Goal: Transaction & Acquisition: Purchase product/service

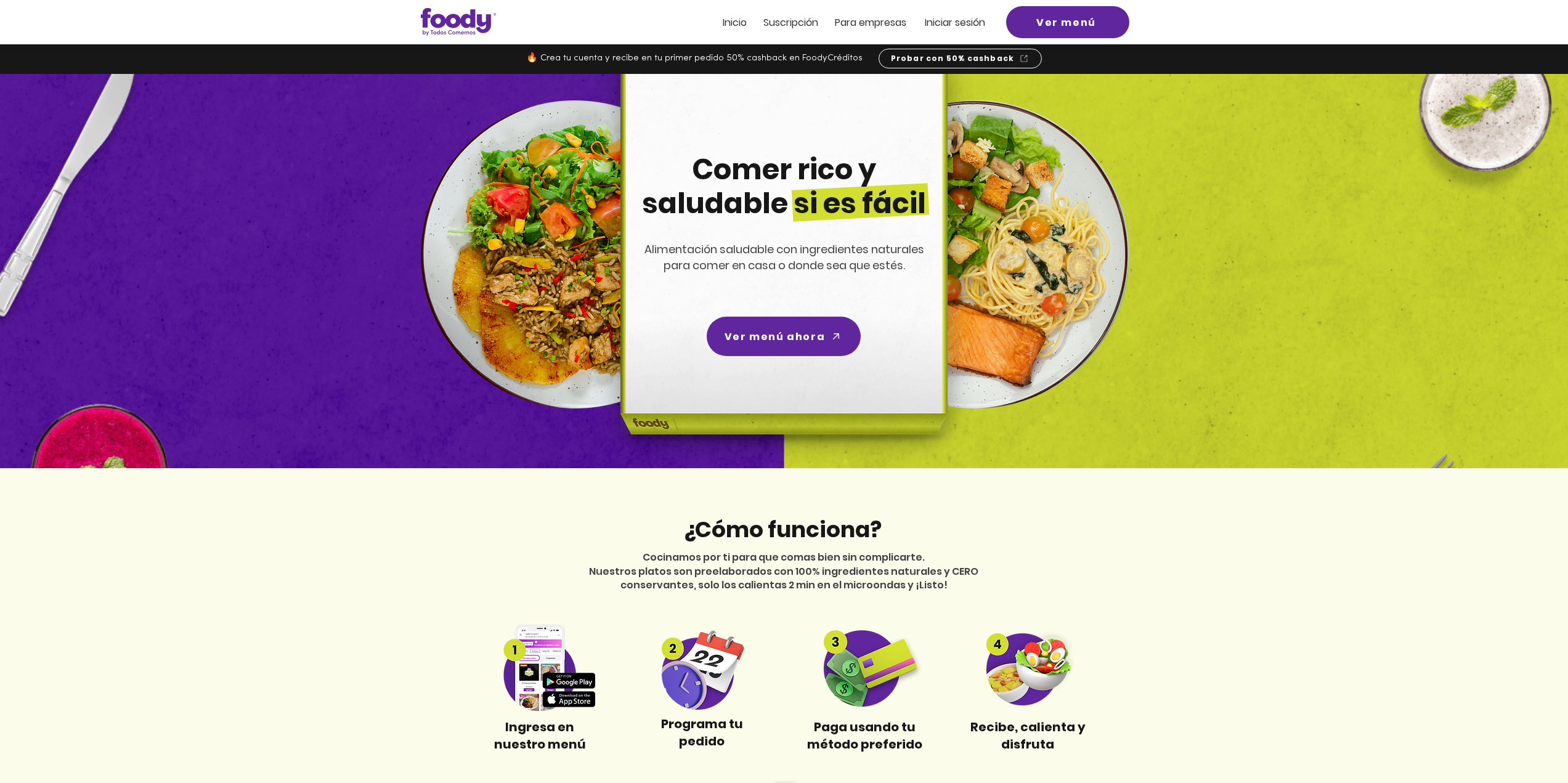
click at [967, 24] on span "Iniciar sesión" at bounding box center [954, 23] width 60 height 14
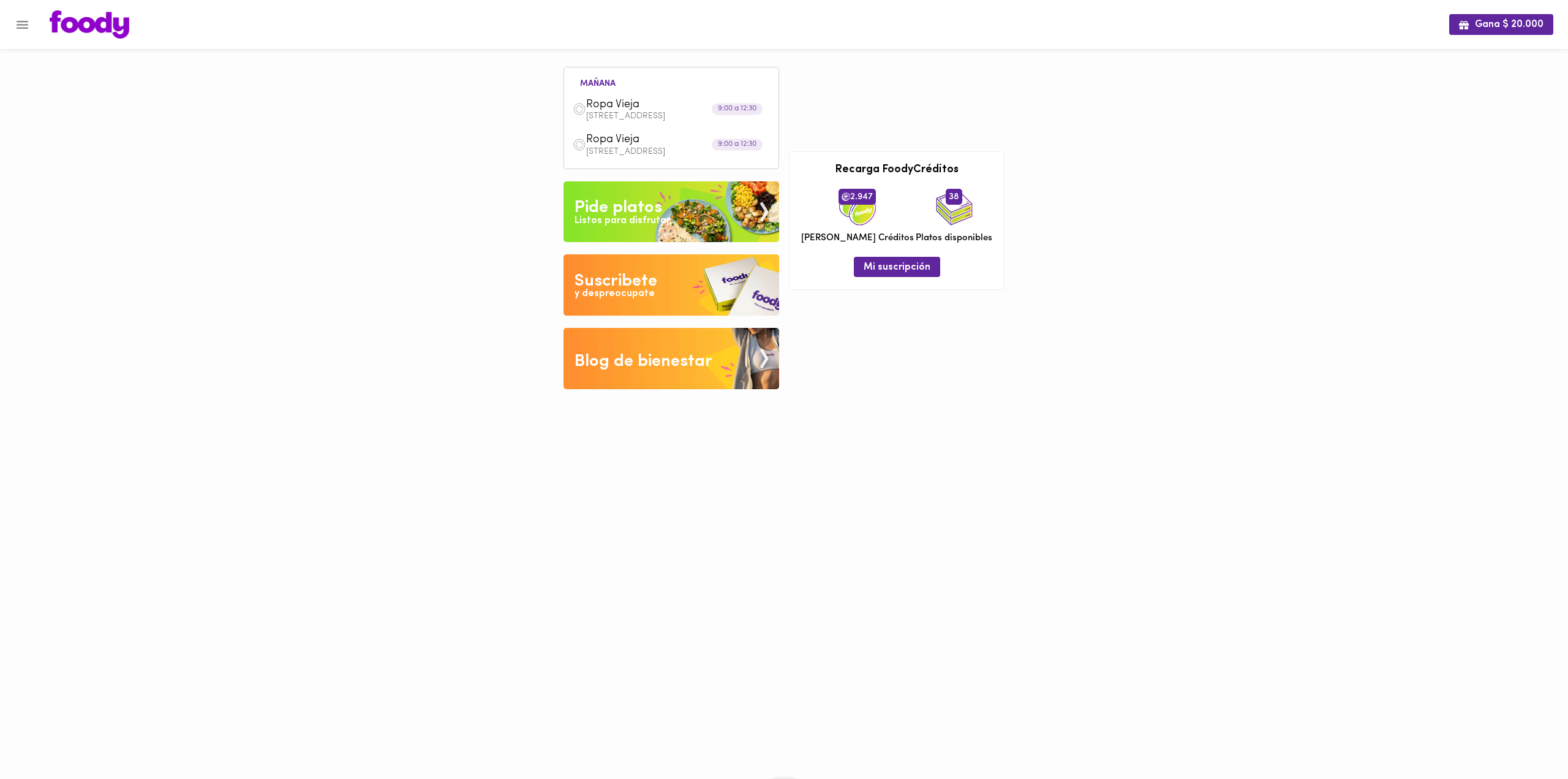
click at [14, 26] on button "Menu" at bounding box center [22, 24] width 30 height 30
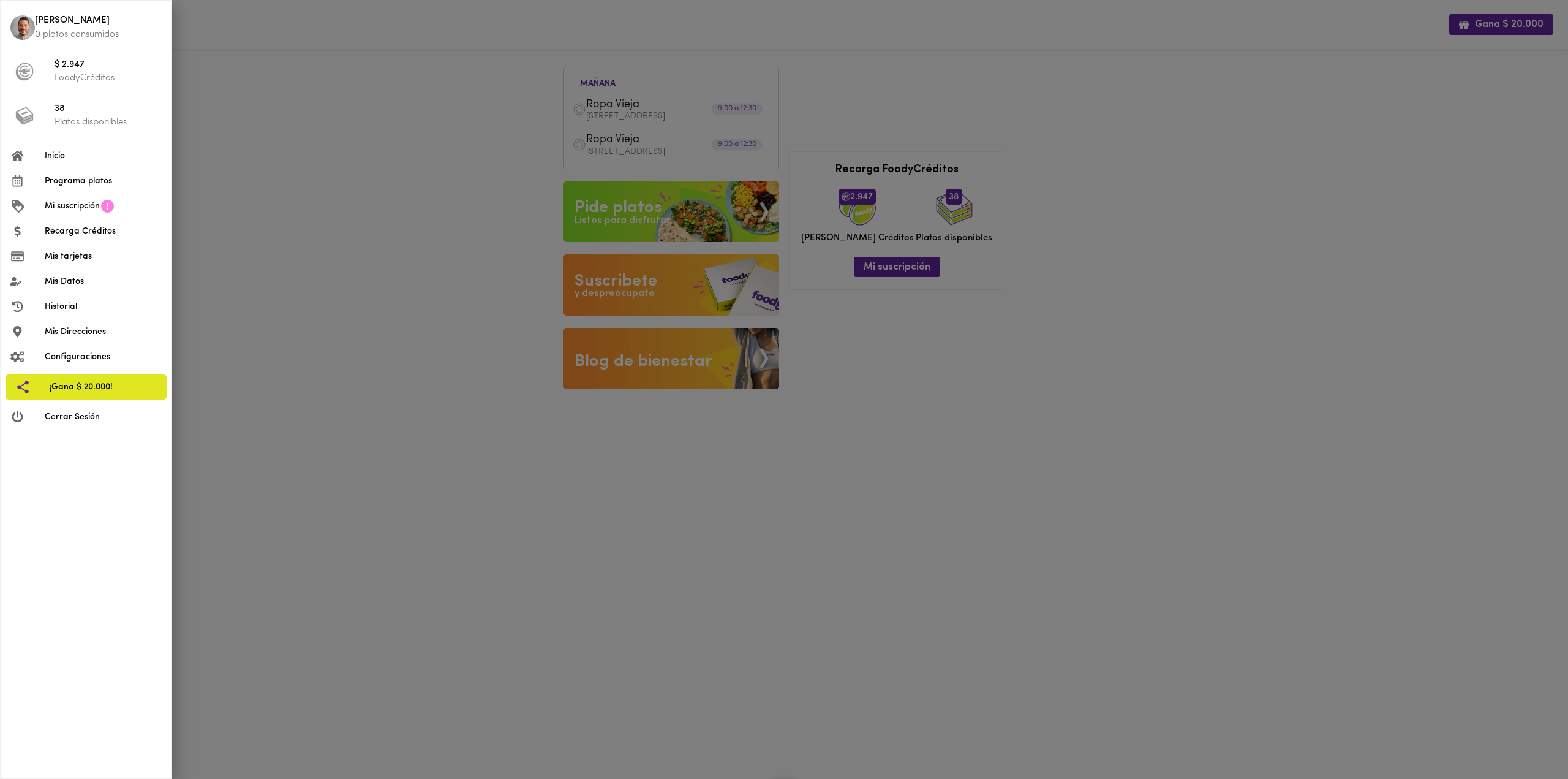
click at [105, 202] on icon at bounding box center [107, 206] width 13 height 13
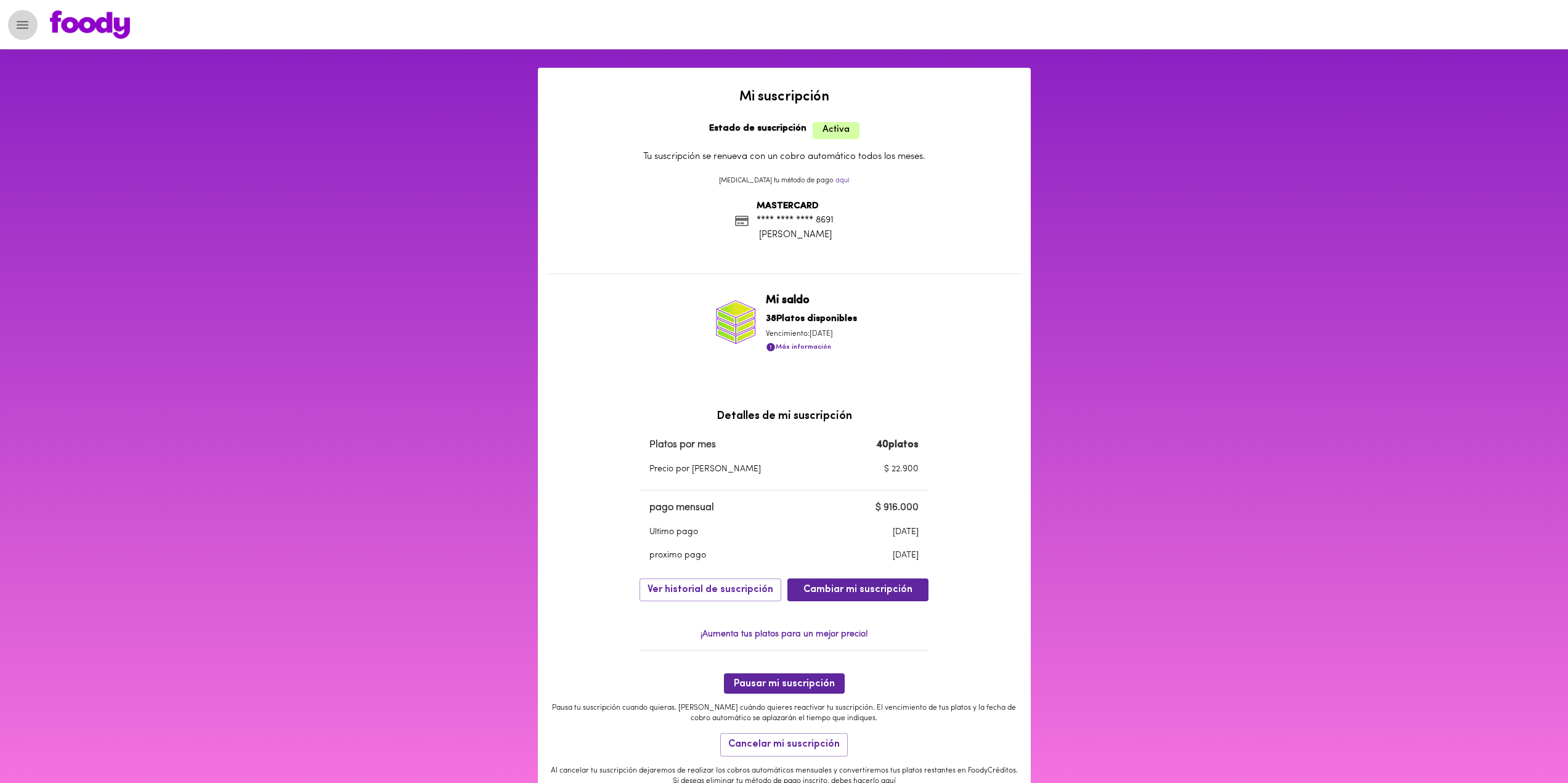
click at [28, 21] on icon "Menu" at bounding box center [23, 25] width 12 height 8
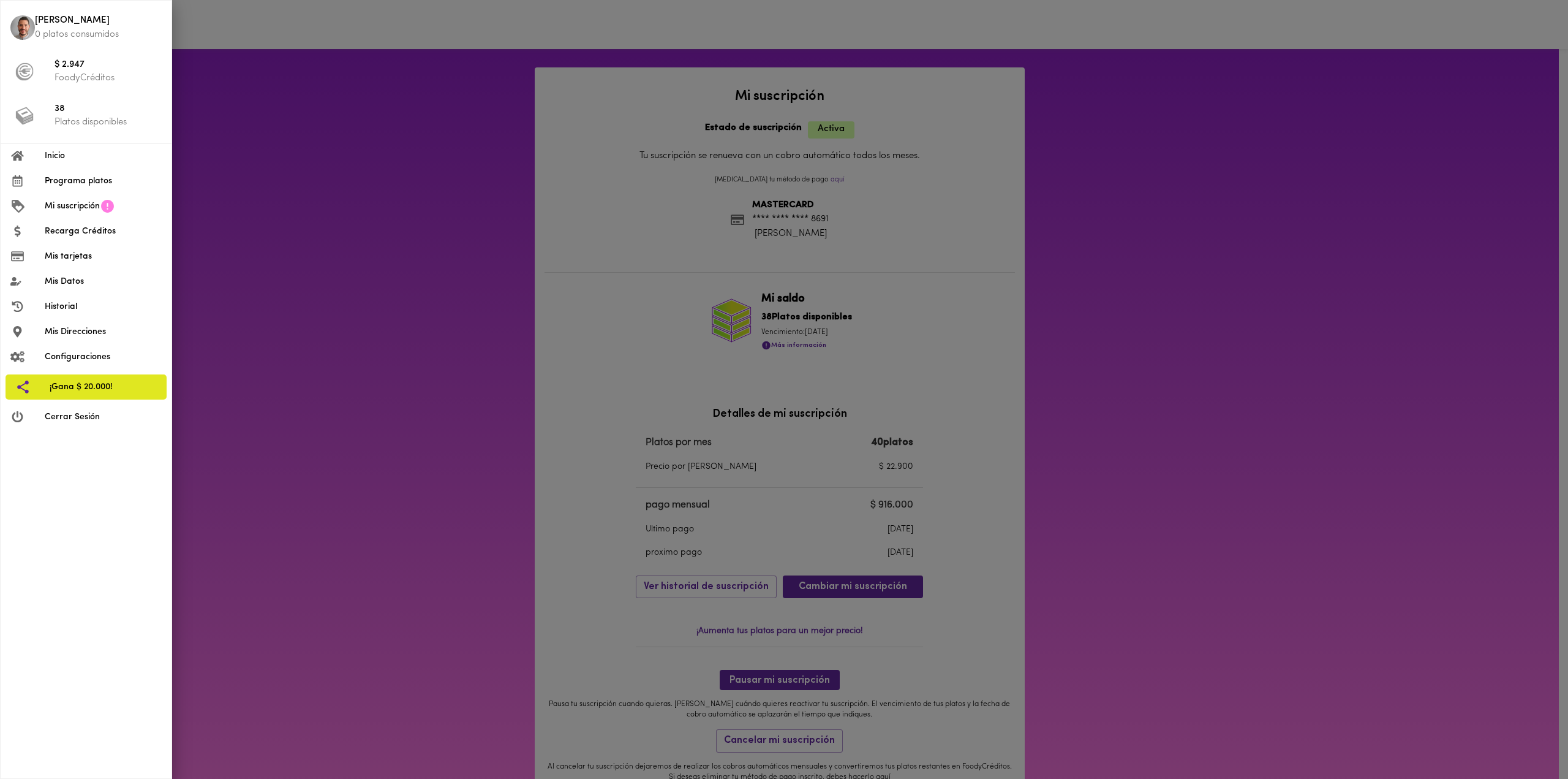
click at [78, 185] on span "Programa platos" at bounding box center [104, 180] width 117 height 13
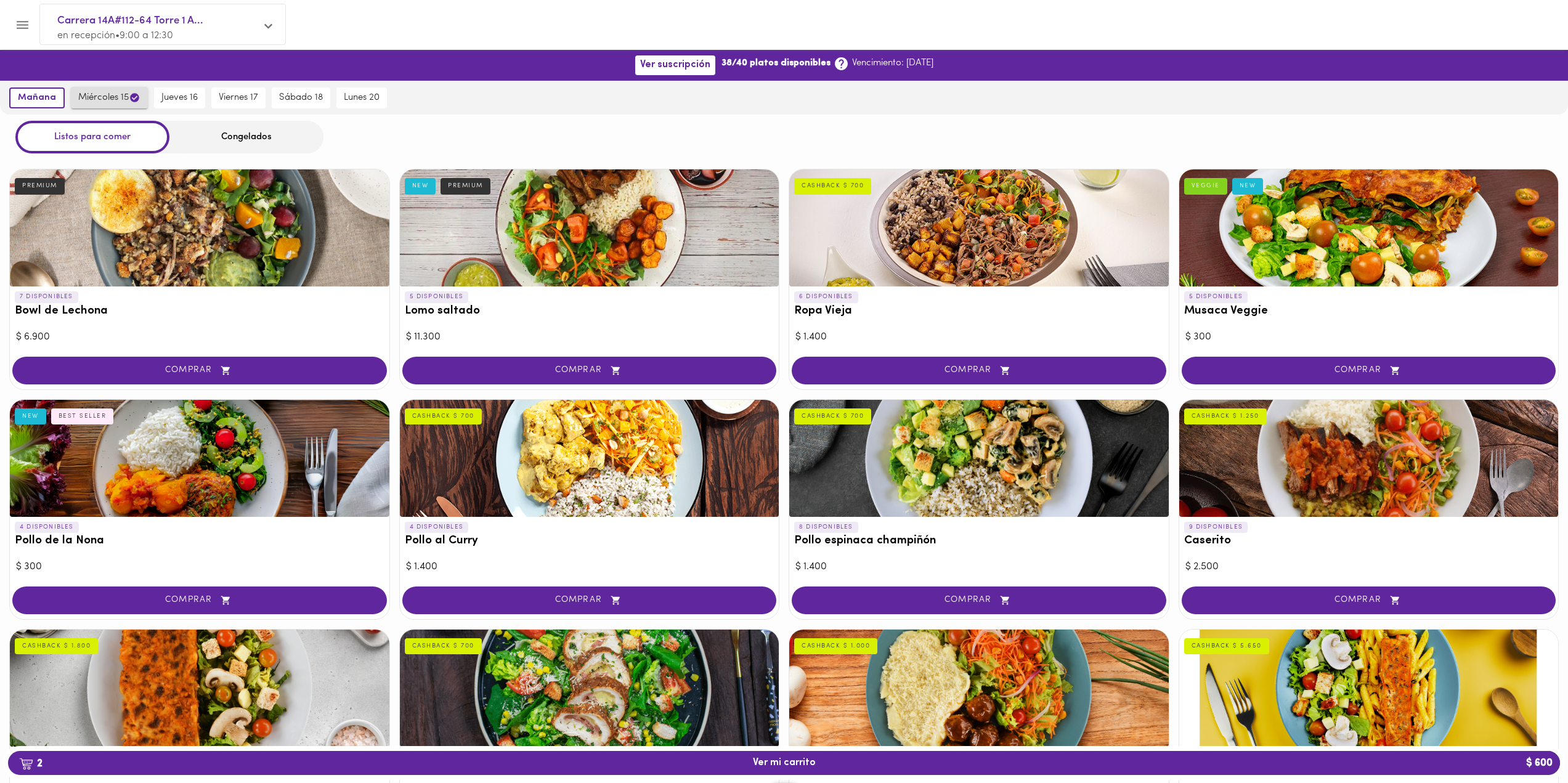
click at [80, 98] on span "miércoles 15" at bounding box center [109, 97] width 62 height 12
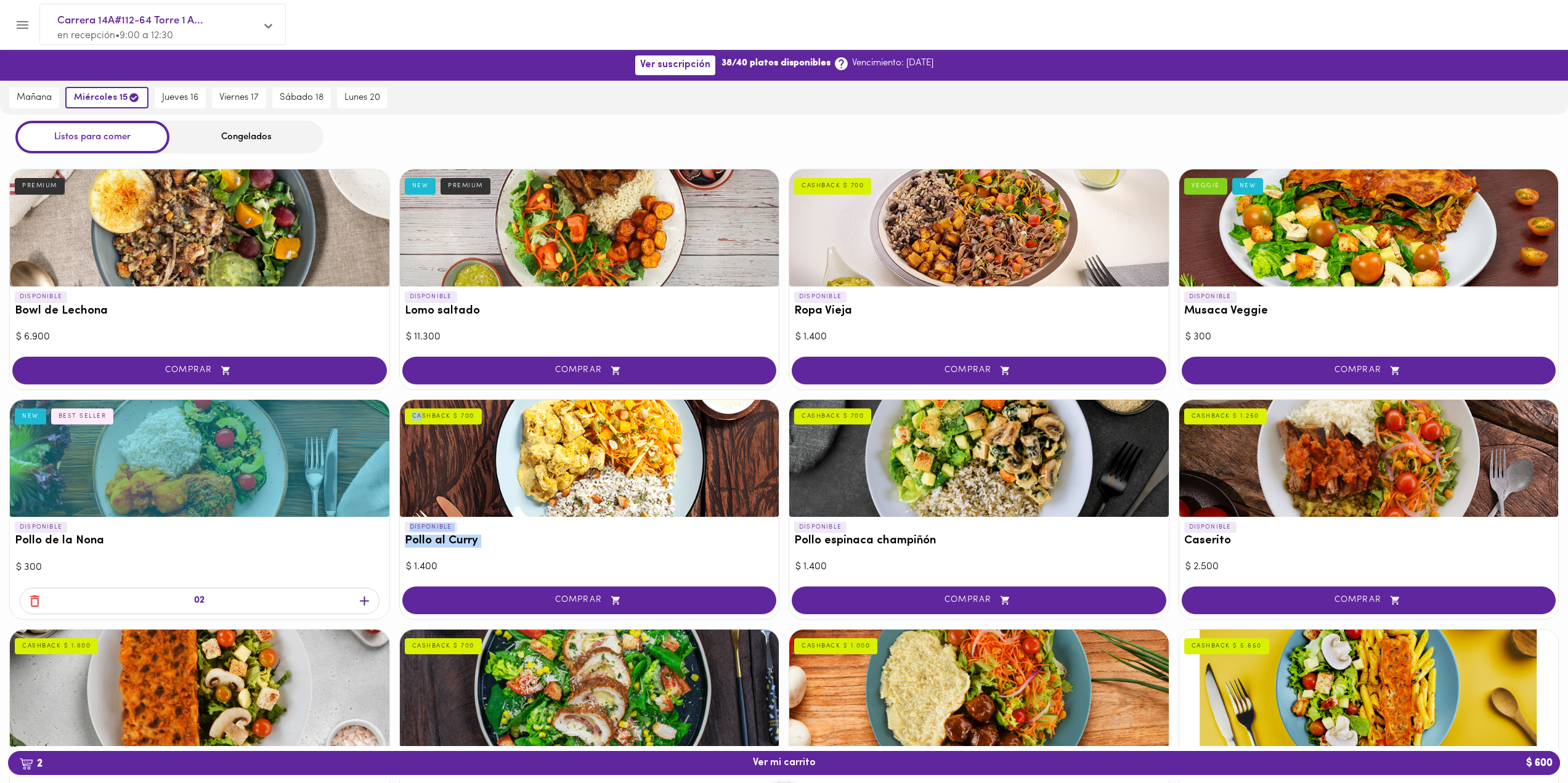
drag, startPoint x: 419, startPoint y: 414, endPoint x: 480, endPoint y: 406, distance: 61.5
click at [480, 406] on div "DISPONIBLE Pollo al Curry CASHBACK $ 700" at bounding box center [589, 478] width 380 height 157
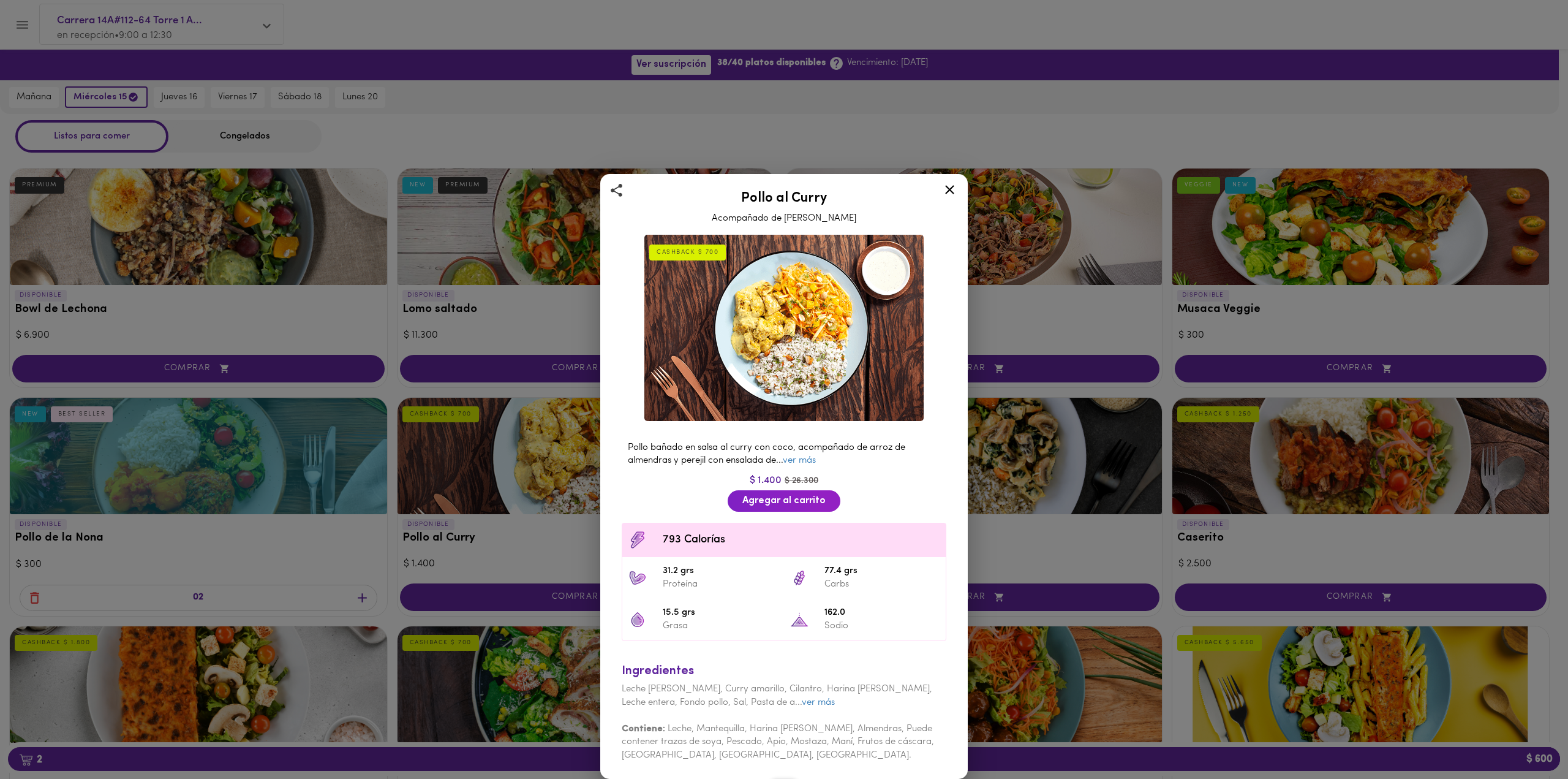
click at [467, 412] on div "Pollo al Curry Acompañado de Arroz Pilaf CASHBACK $ 700 Pollo bañado en salsa a…" at bounding box center [784, 390] width 1568 height 779
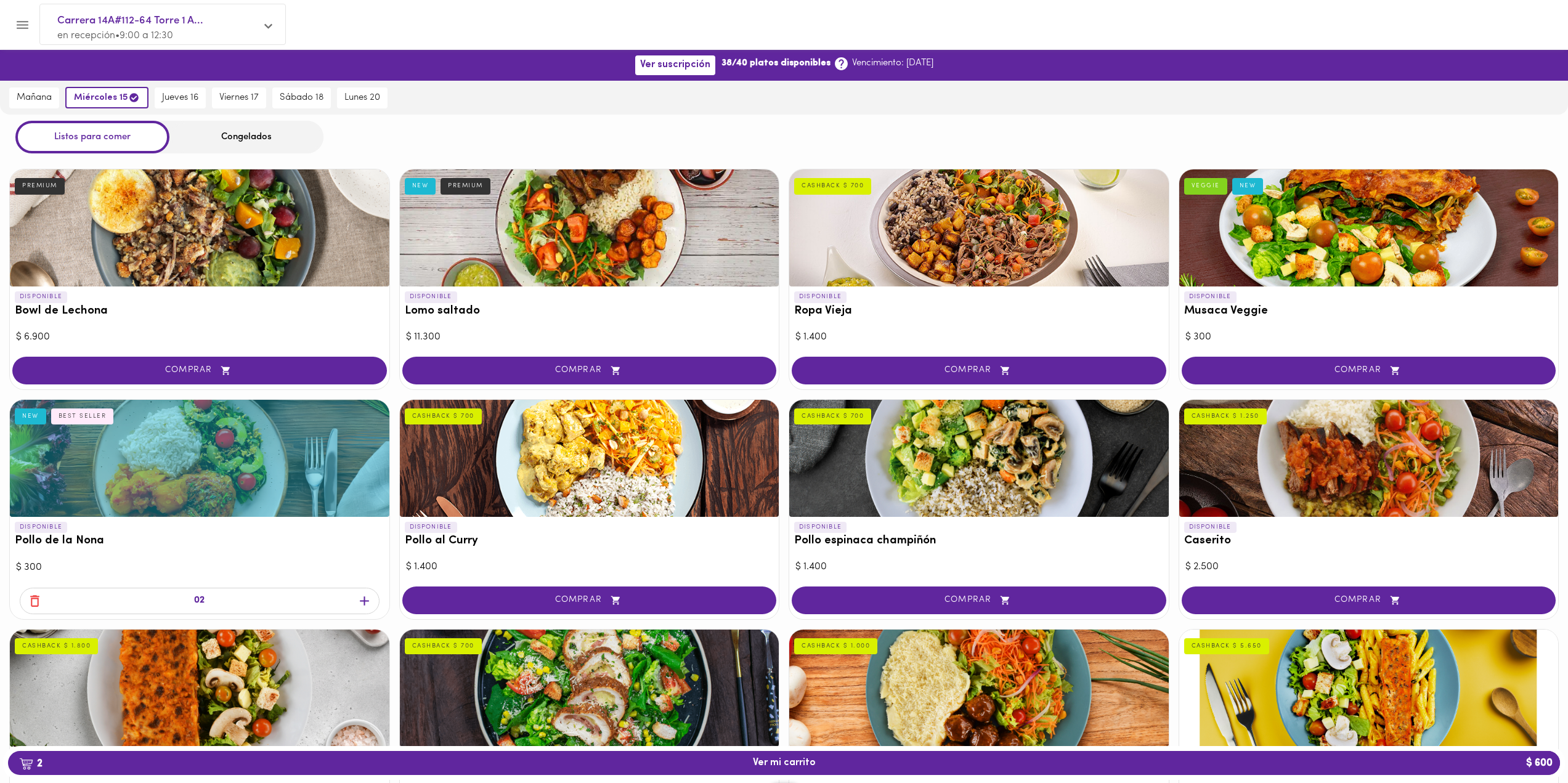
click at [1318, 460] on div at bounding box center [1369, 457] width 380 height 117
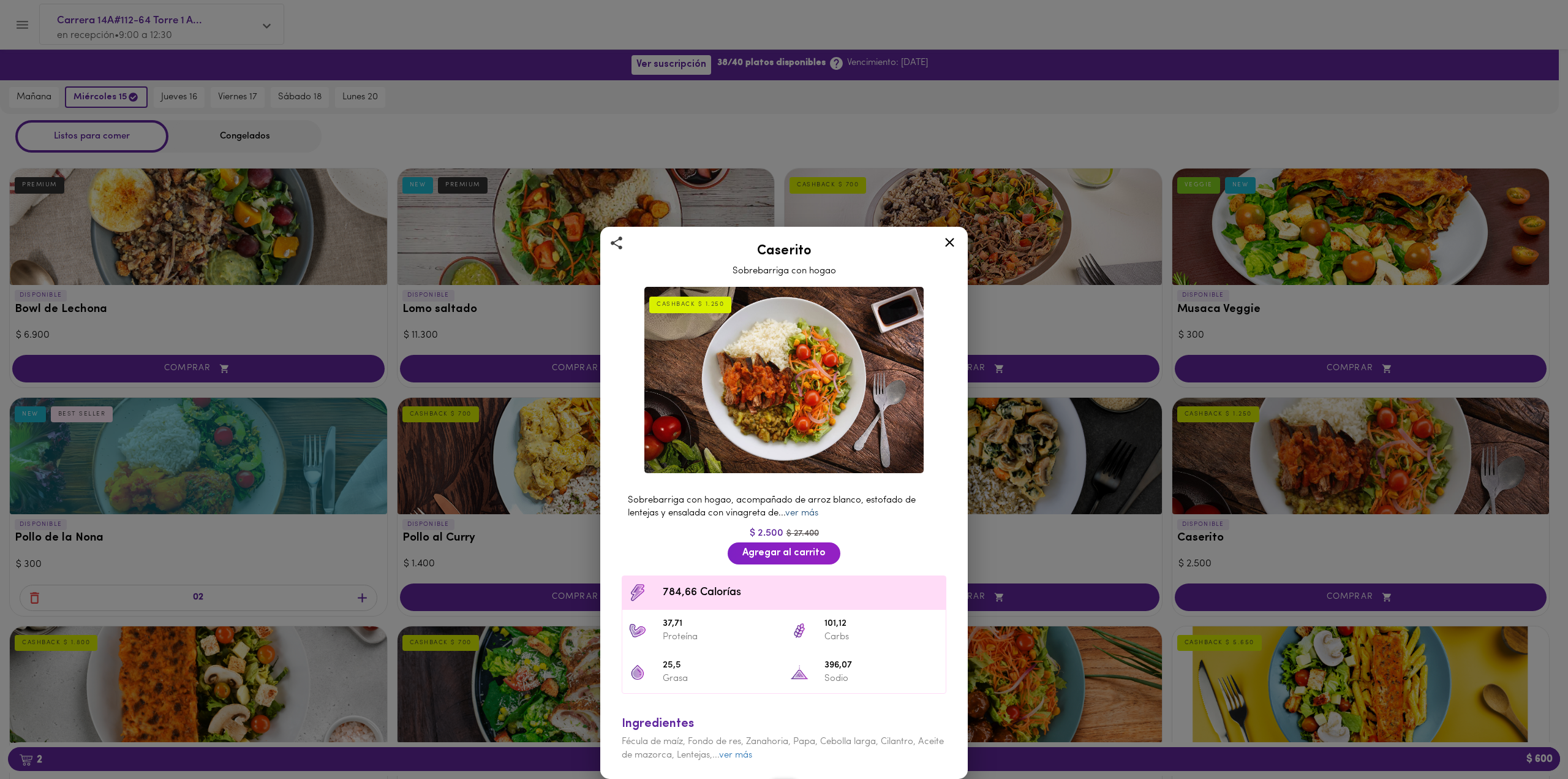
click at [804, 513] on link "ver más" at bounding box center [802, 513] width 33 height 9
click at [947, 233] on div at bounding box center [950, 245] width 30 height 29
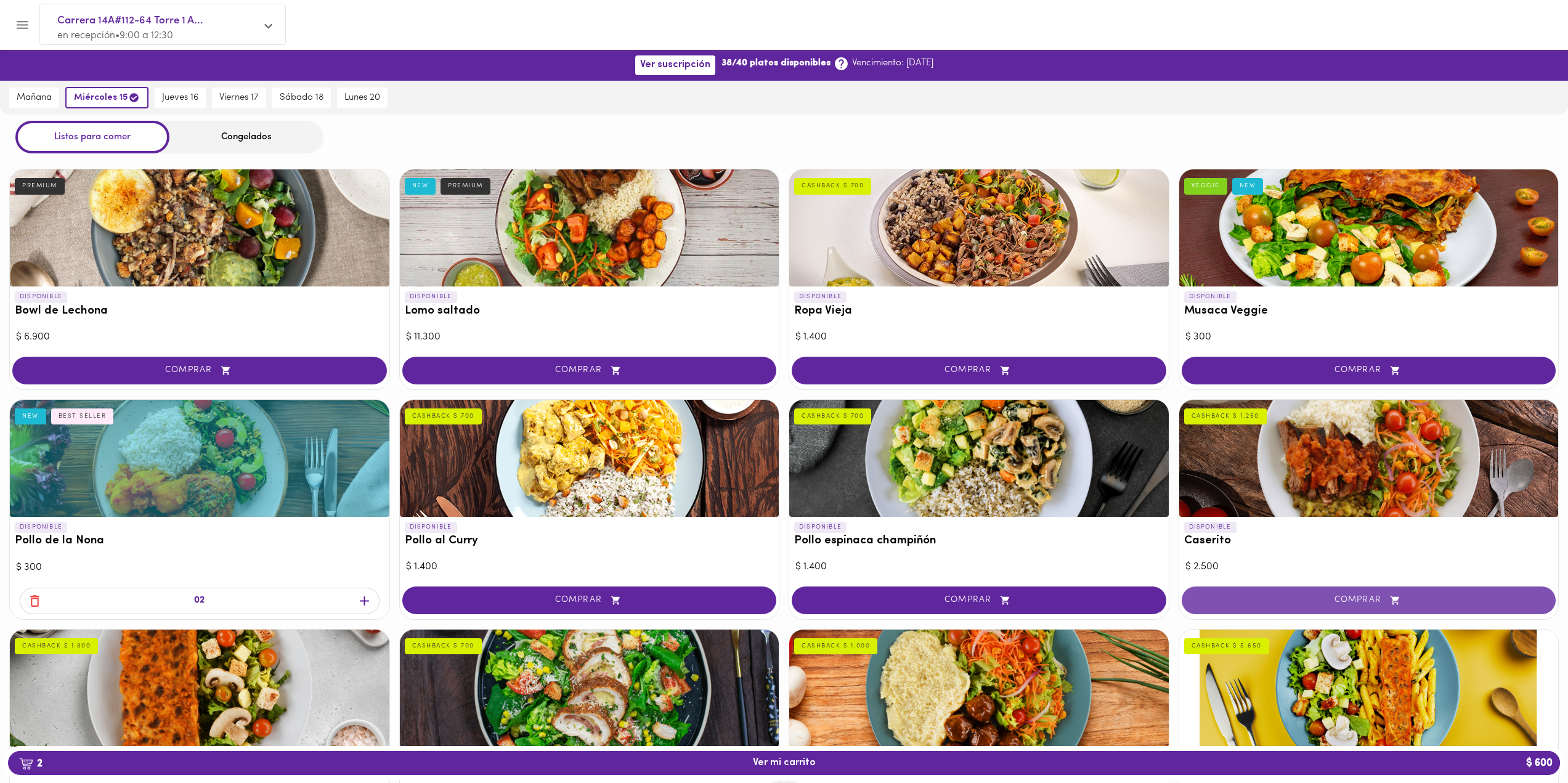
click at [1309, 603] on span "COMPRAR" at bounding box center [1368, 600] width 343 height 11
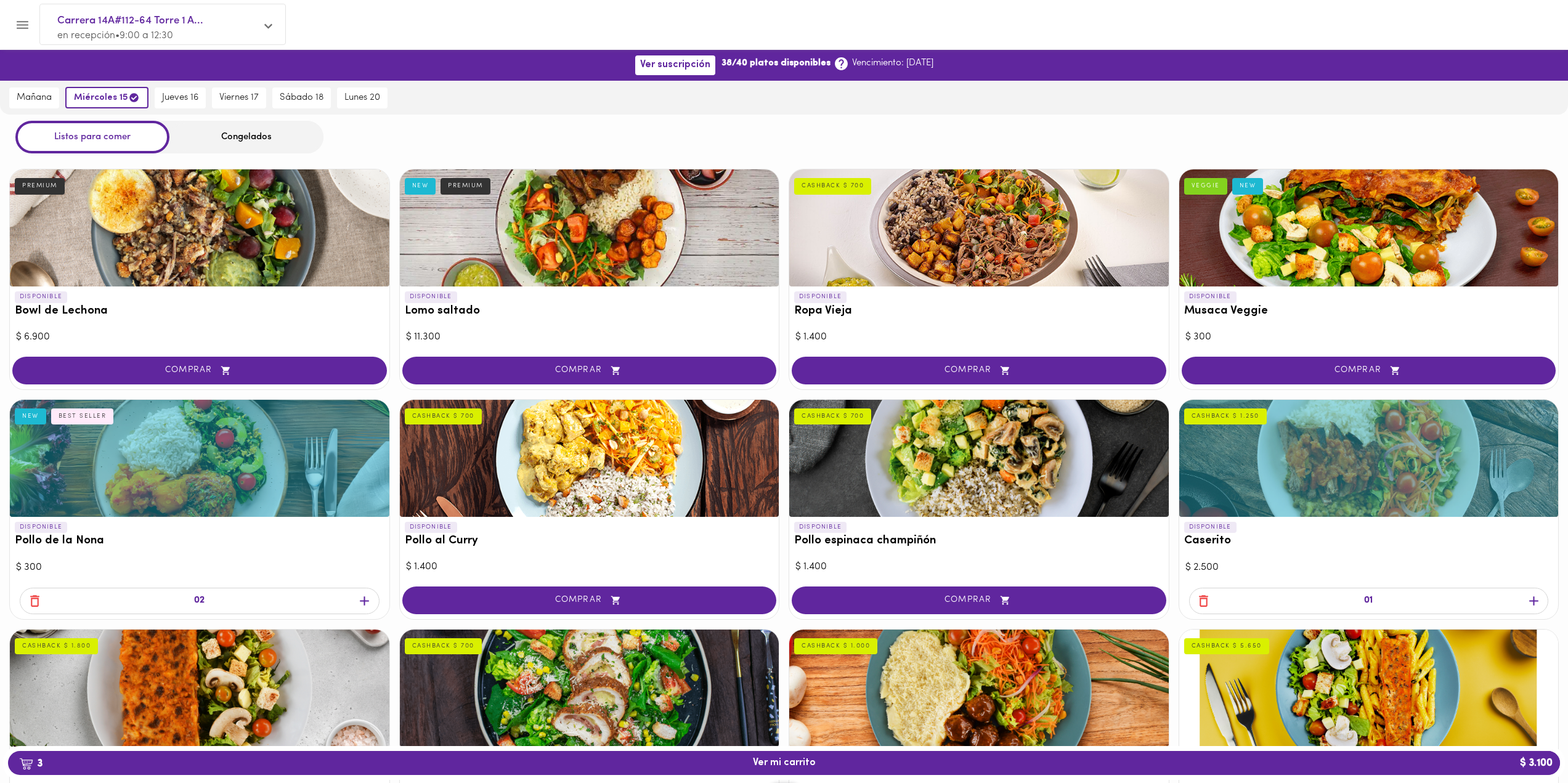
click at [1534, 599] on icon "button" at bounding box center [1533, 600] width 9 height 9
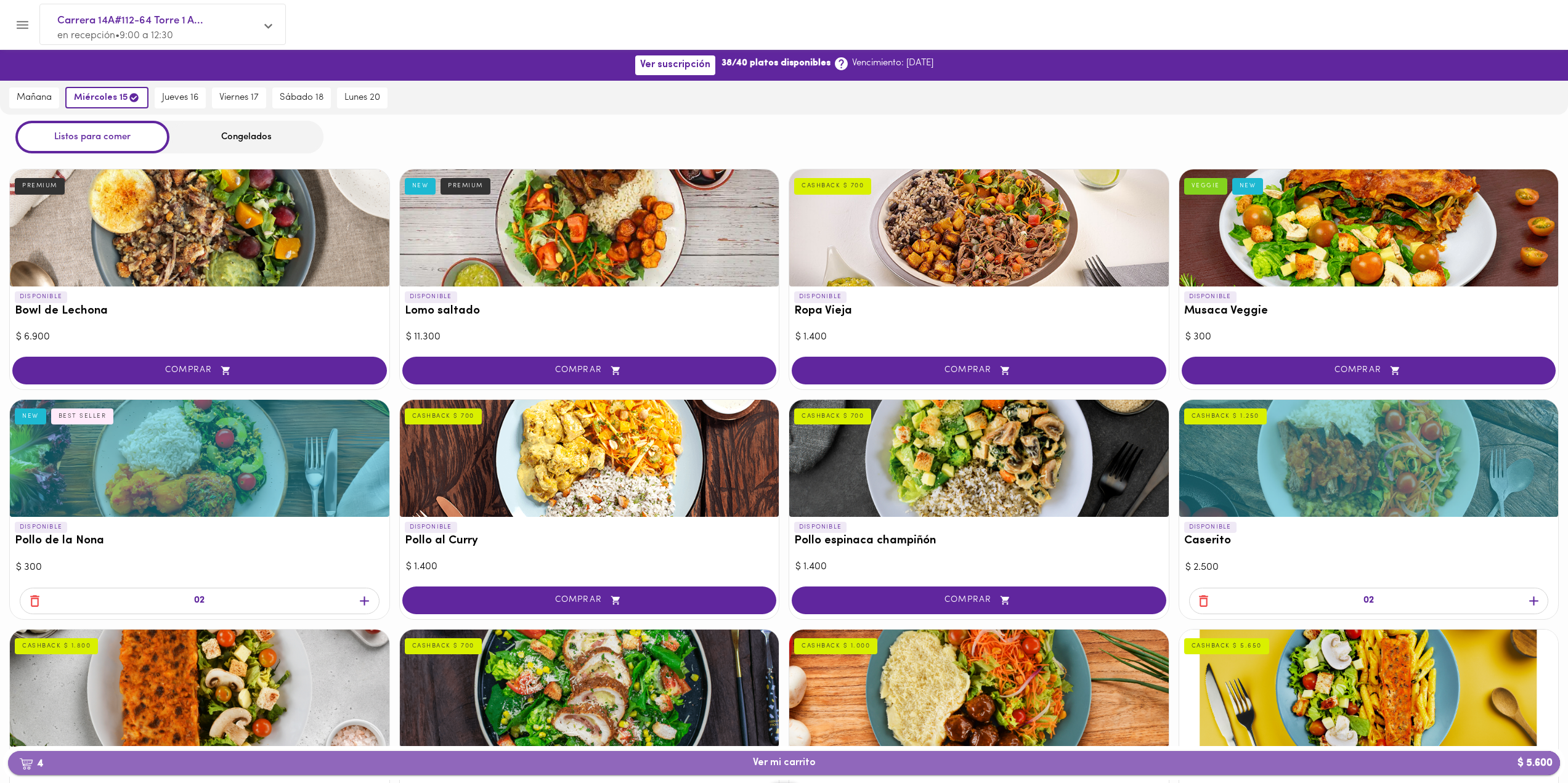
click at [919, 773] on button "4 Ver mi carrito $ 5.600" at bounding box center [784, 762] width 1552 height 24
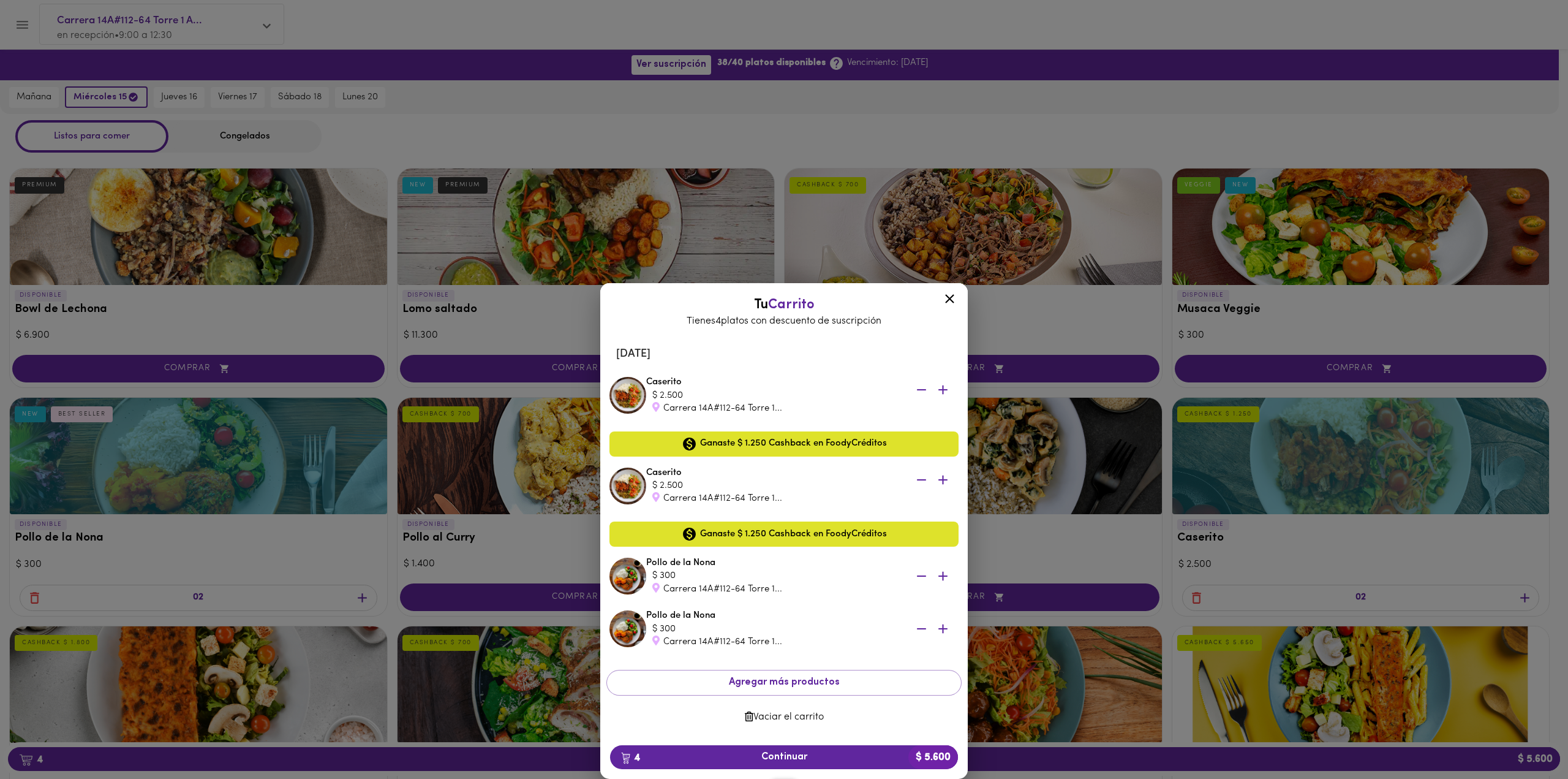
click at [924, 580] on icon "button" at bounding box center [921, 576] width 16 height 16
click at [923, 547] on div "Ganaste $ 1.250 Cashback en FoodyCréditos" at bounding box center [784, 534] width 349 height 25
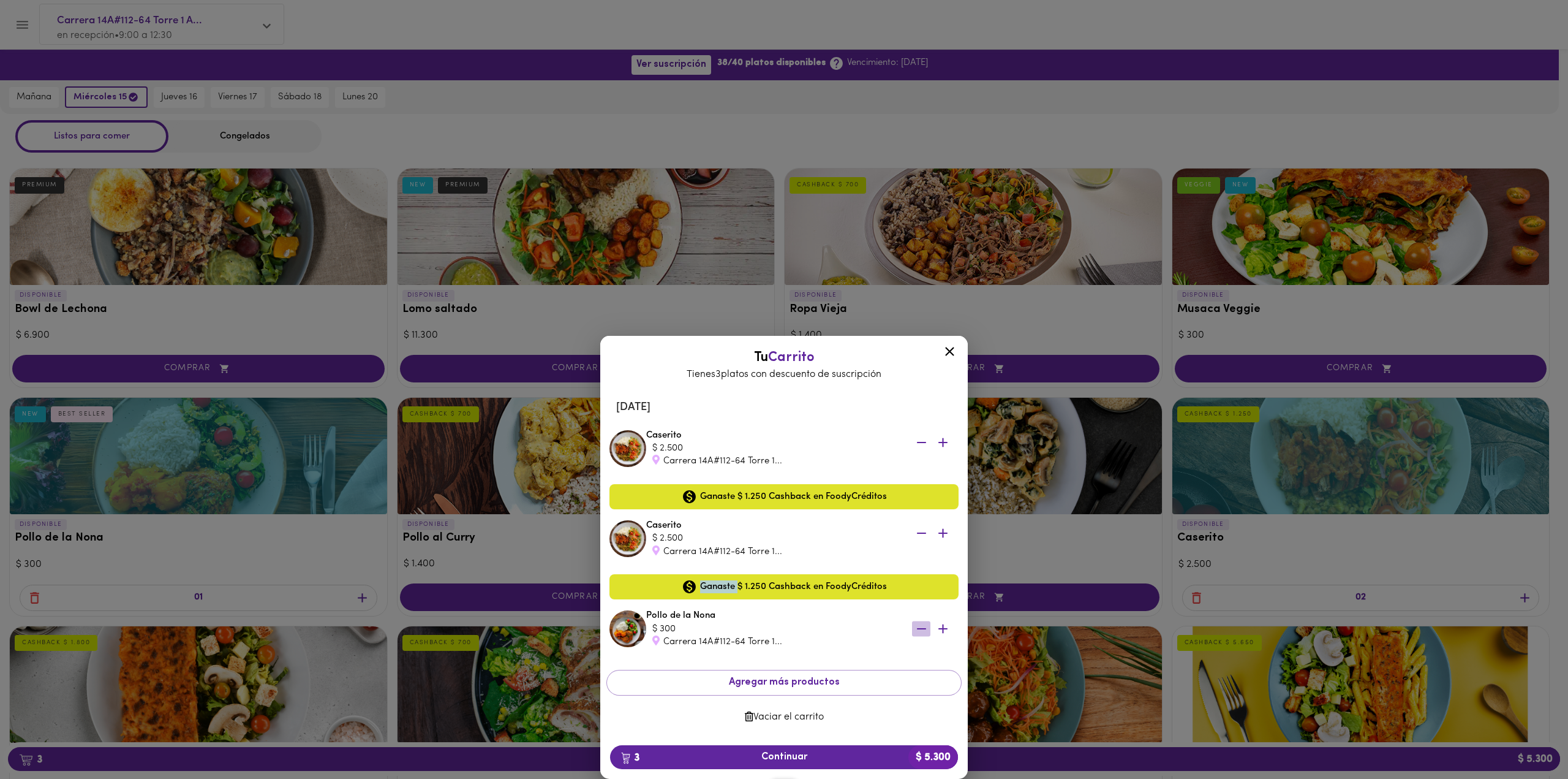
click at [918, 632] on icon "button" at bounding box center [921, 629] width 16 height 16
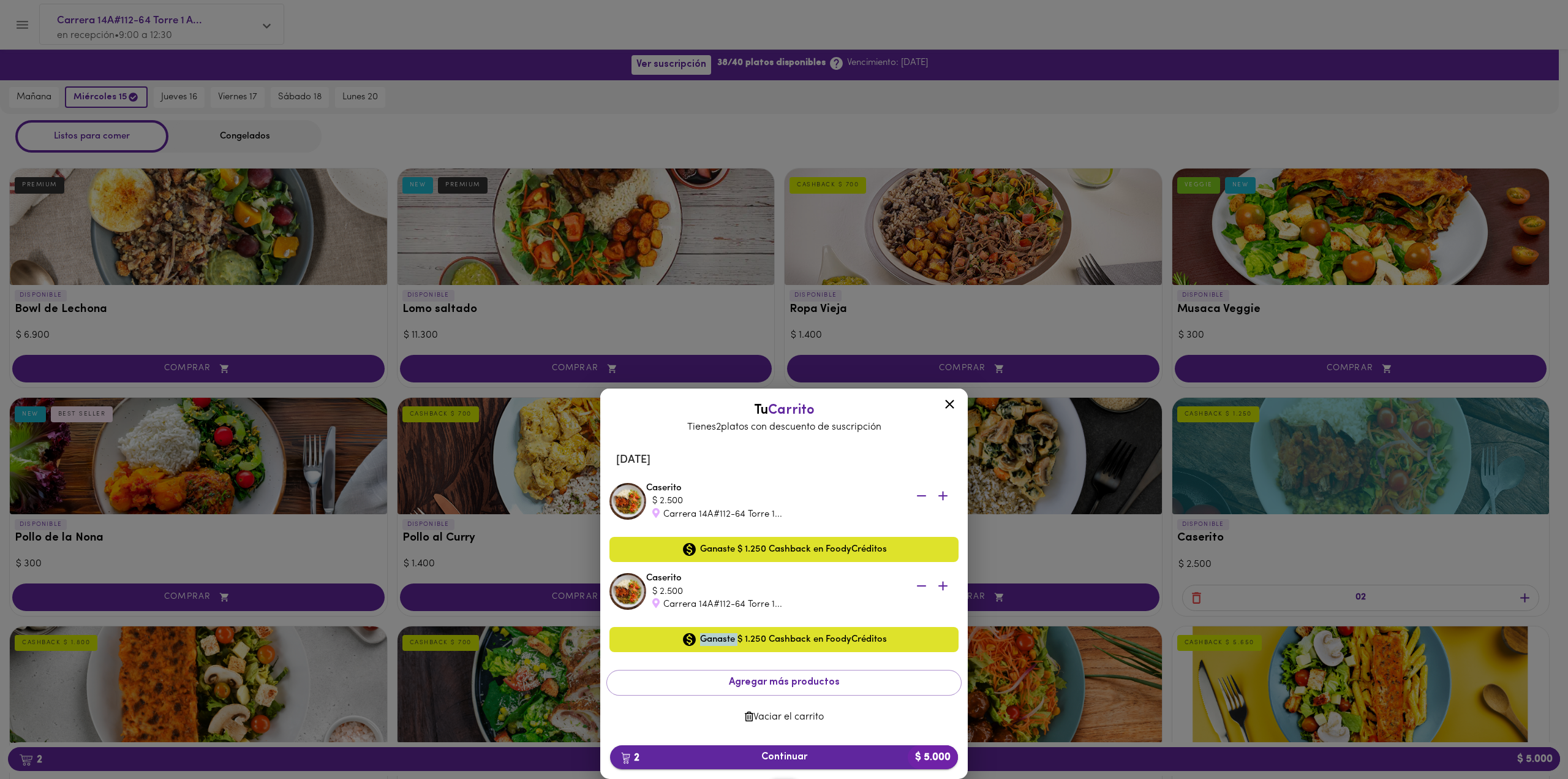
click at [848, 753] on span "2 Continuar $ 5.000" at bounding box center [784, 757] width 329 height 12
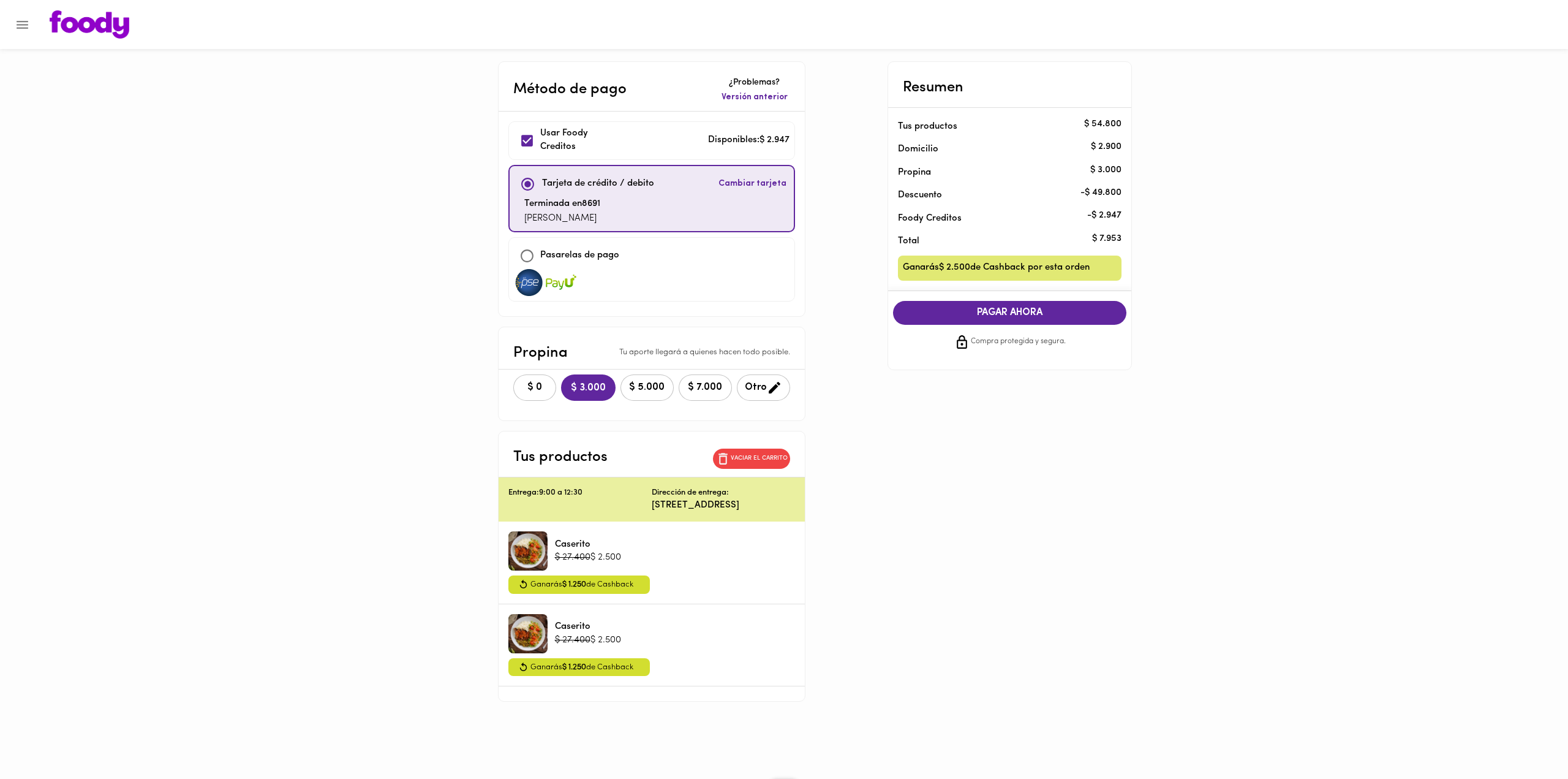
click at [947, 307] on span "PAGAR AHORA" at bounding box center [1010, 313] width 209 height 12
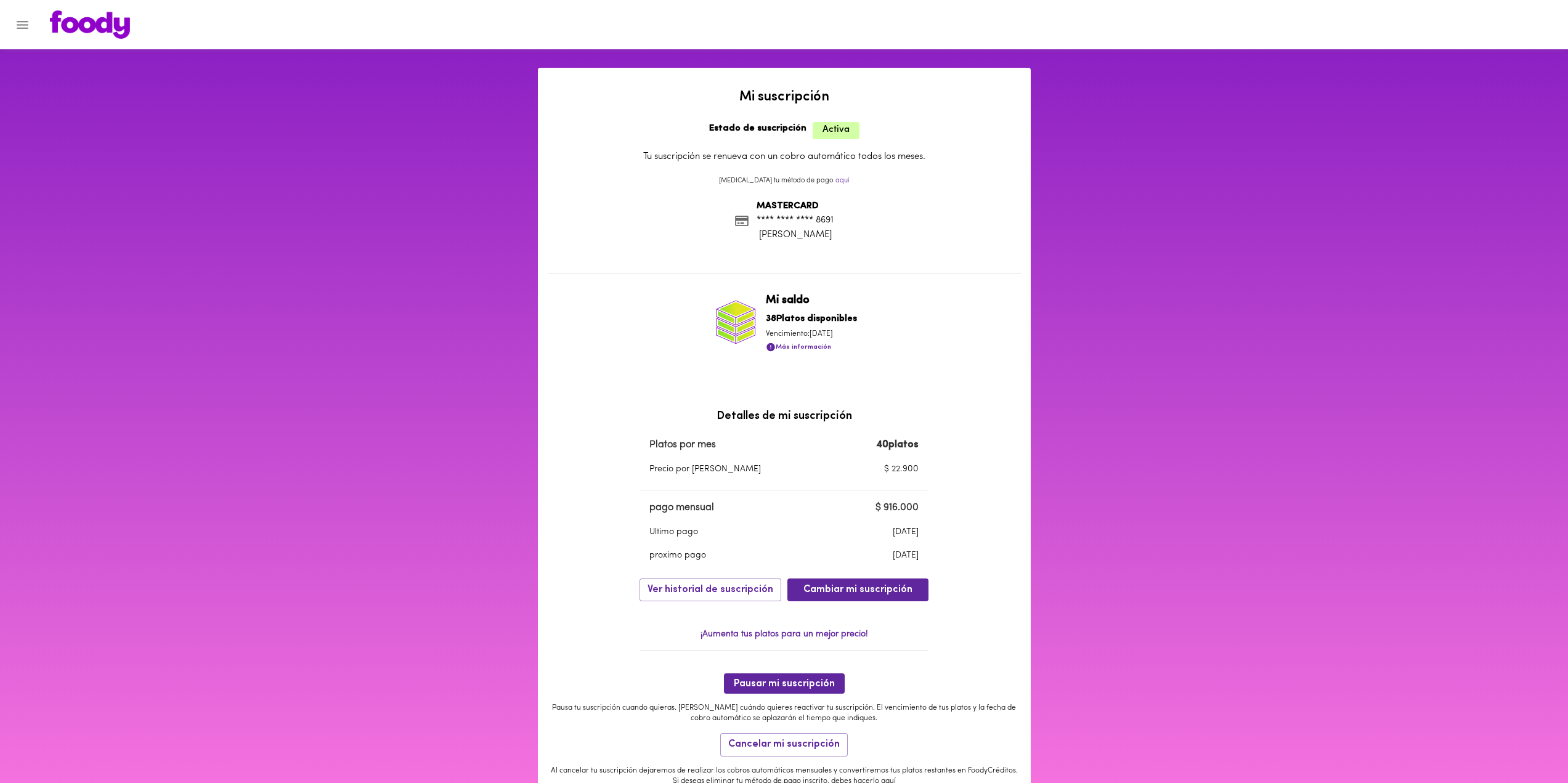
click at [20, 24] on icon "Menu" at bounding box center [23, 26] width 16 height 16
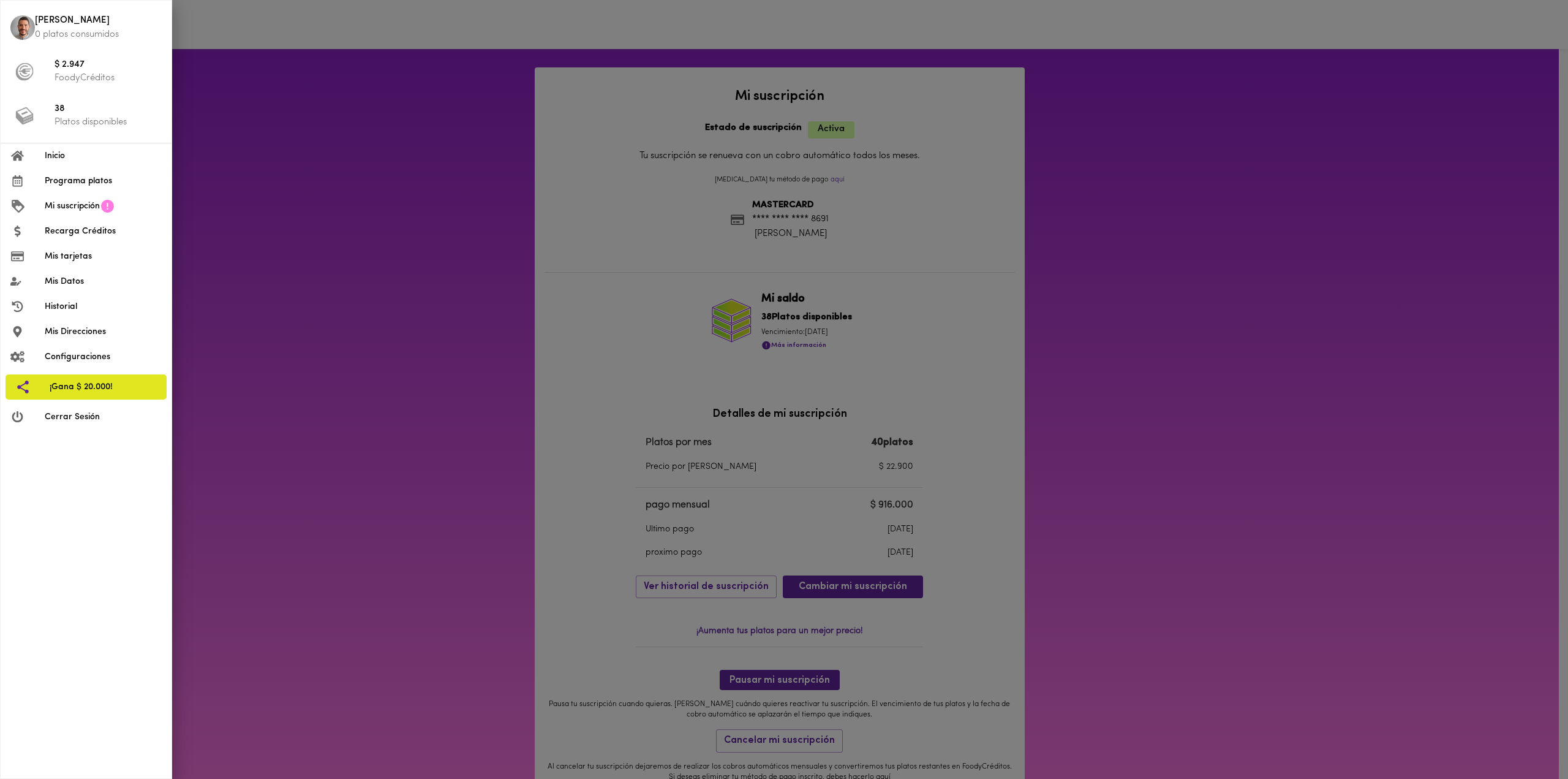
click at [75, 157] on span "Inicio" at bounding box center [104, 156] width 117 height 13
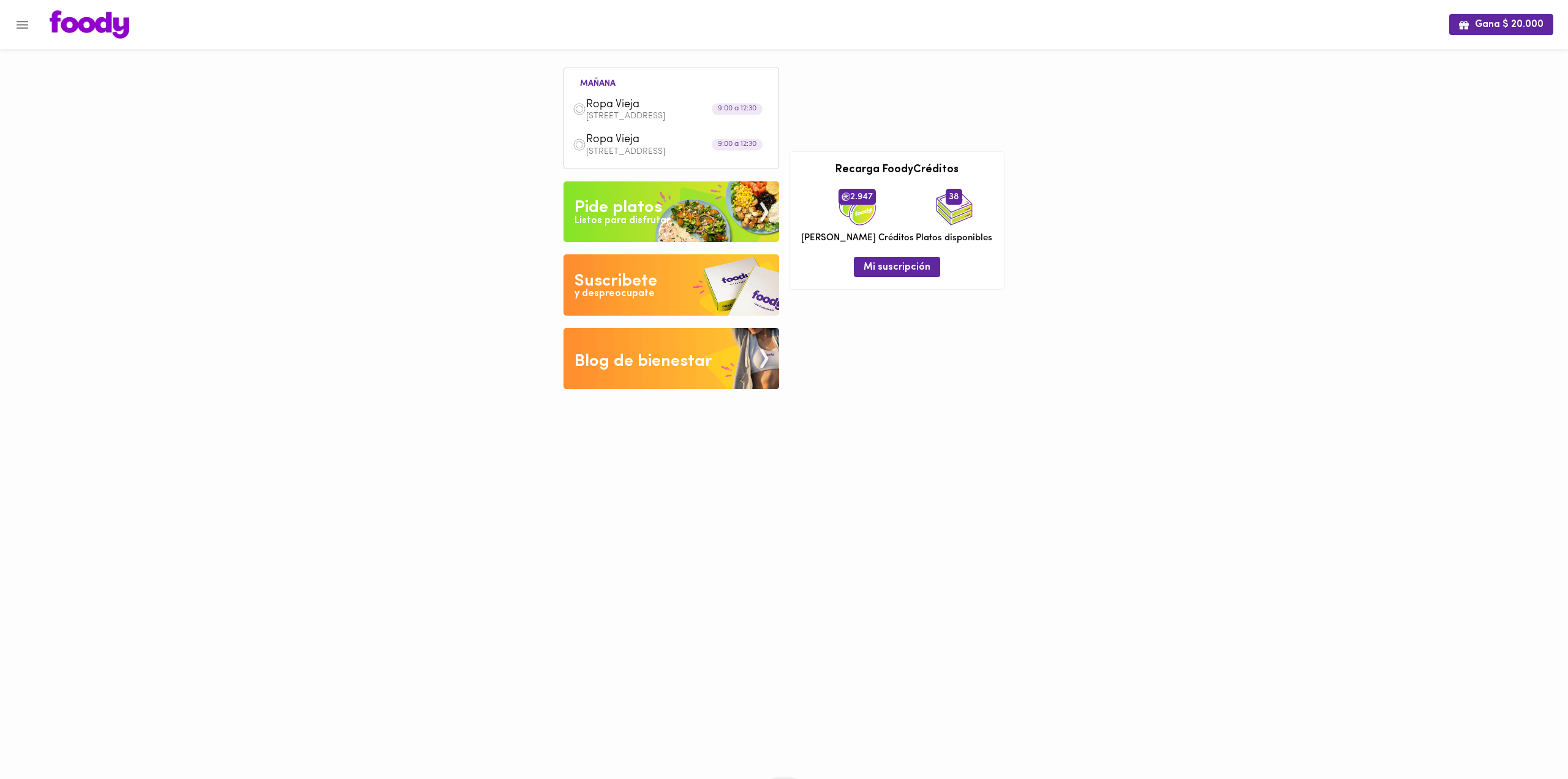
click at [681, 302] on img at bounding box center [671, 285] width 215 height 62
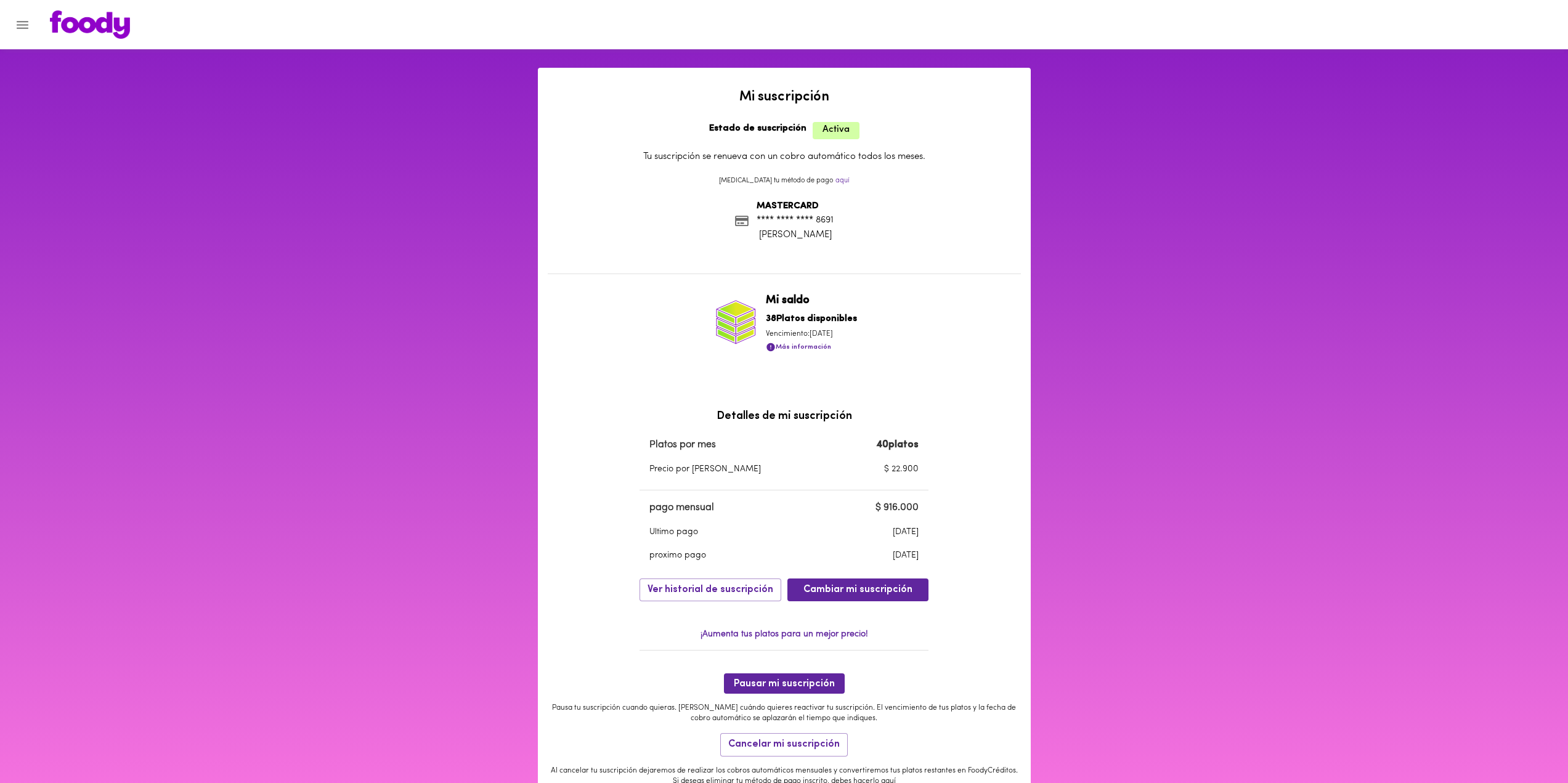
click at [22, 26] on icon "Menu" at bounding box center [23, 26] width 16 height 16
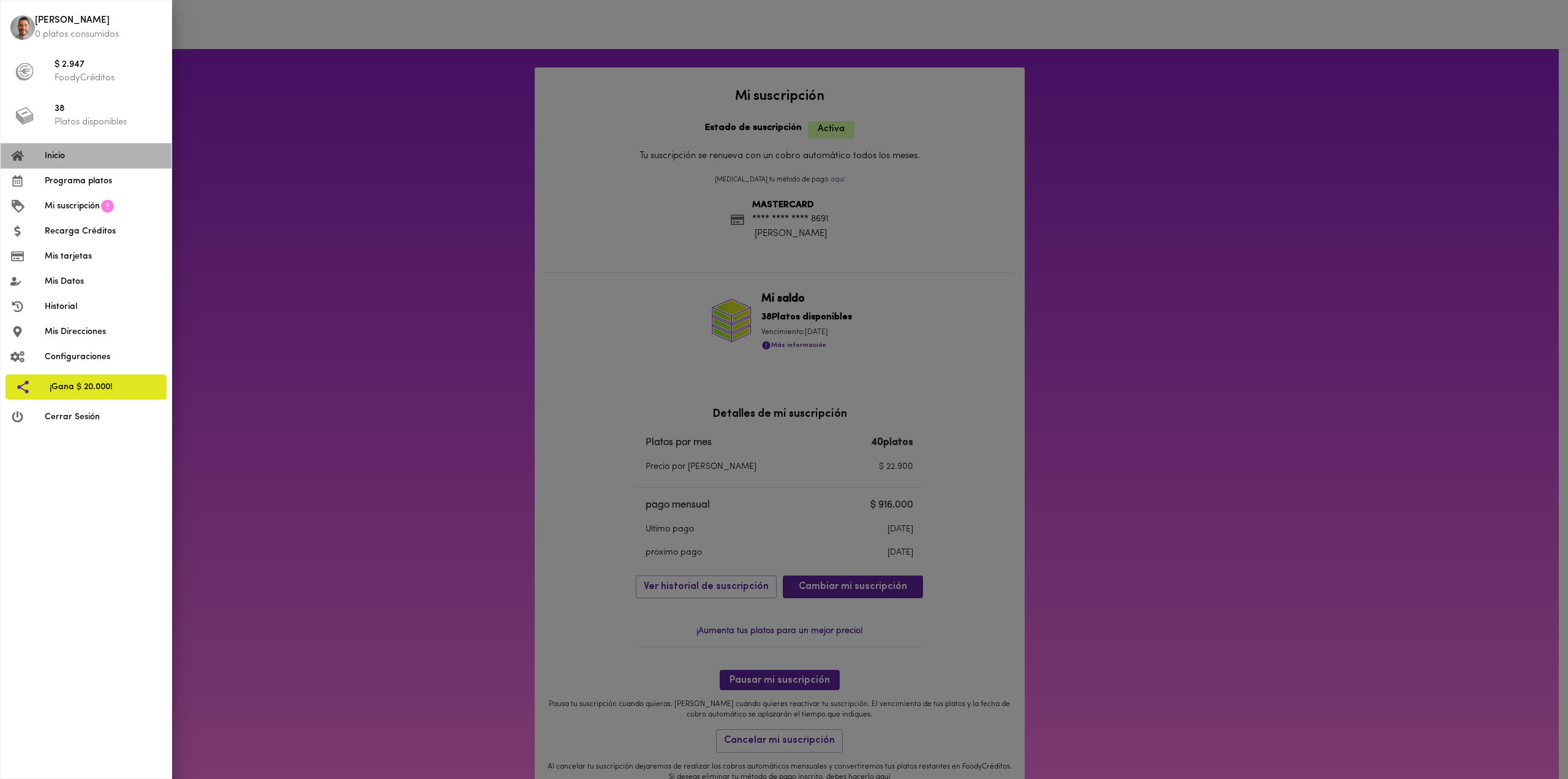
click at [83, 157] on span "Inicio" at bounding box center [104, 156] width 117 height 13
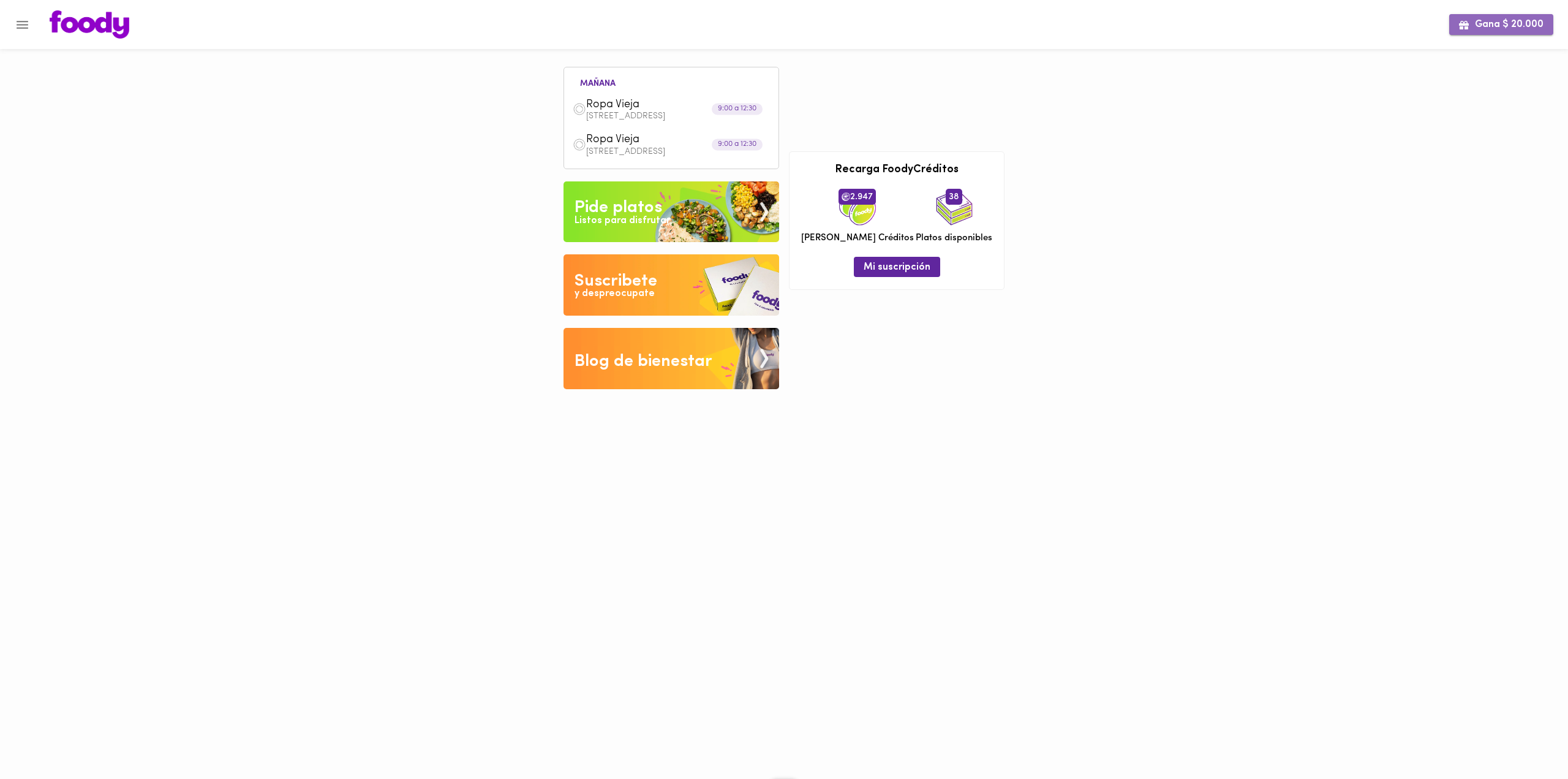
click at [1525, 27] on span "Gana $ 20.000" at bounding box center [1501, 24] width 84 height 12
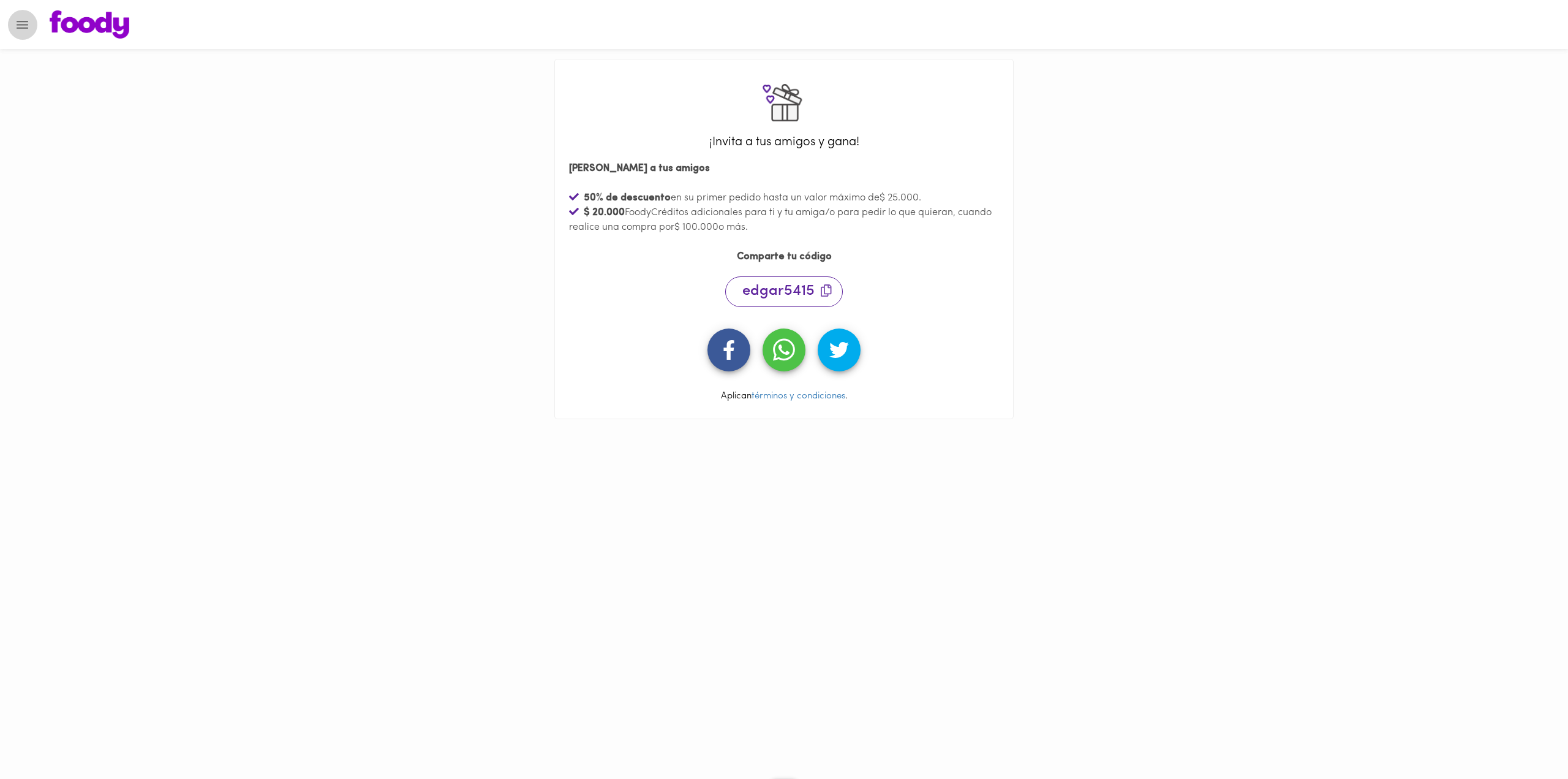
click at [19, 29] on icon "Menu" at bounding box center [22, 25] width 16 height 16
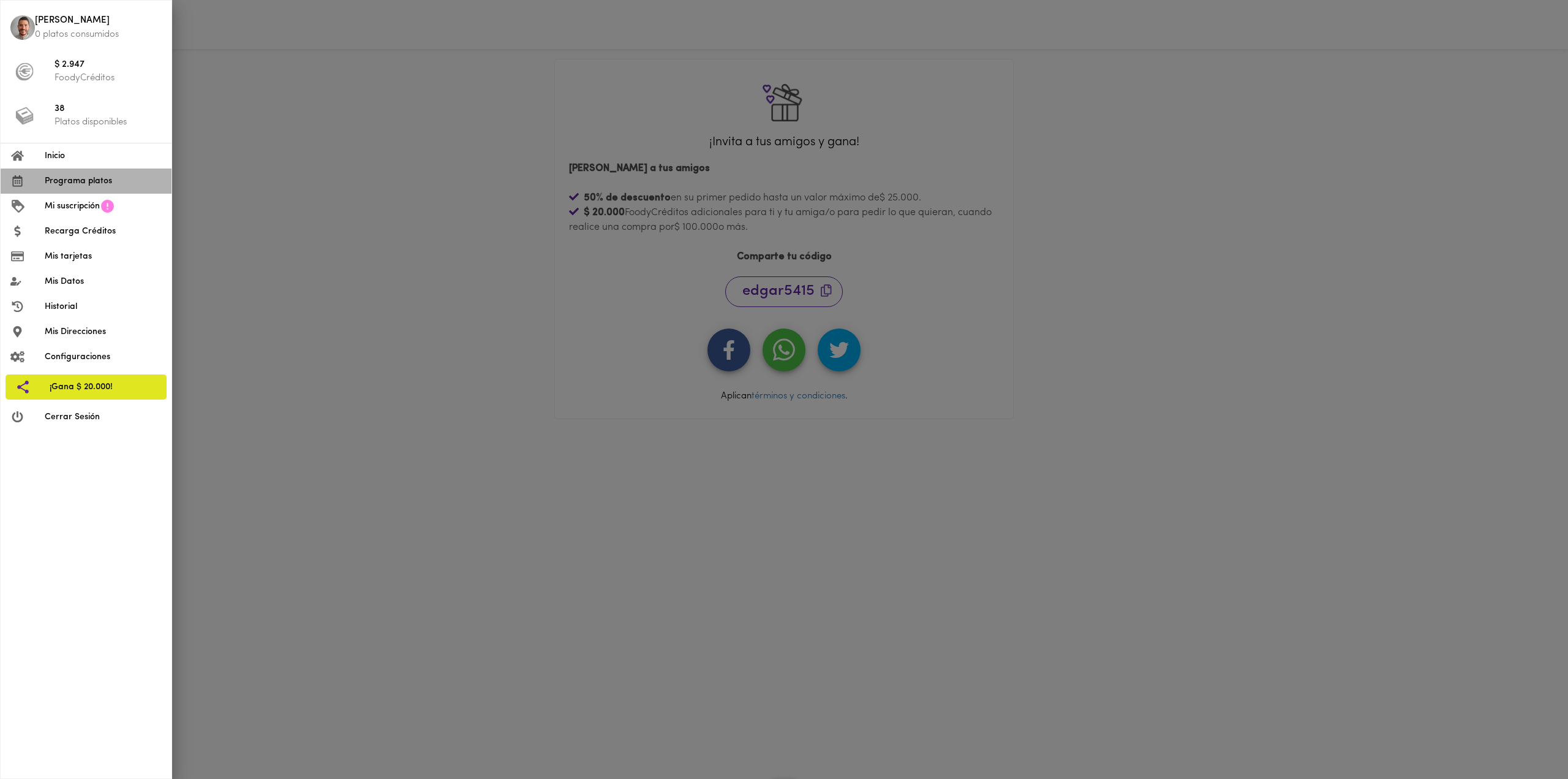
click at [84, 180] on span "Programa platos" at bounding box center [104, 180] width 117 height 13
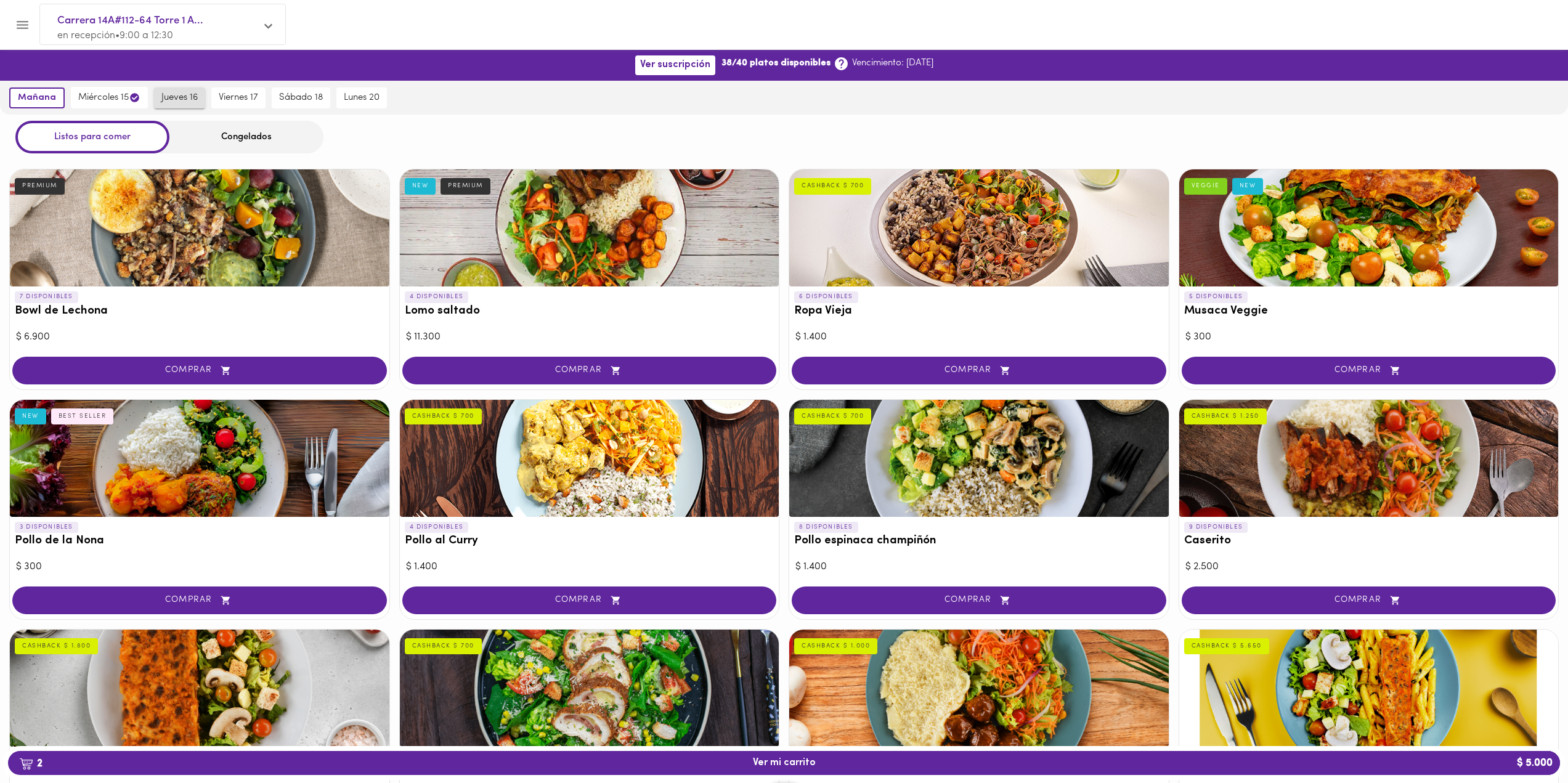
click at [181, 98] on span "jueves 16" at bounding box center [179, 97] width 36 height 11
click at [108, 101] on span "miércoles 15" at bounding box center [103, 97] width 62 height 12
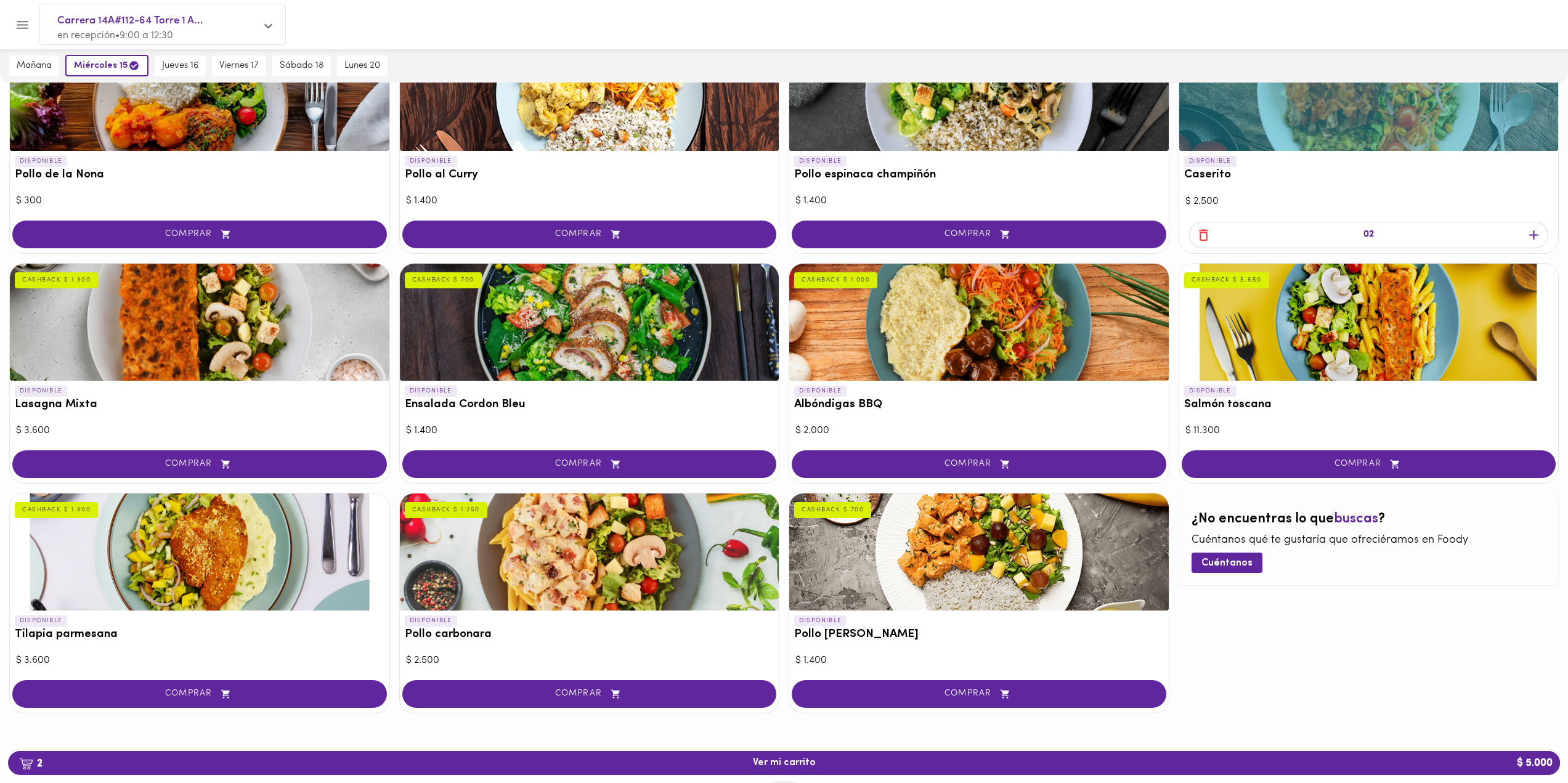
scroll to position [367, 0]
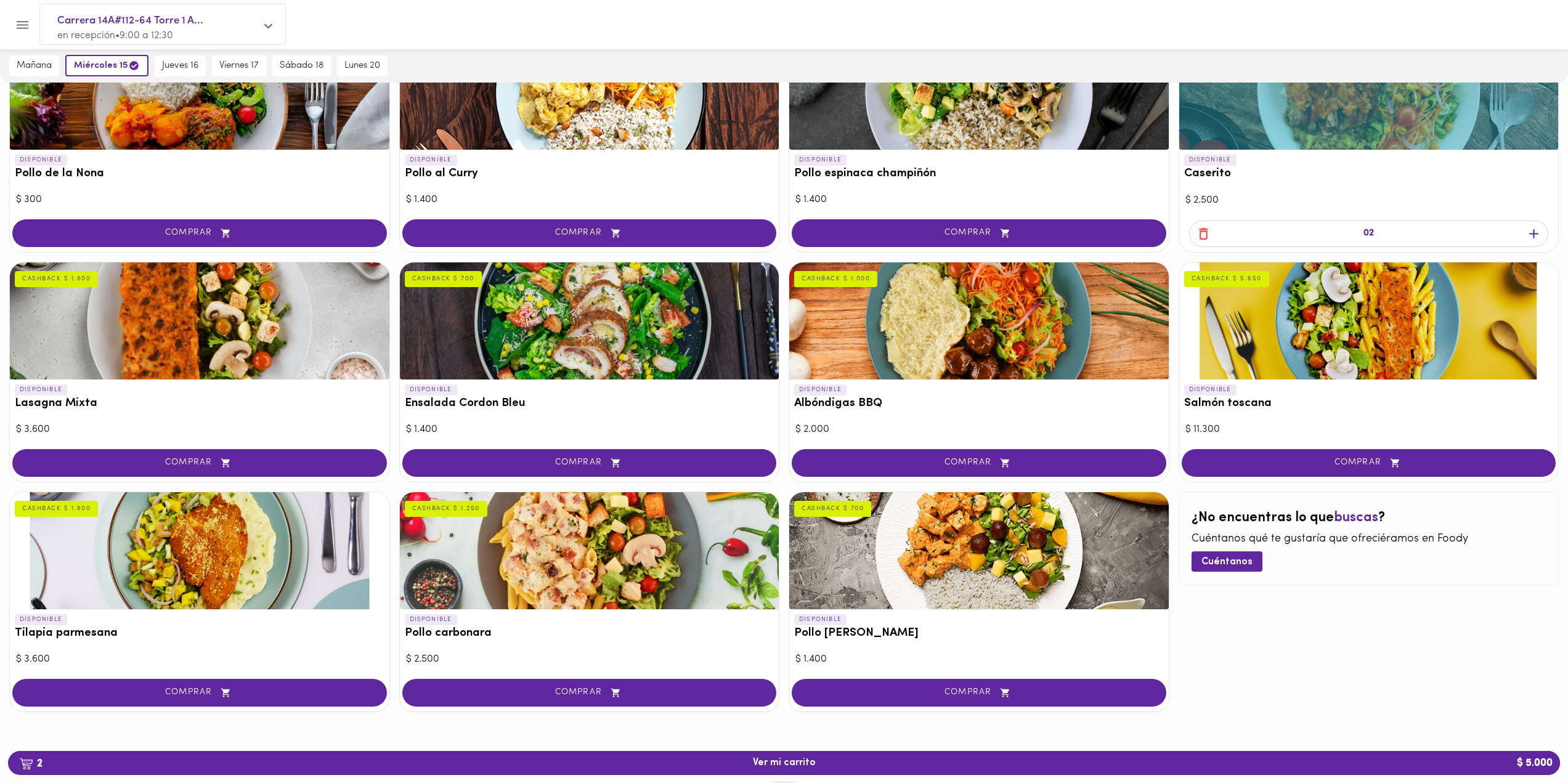
click at [1005, 584] on div at bounding box center [979, 550] width 380 height 117
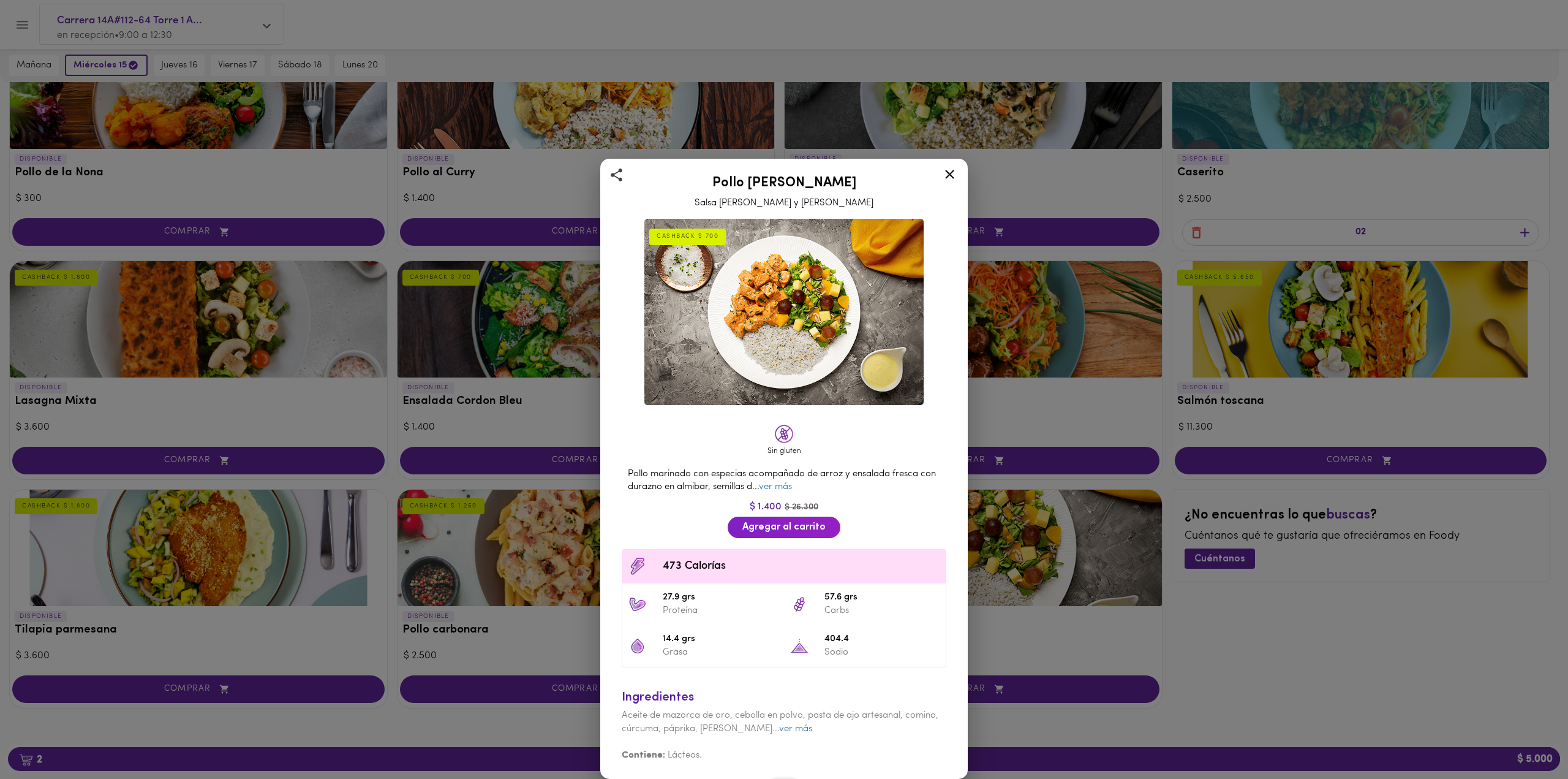
click at [491, 422] on div "Pollo Tikka Massala Salsa de Curry y Coco CASHBACK $ 700 Sin gluten Pollo marin…" at bounding box center [784, 390] width 1568 height 779
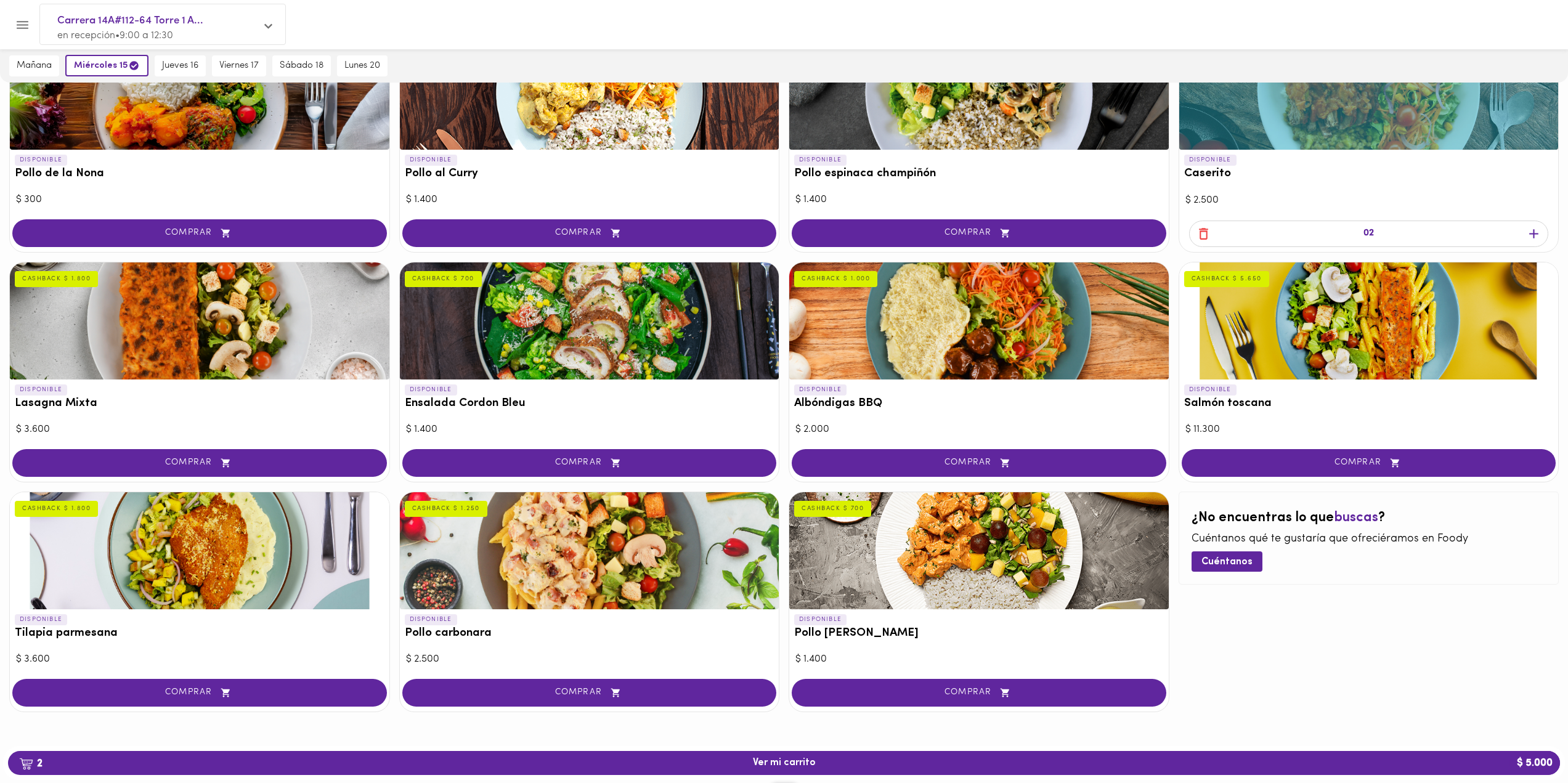
click at [966, 312] on div at bounding box center [979, 321] width 380 height 117
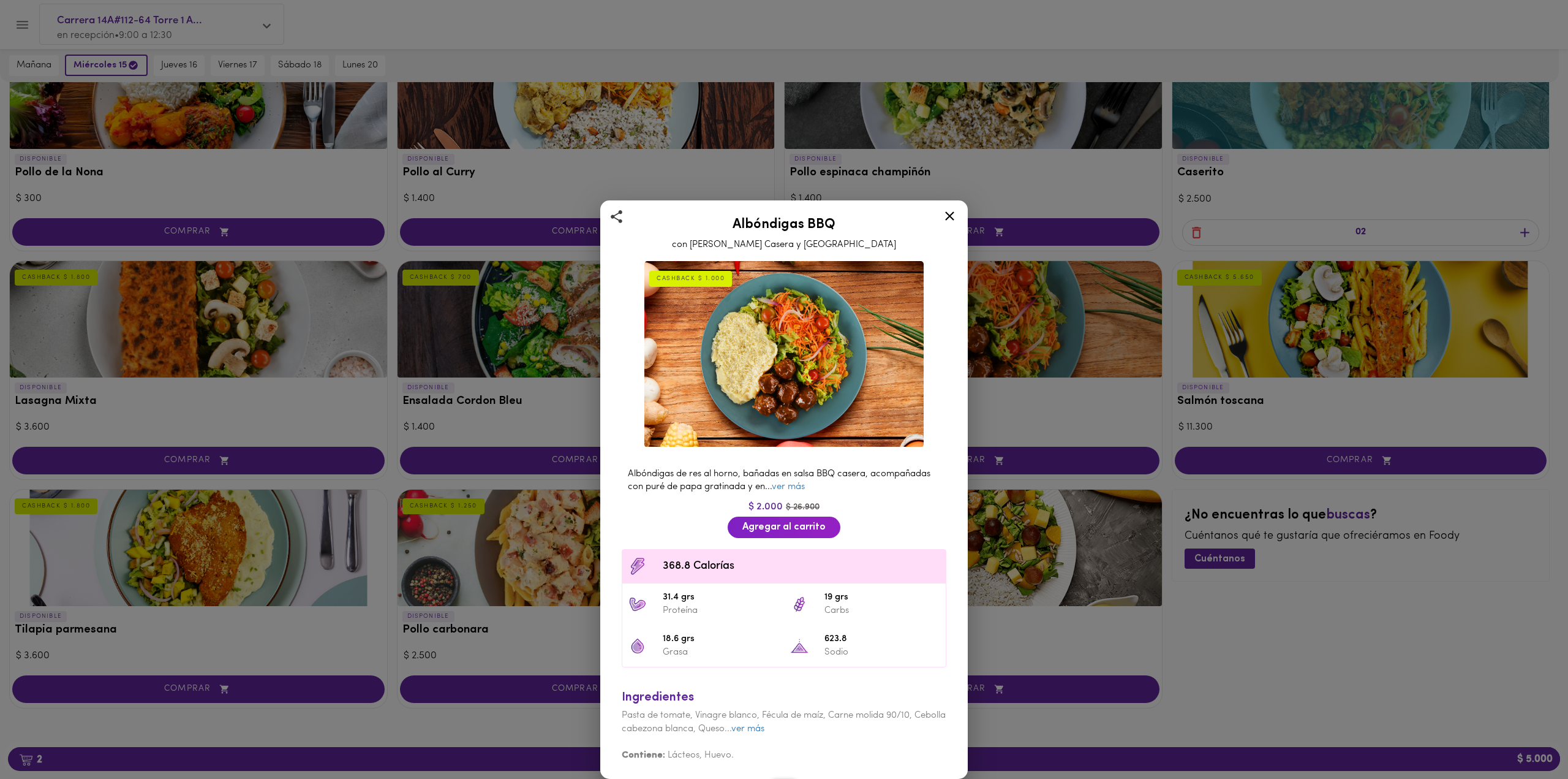
click at [950, 213] on icon at bounding box center [950, 216] width 16 height 16
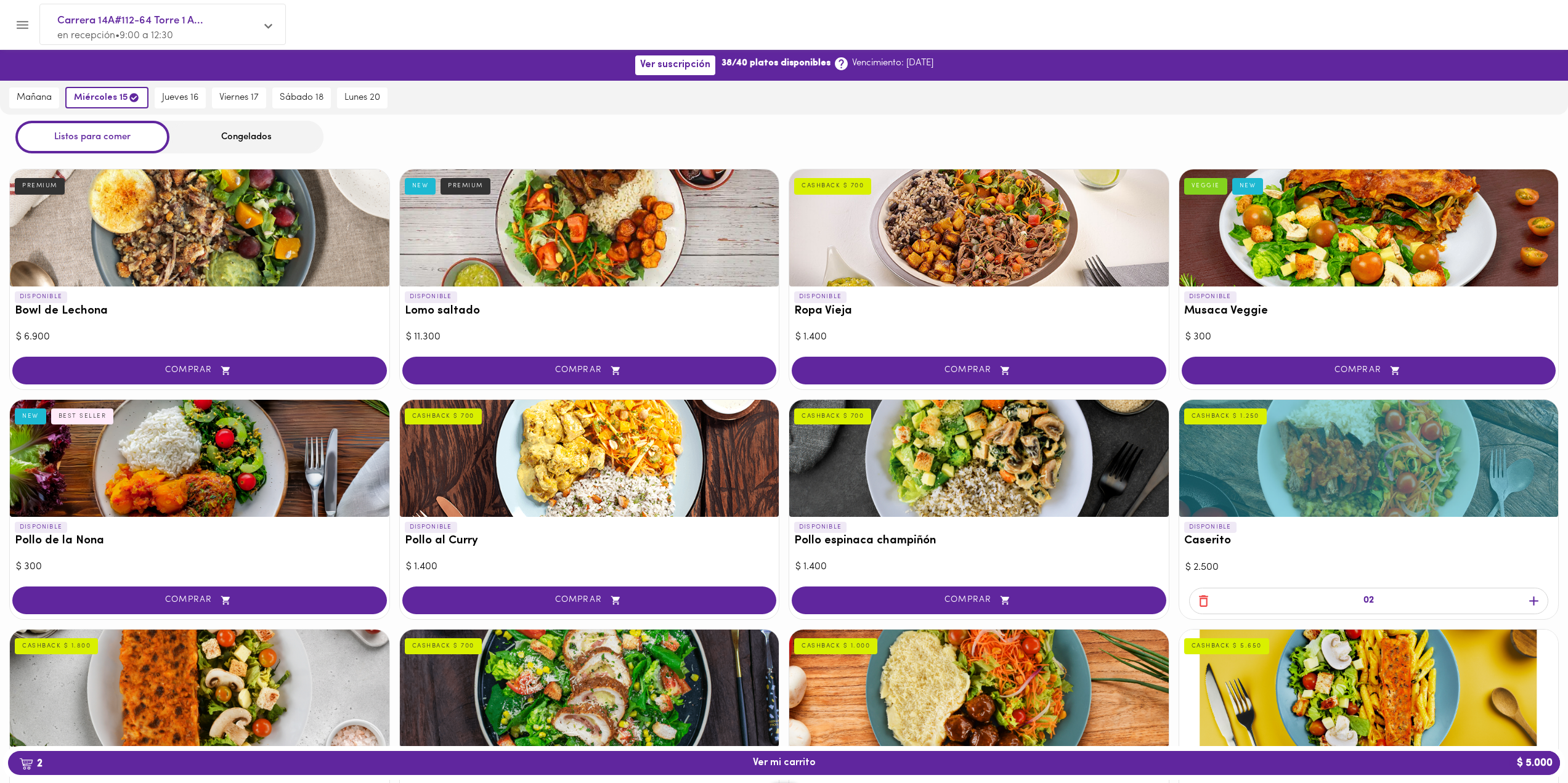
click at [964, 263] on div at bounding box center [979, 227] width 380 height 117
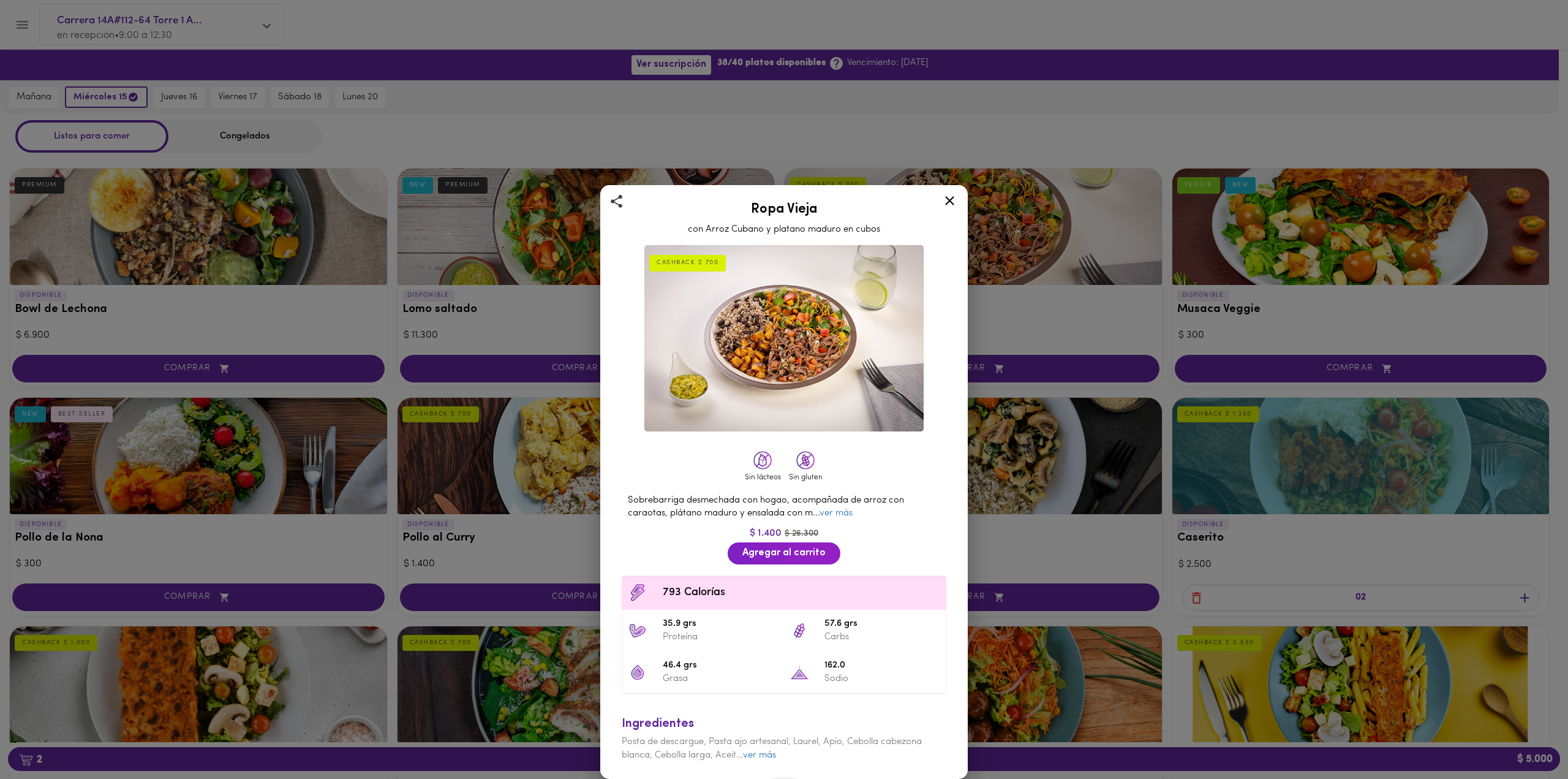
click at [948, 203] on icon at bounding box center [950, 201] width 16 height 16
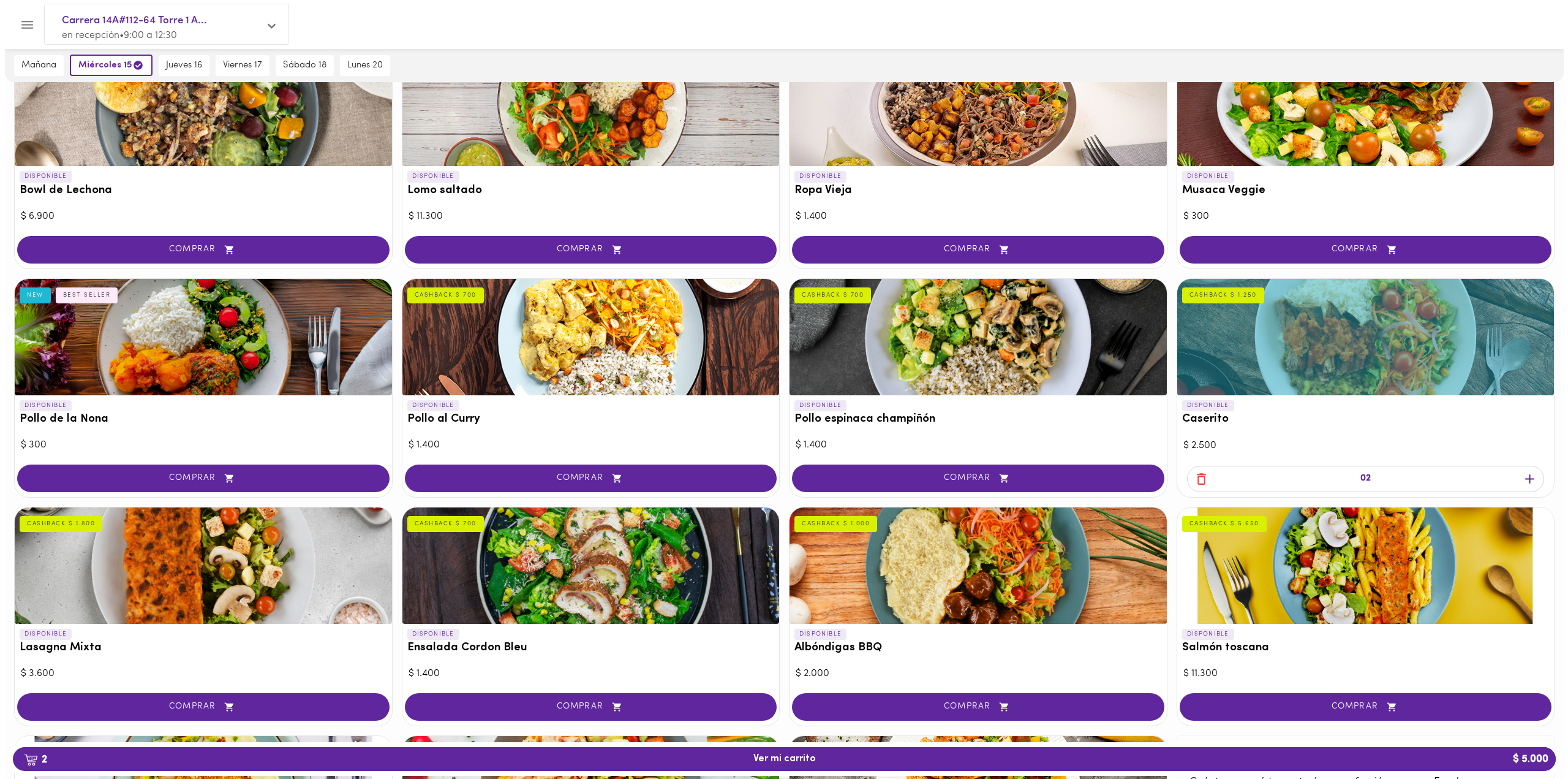
scroll to position [122, 0]
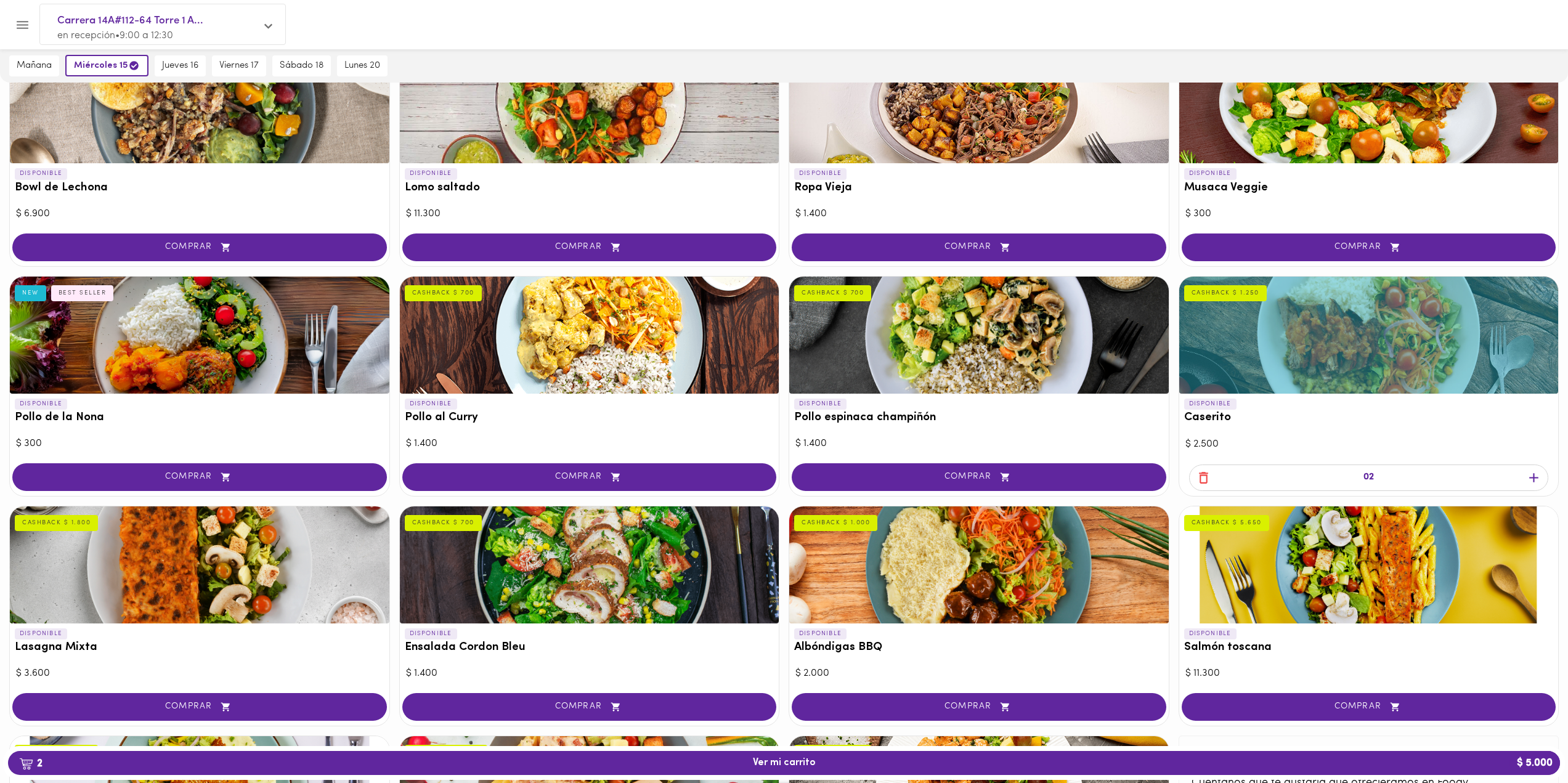
click at [251, 371] on div at bounding box center [200, 334] width 380 height 117
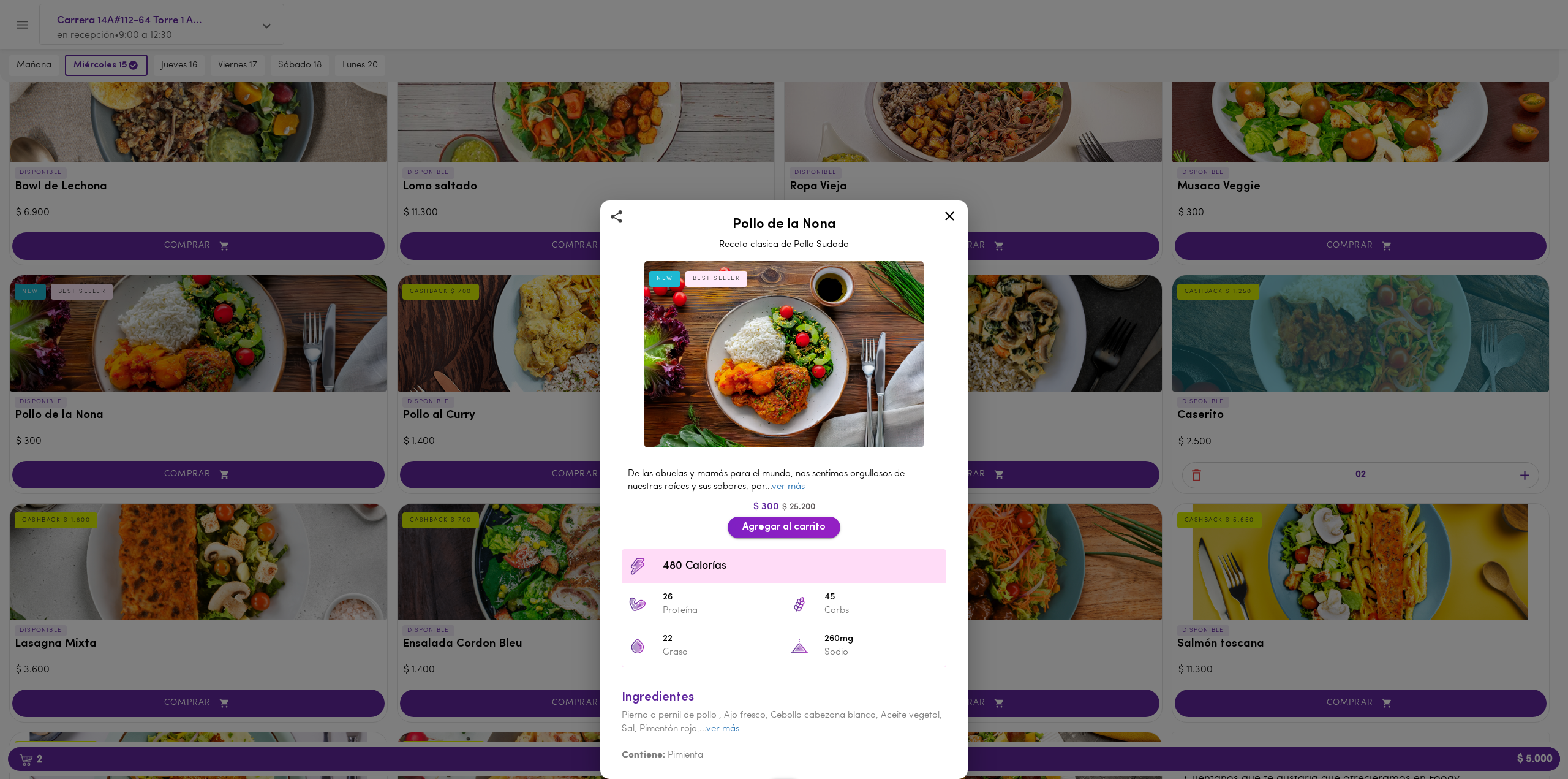
click at [792, 527] on span "Agregar al carrito" at bounding box center [784, 527] width 83 height 12
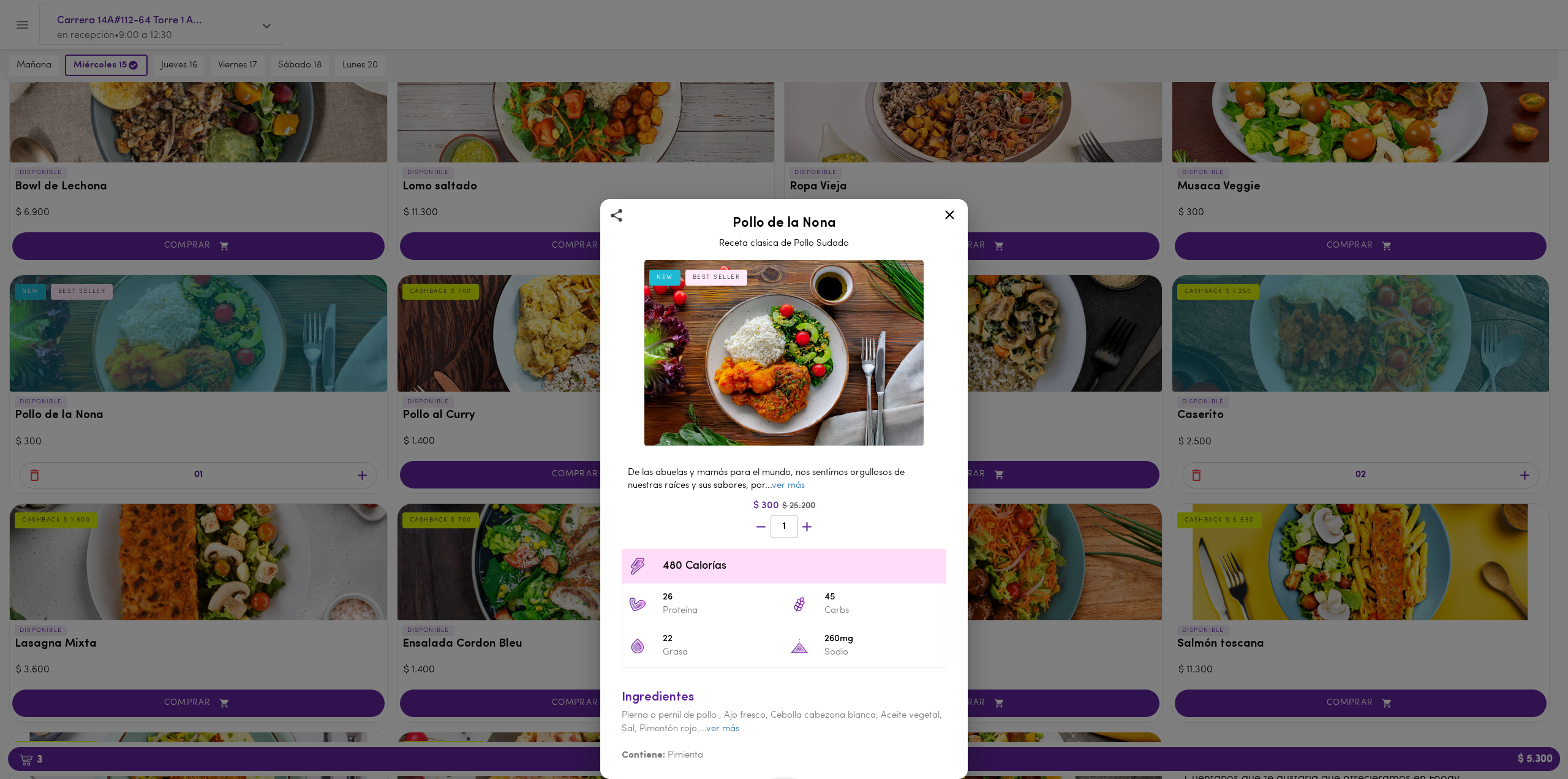
click at [363, 475] on div "Pollo de la Nona Receta clasica de Pollo Sudado NEW BEST SELLER De las abuelas …" at bounding box center [784, 390] width 1568 height 779
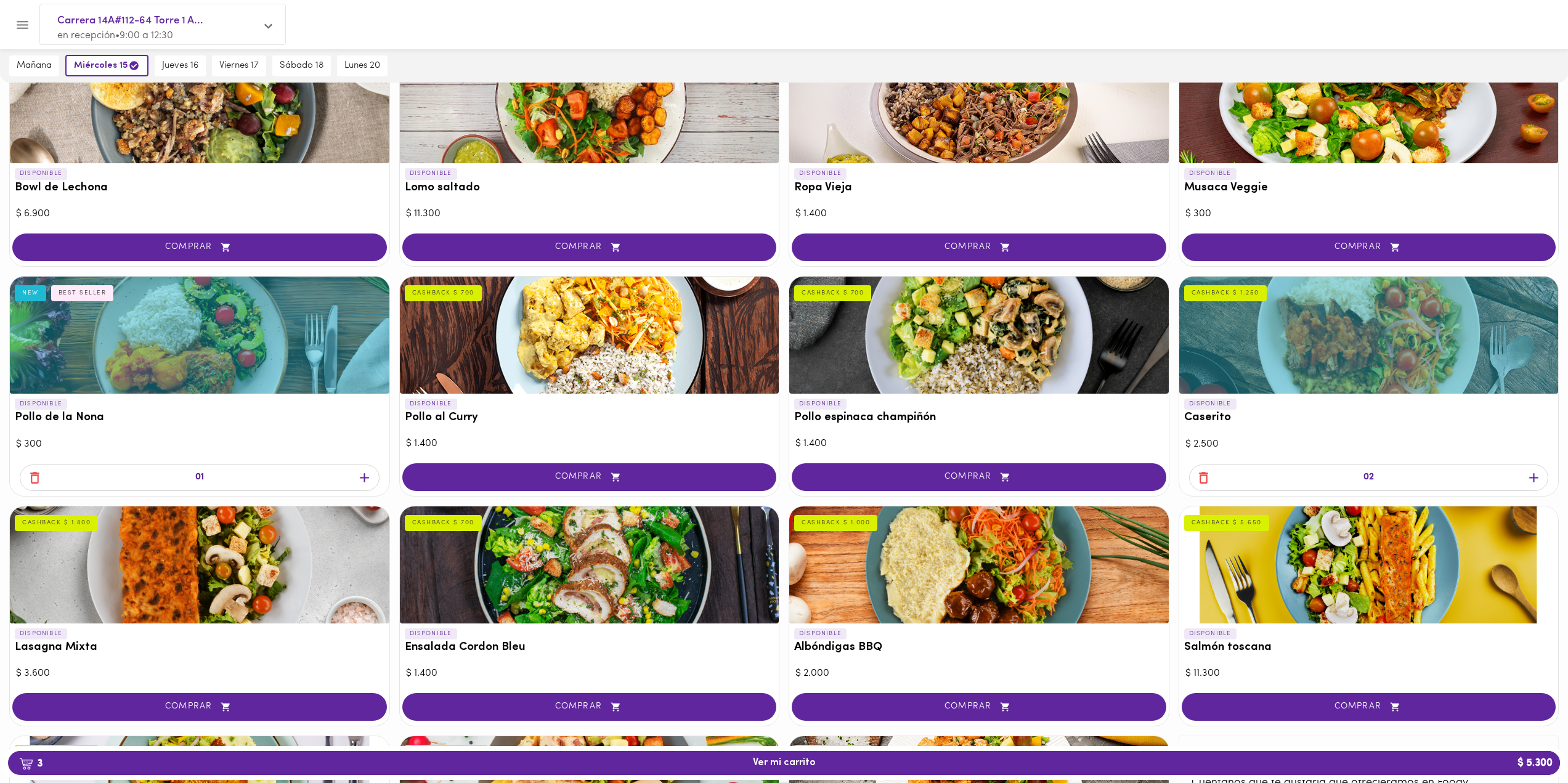
click at [366, 477] on icon "button" at bounding box center [364, 477] width 9 height 9
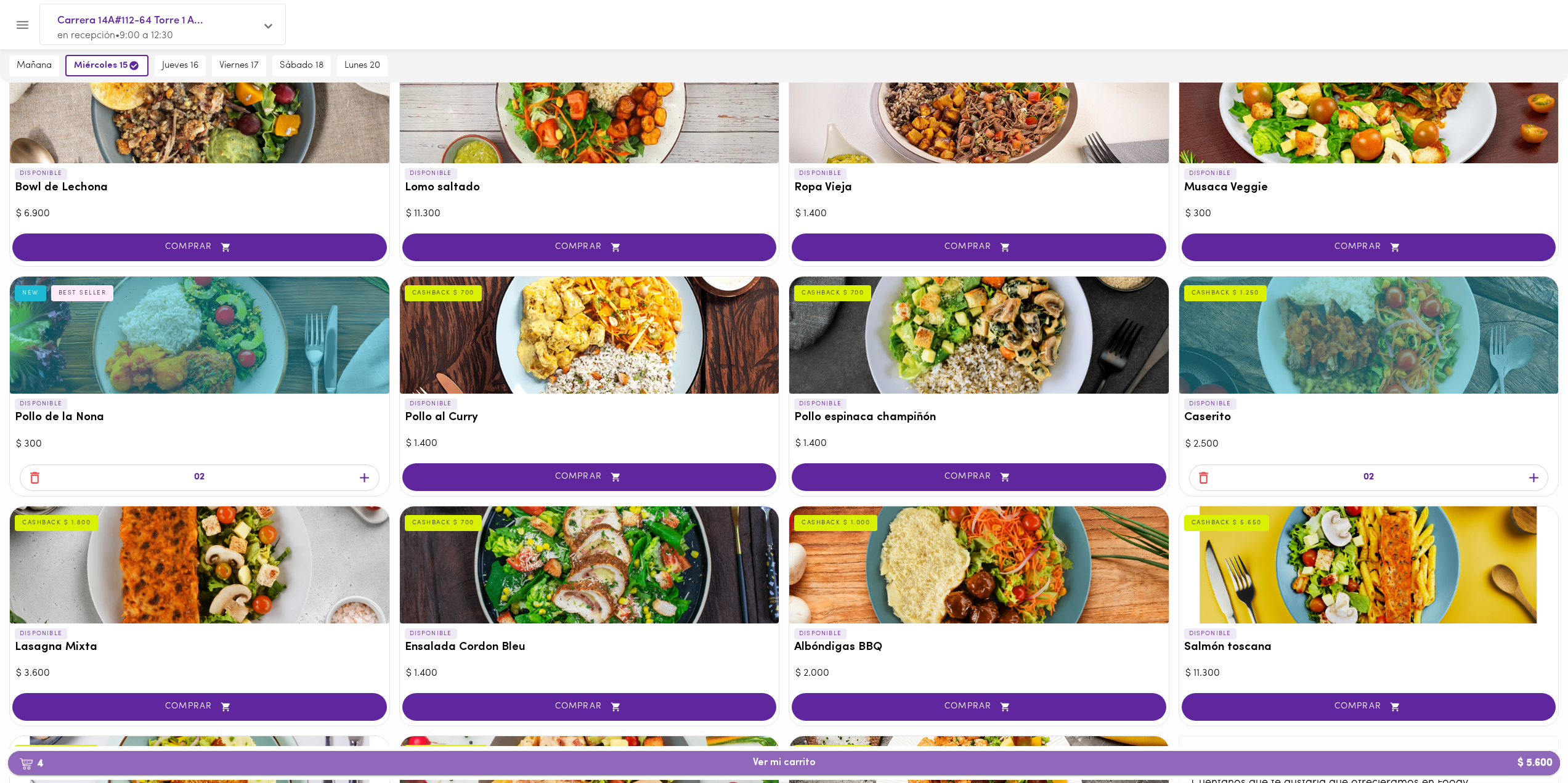
click at [804, 760] on span "4 Ver mi carrito $ 5.600" at bounding box center [784, 763] width 63 height 12
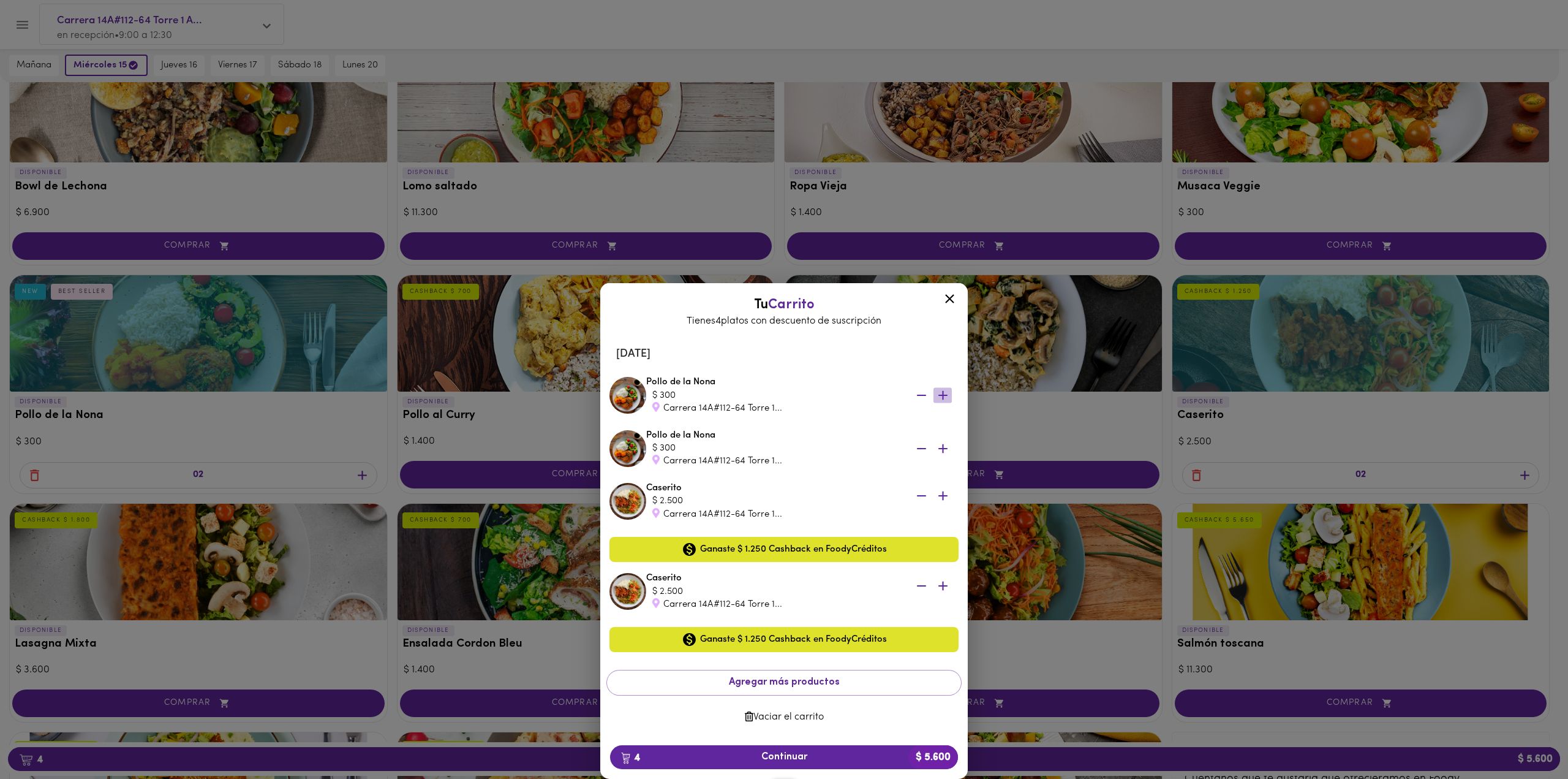
click at [943, 396] on icon "button" at bounding box center [942, 395] width 9 height 9
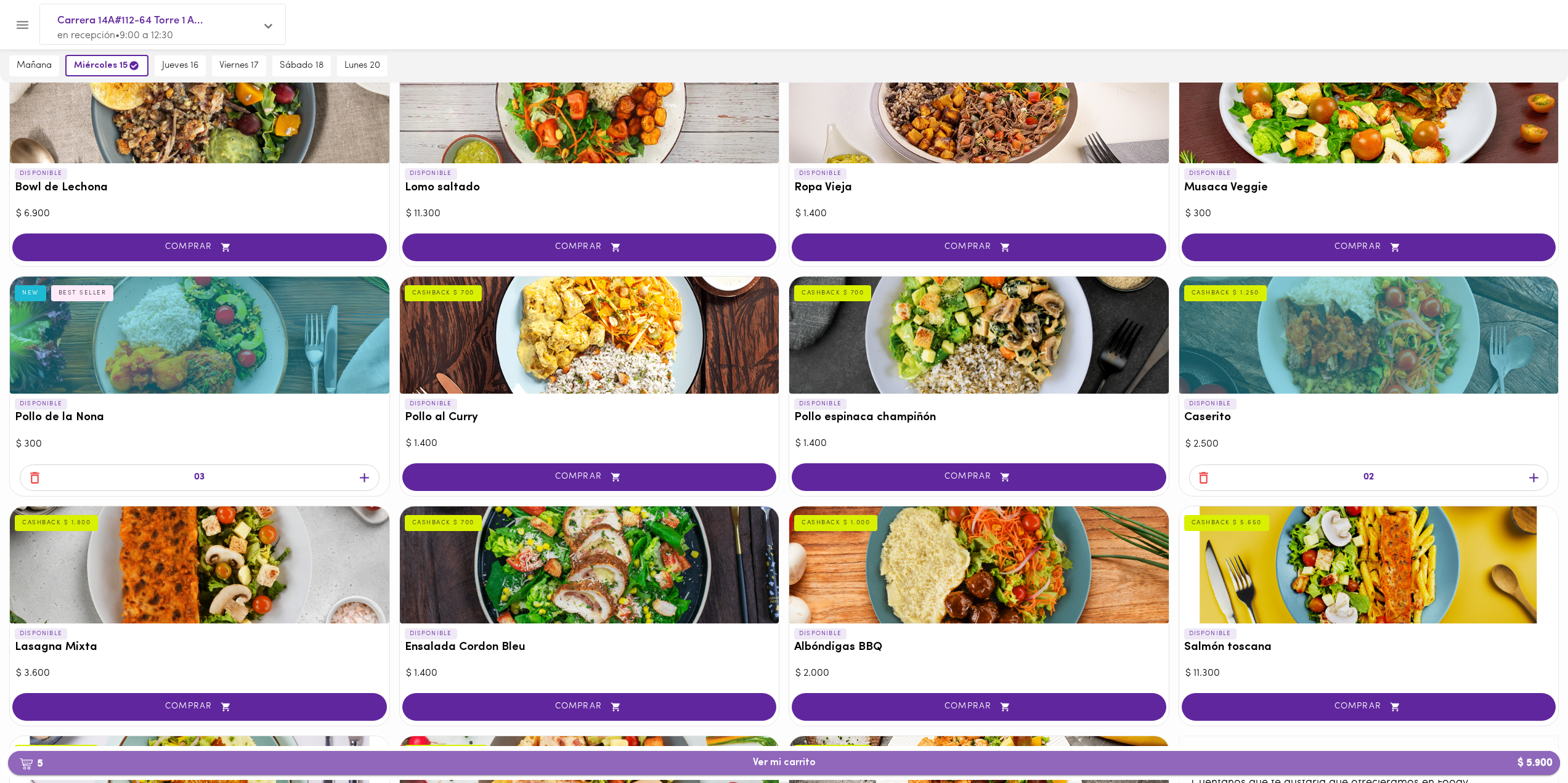
click at [893, 760] on span "5 Ver mi carrito $ 5.900" at bounding box center [784, 763] width 1533 height 12
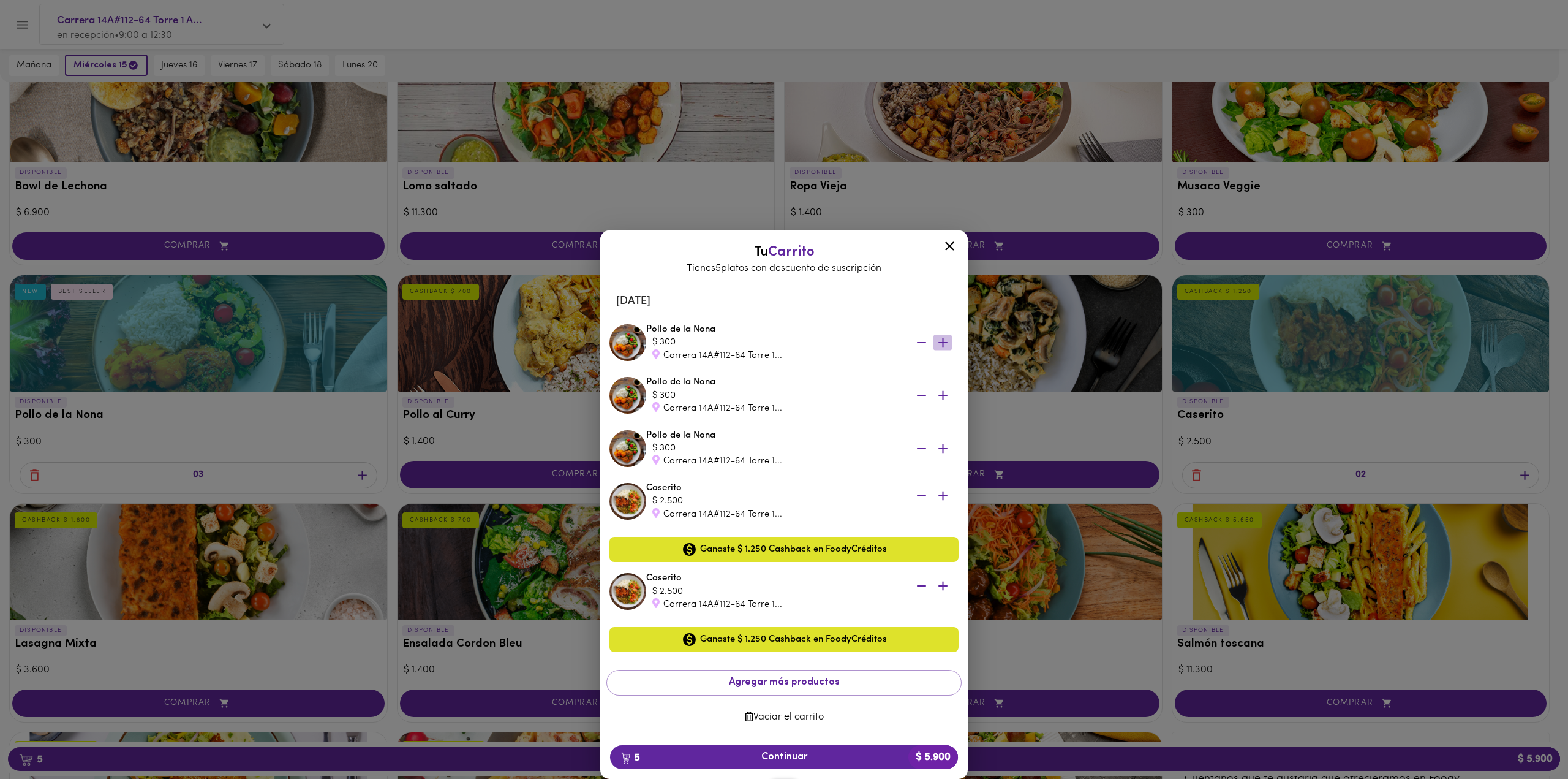
click at [946, 345] on icon "button" at bounding box center [943, 344] width 16 height 16
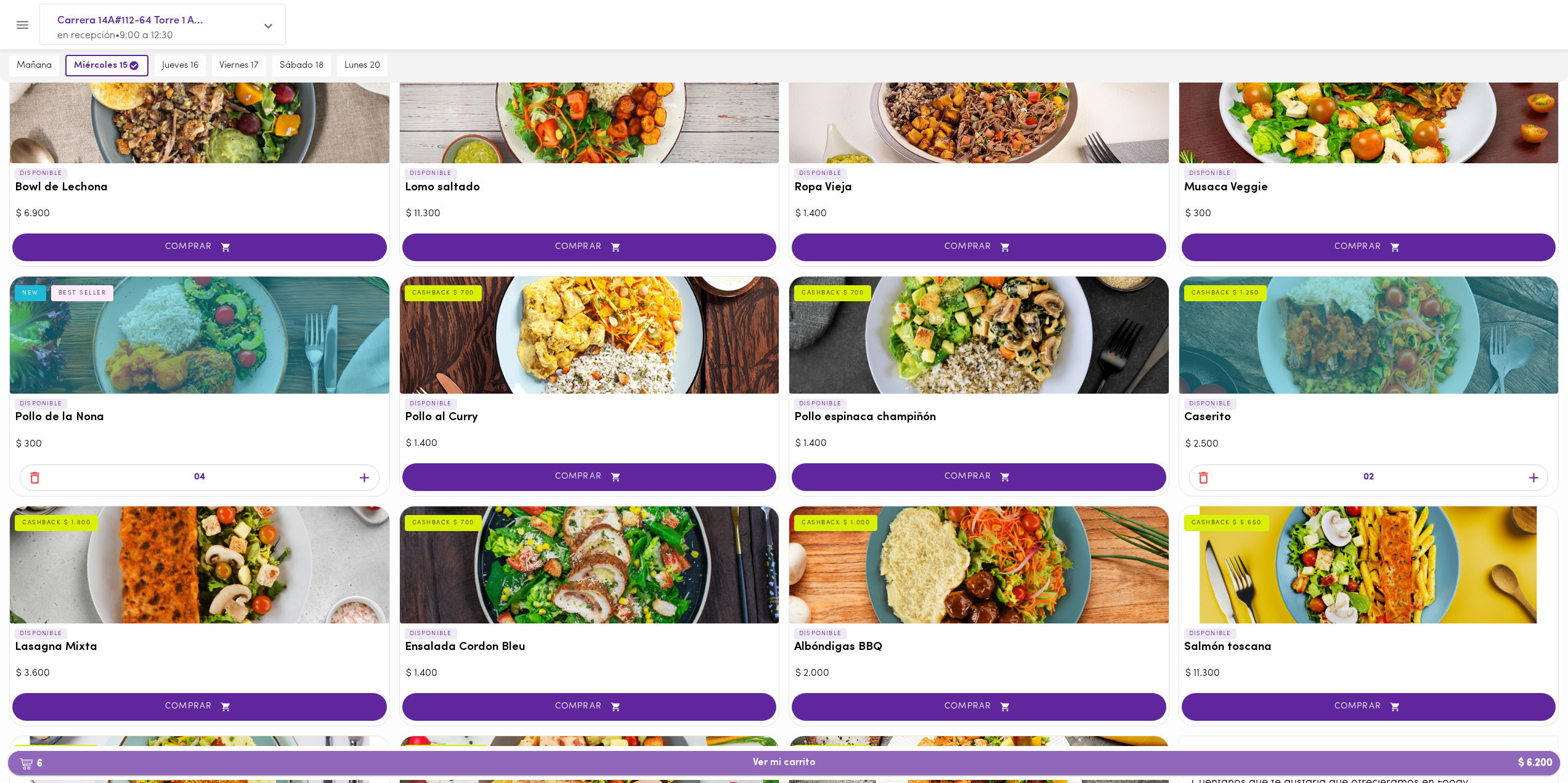
click at [837, 767] on span "6 Ver mi carrito $ 6.200" at bounding box center [784, 763] width 1533 height 12
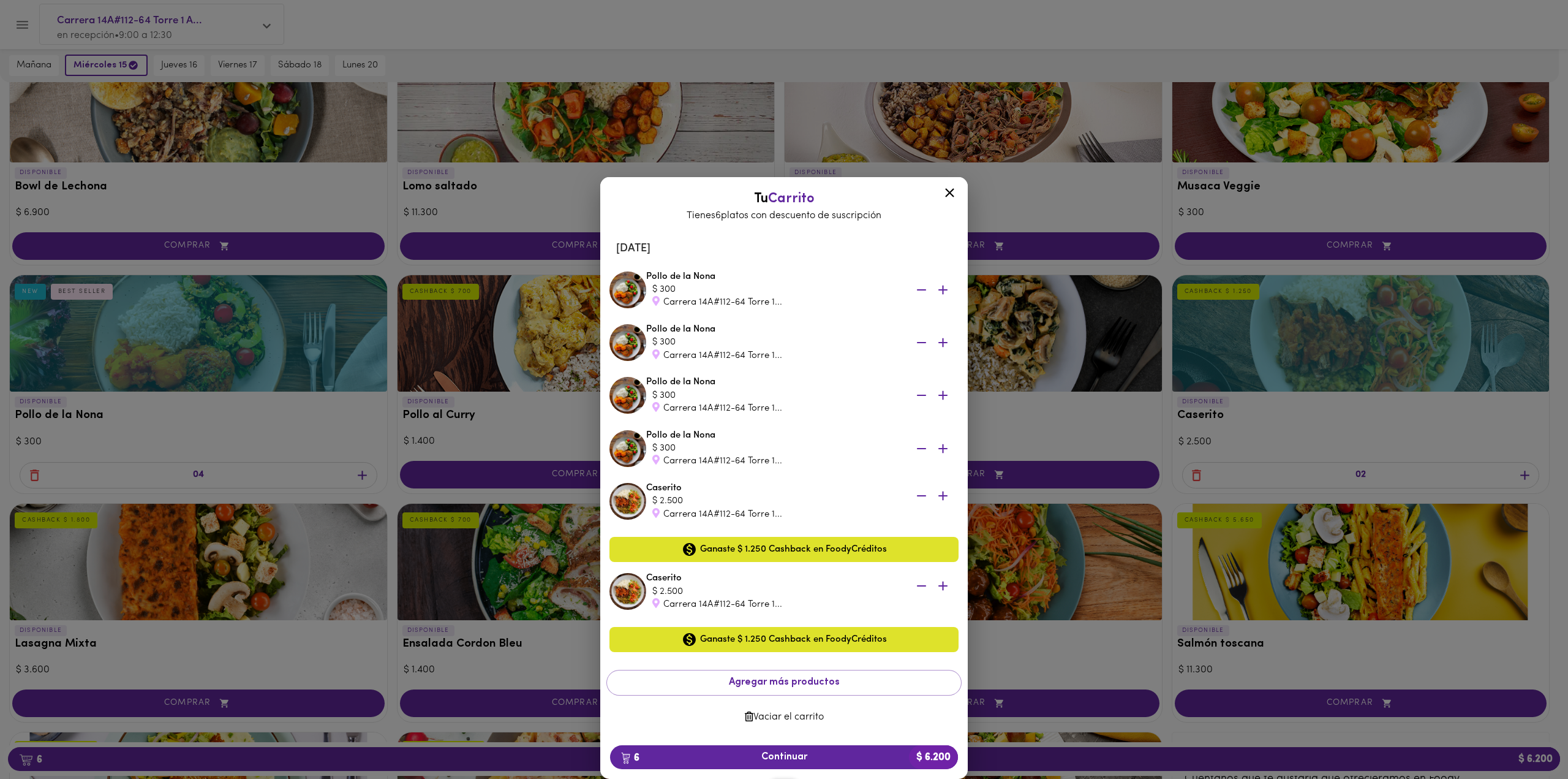
click at [776, 725] on button "Vaciar el carrito" at bounding box center [784, 717] width 355 height 23
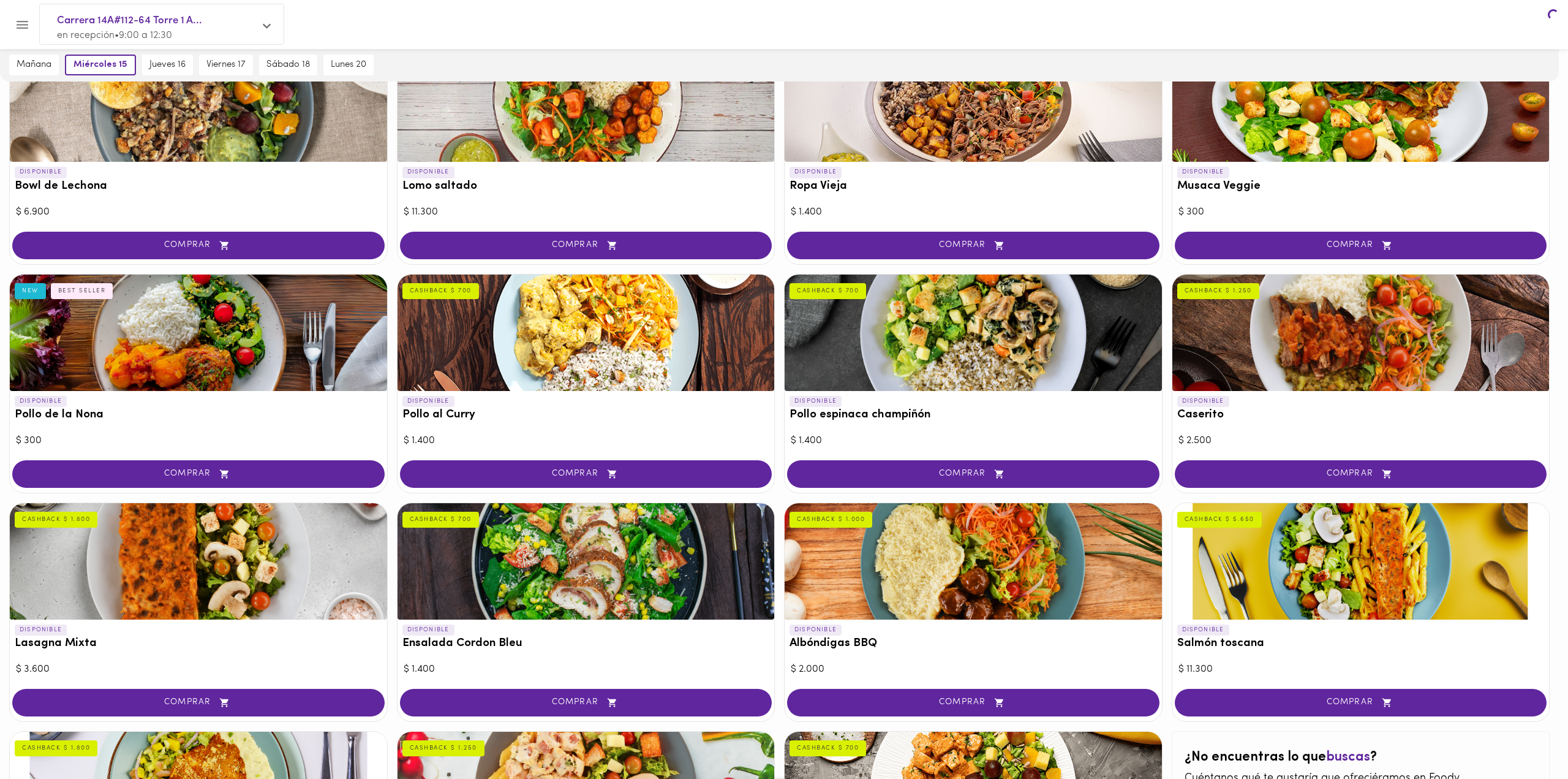
scroll to position [122, 0]
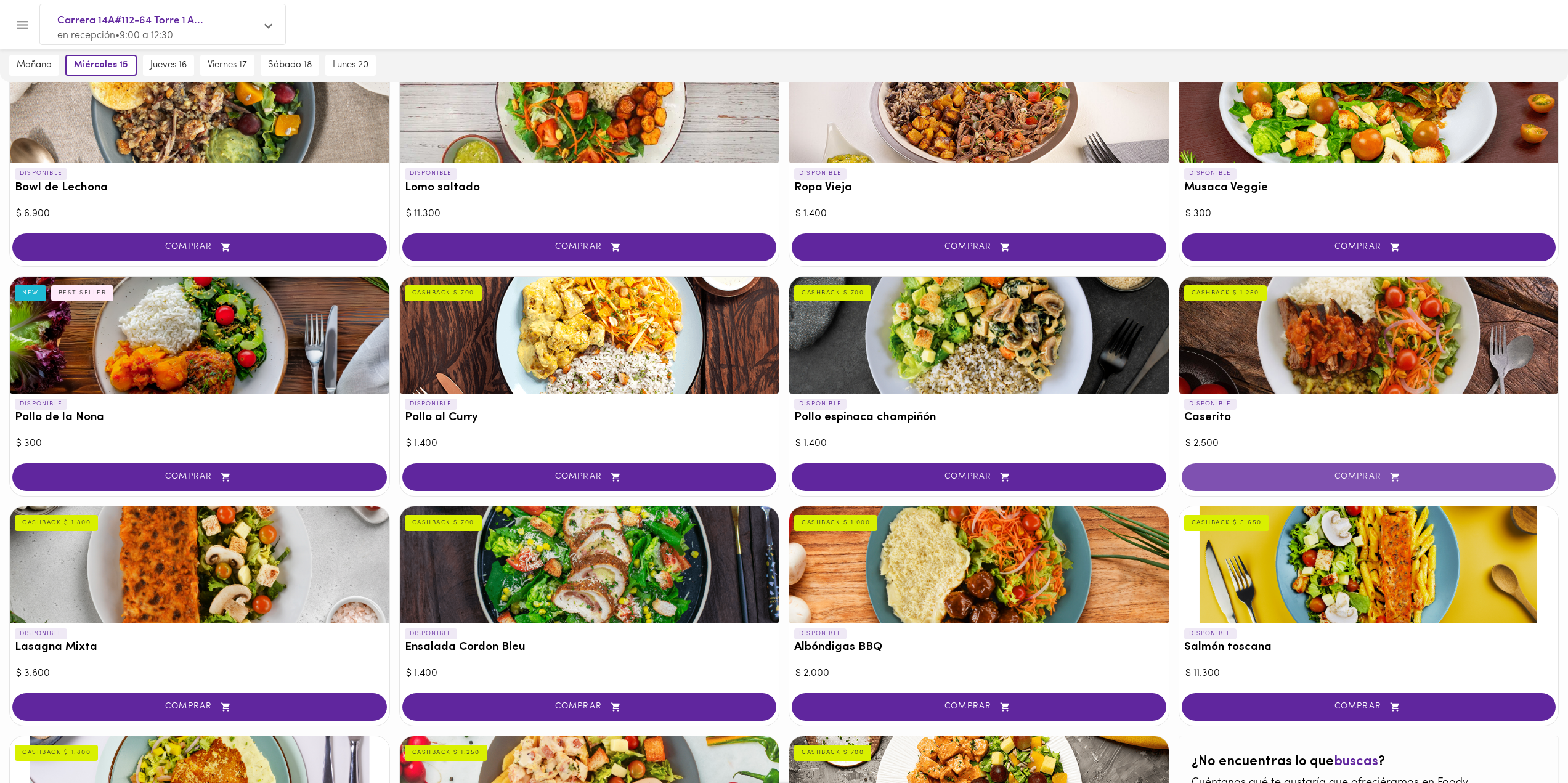
click at [1380, 467] on button "COMPRAR" at bounding box center [1368, 477] width 375 height 28
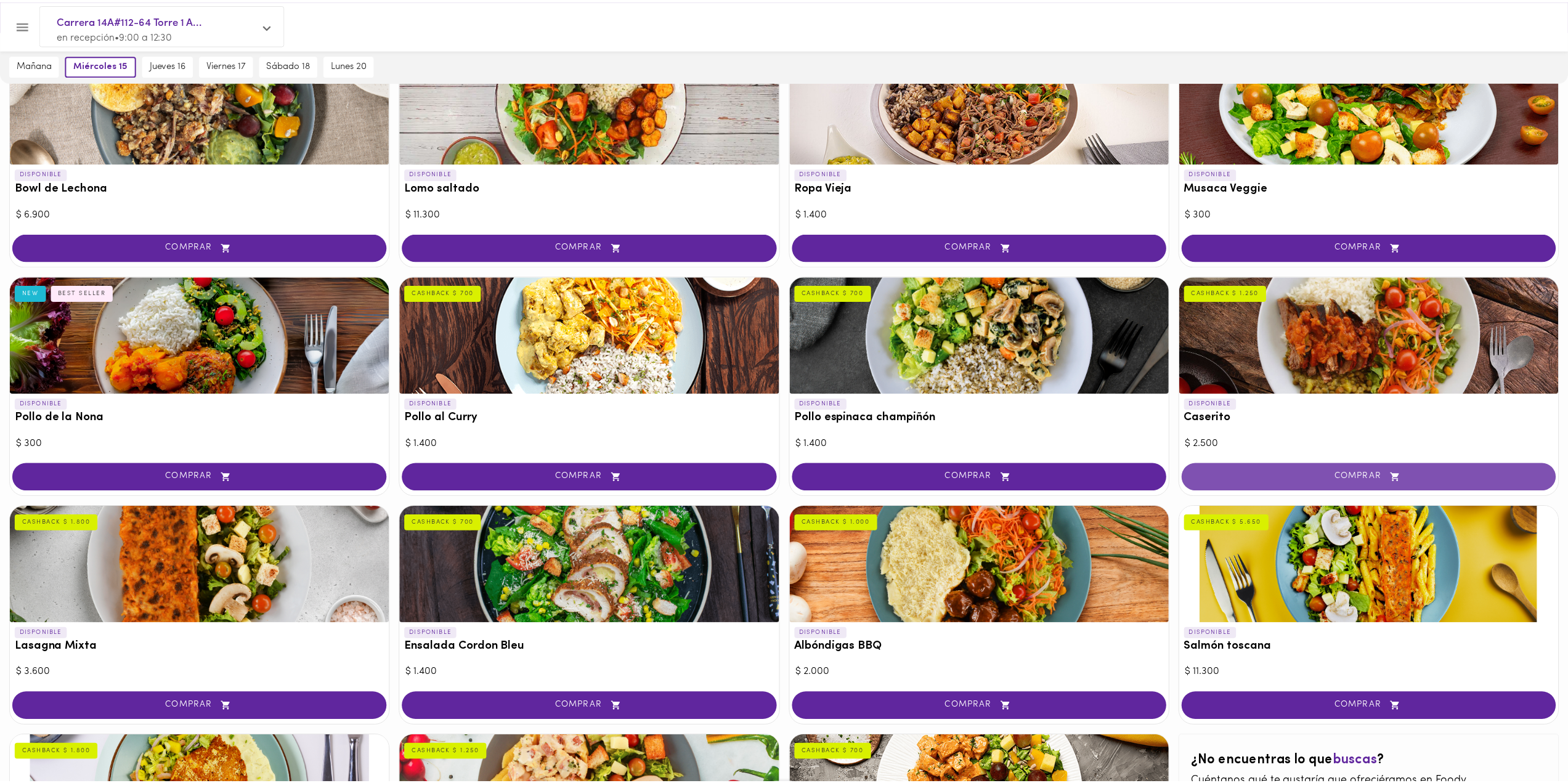
scroll to position [123, 0]
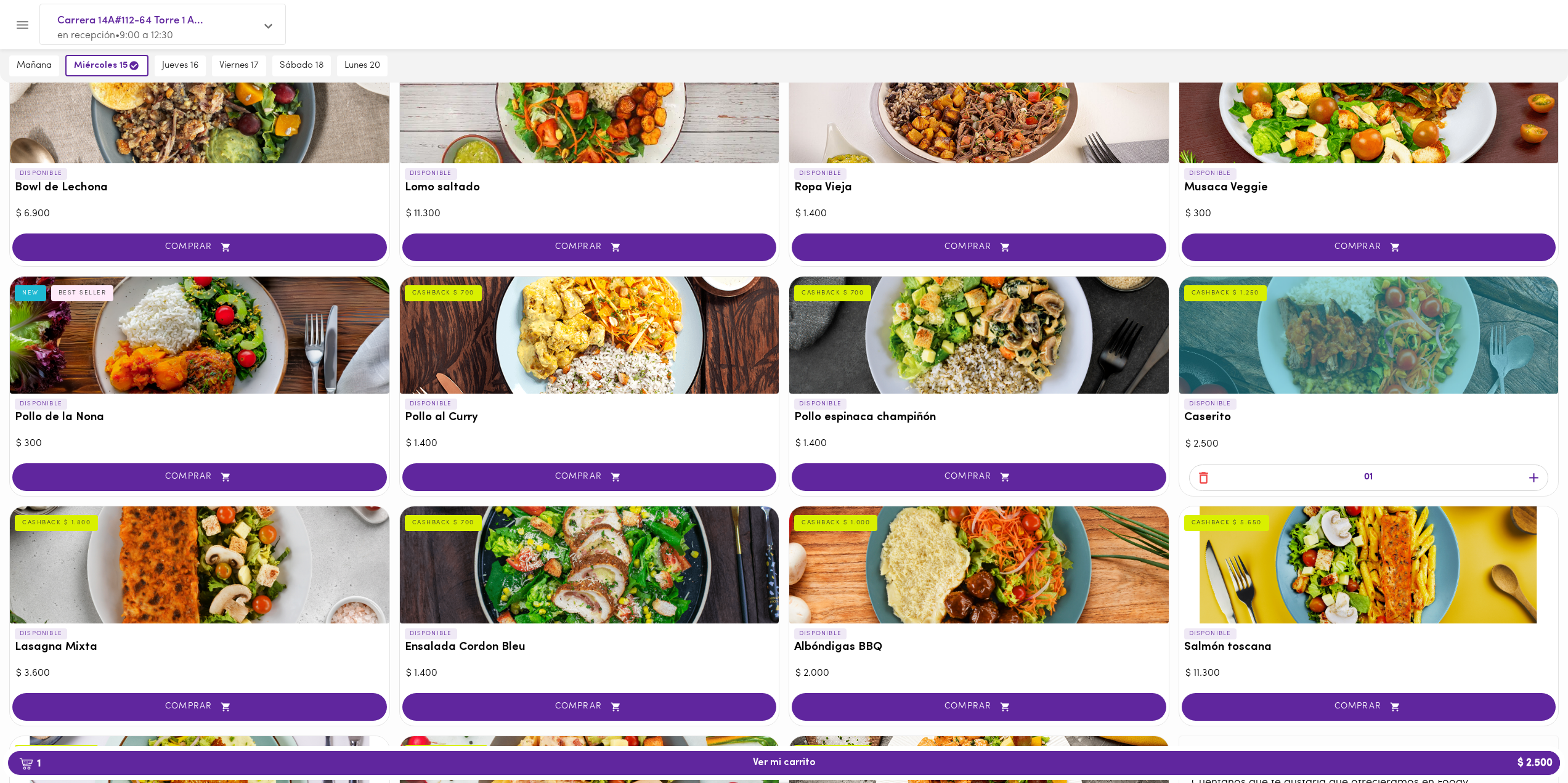
click at [1299, 344] on div at bounding box center [1369, 334] width 380 height 117
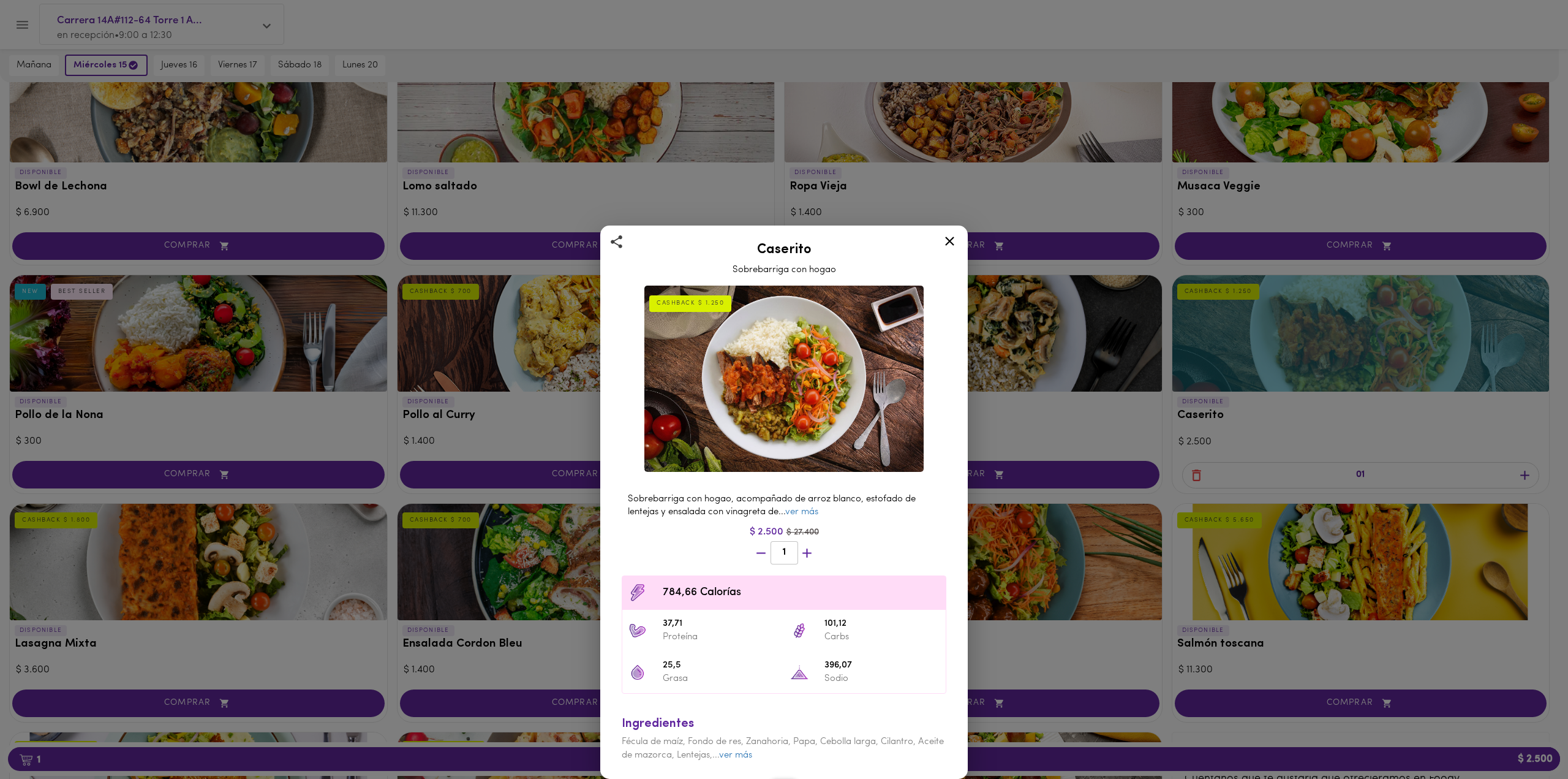
click at [945, 247] on icon at bounding box center [950, 242] width 16 height 16
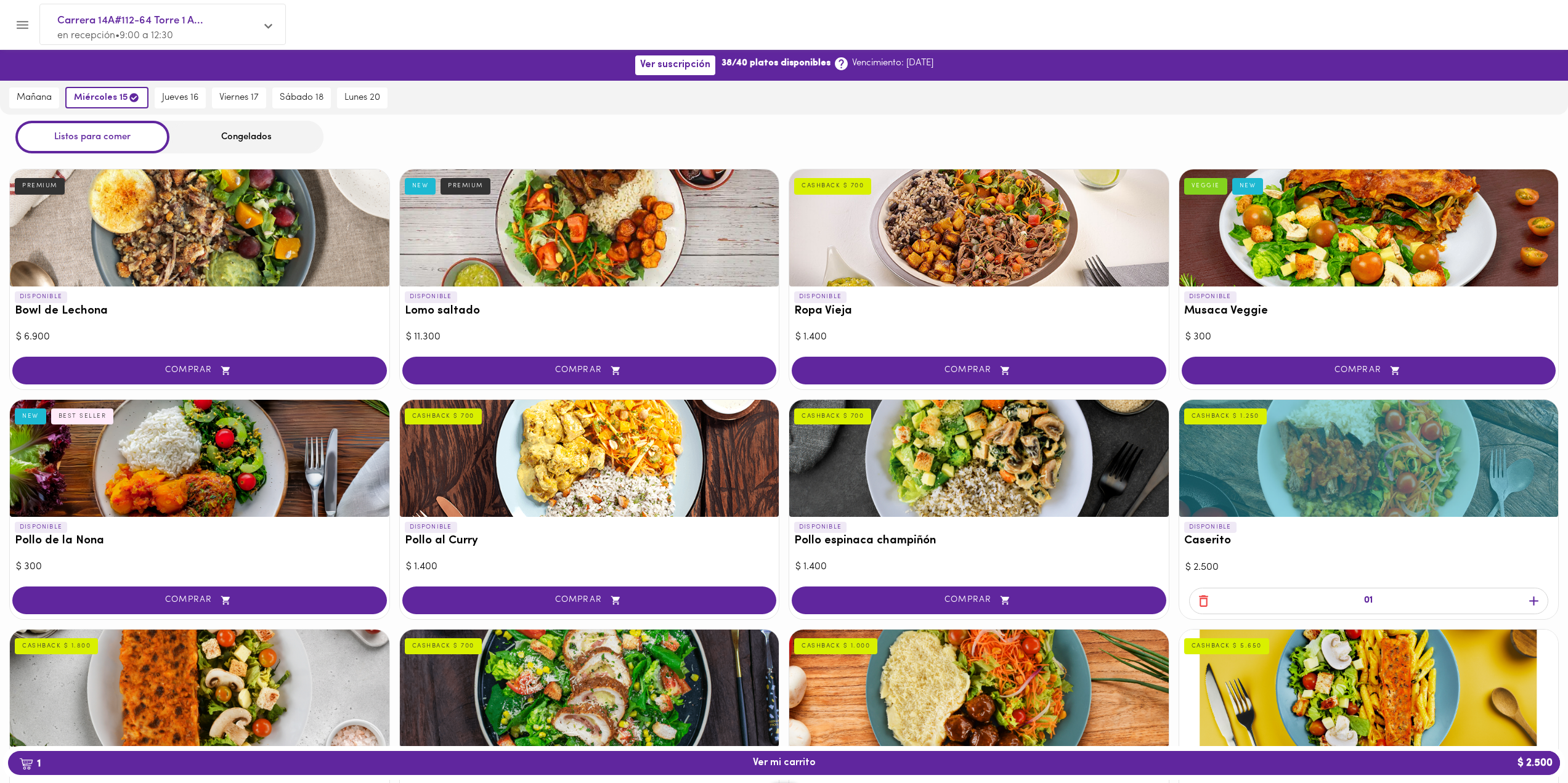
click at [1421, 448] on div at bounding box center [1369, 457] width 380 height 117
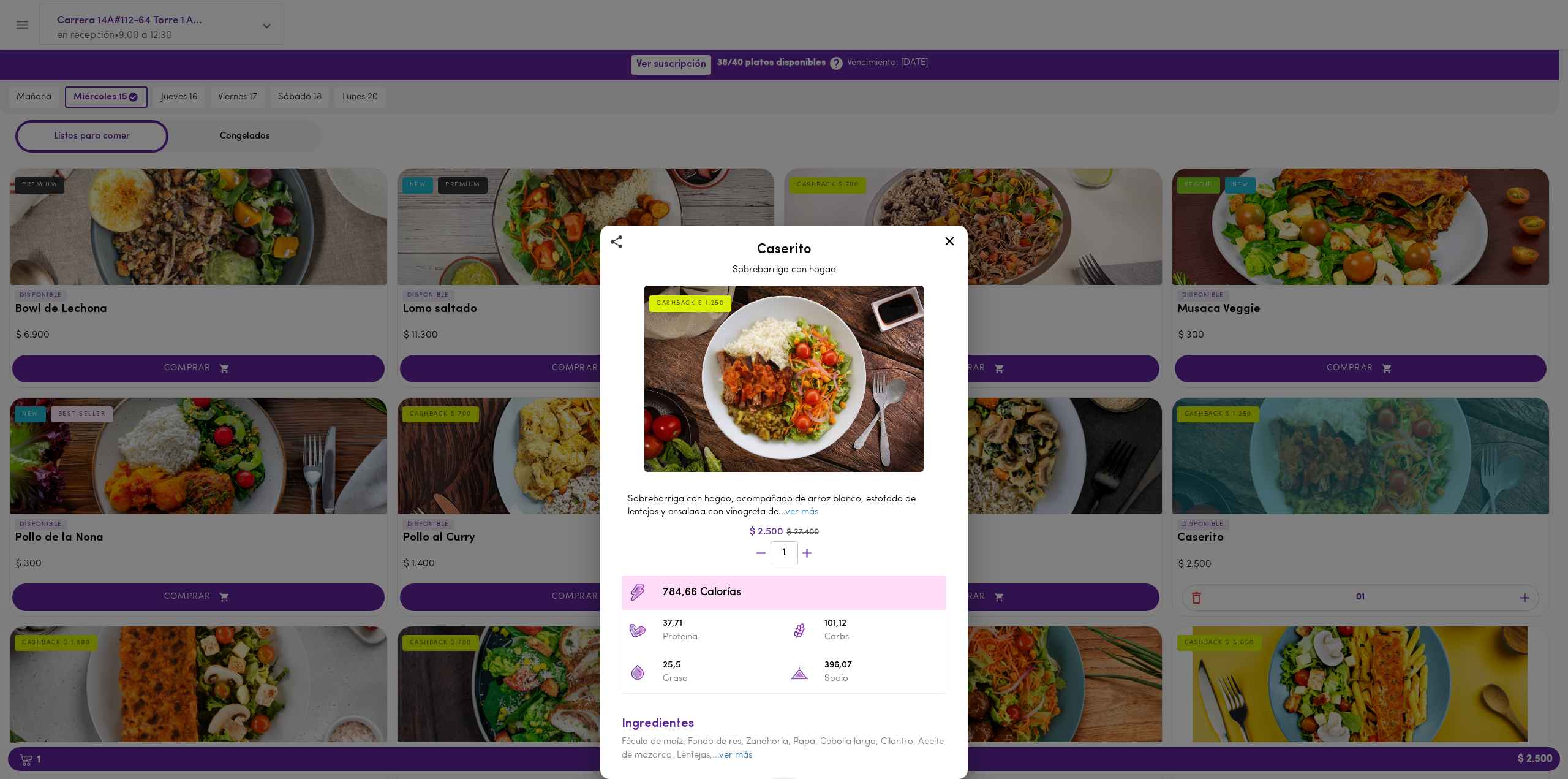
click at [958, 239] on div at bounding box center [950, 244] width 30 height 29
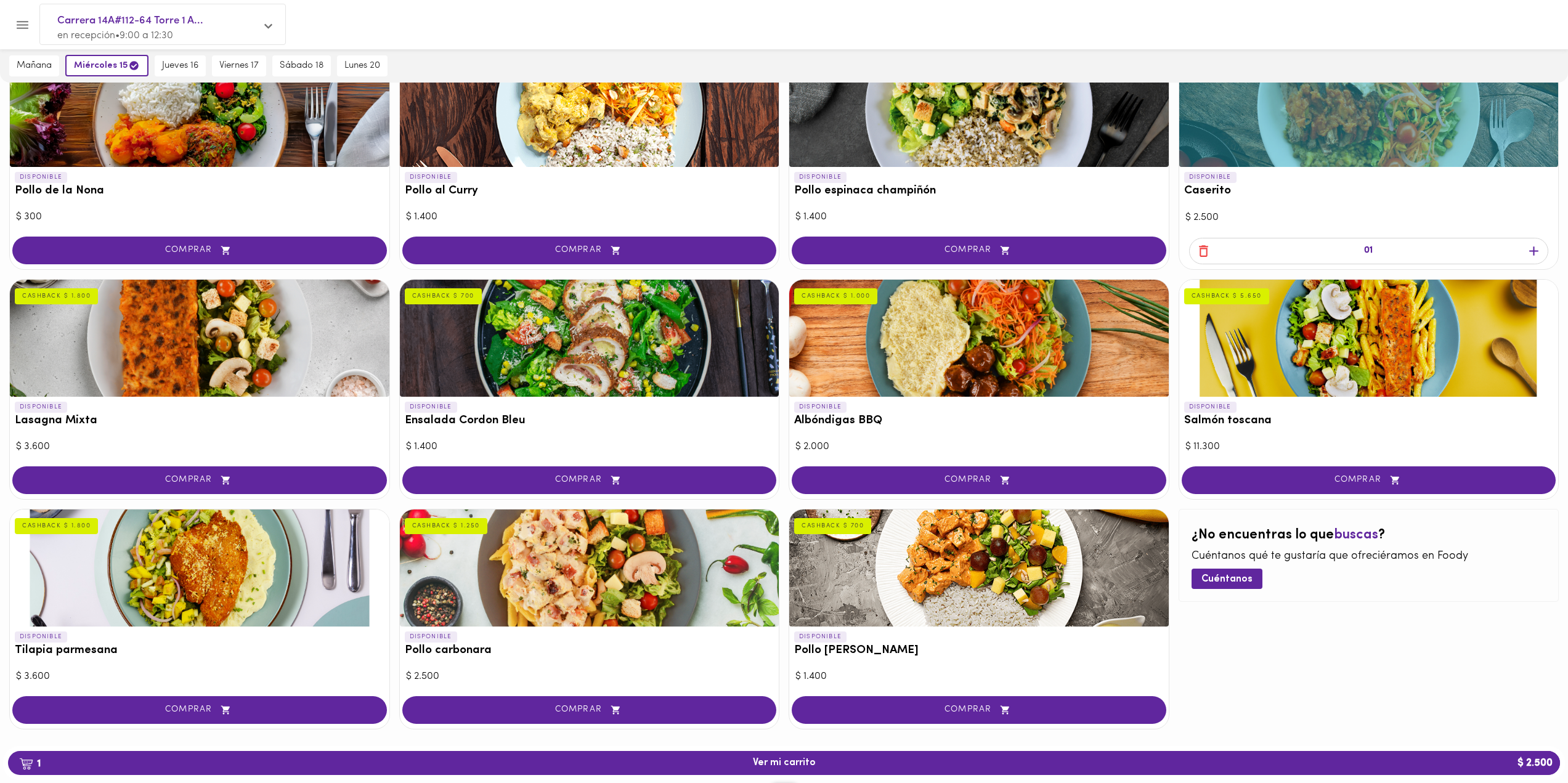
scroll to position [367, 0]
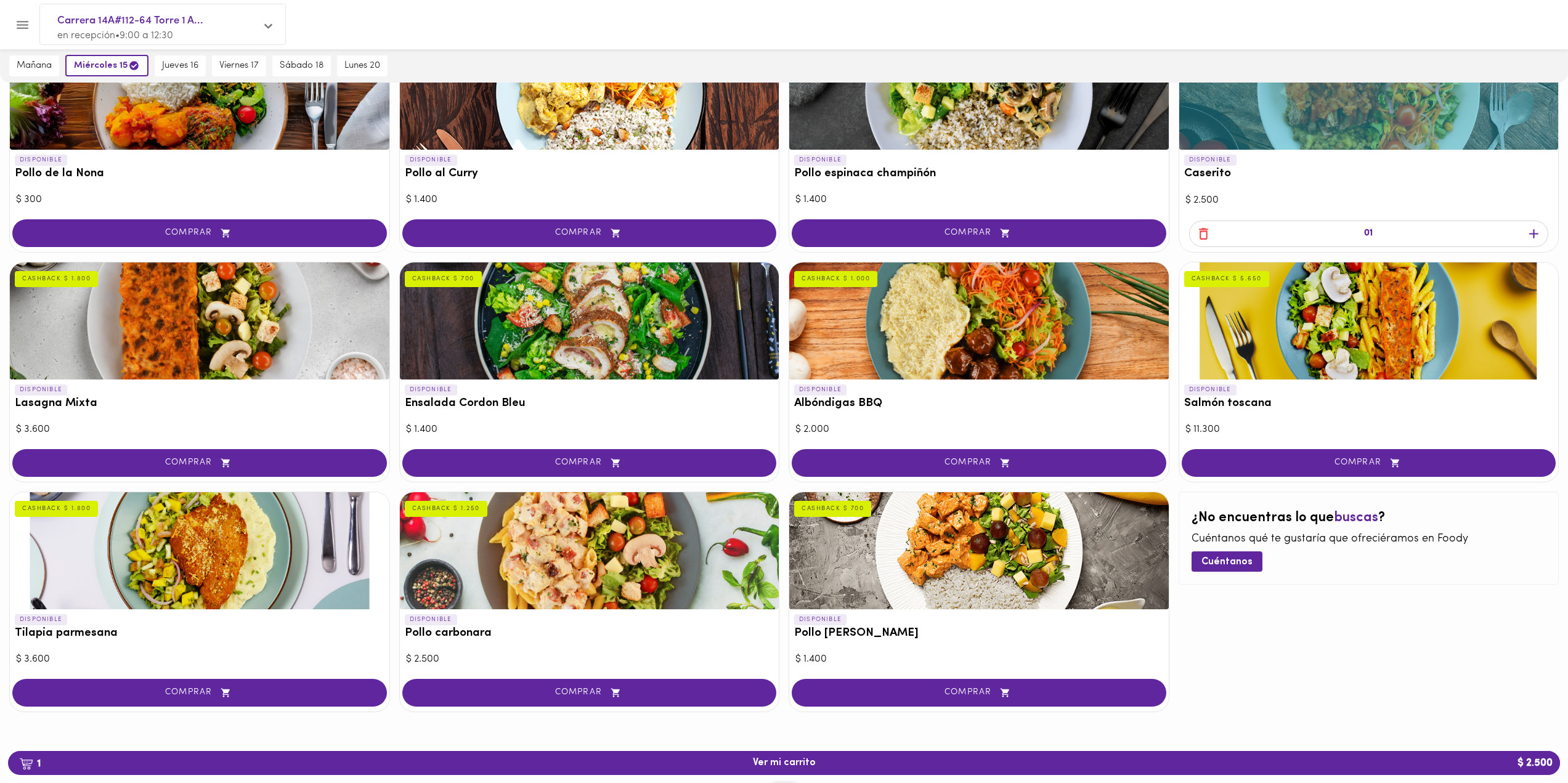
click at [533, 540] on div at bounding box center [589, 550] width 380 height 117
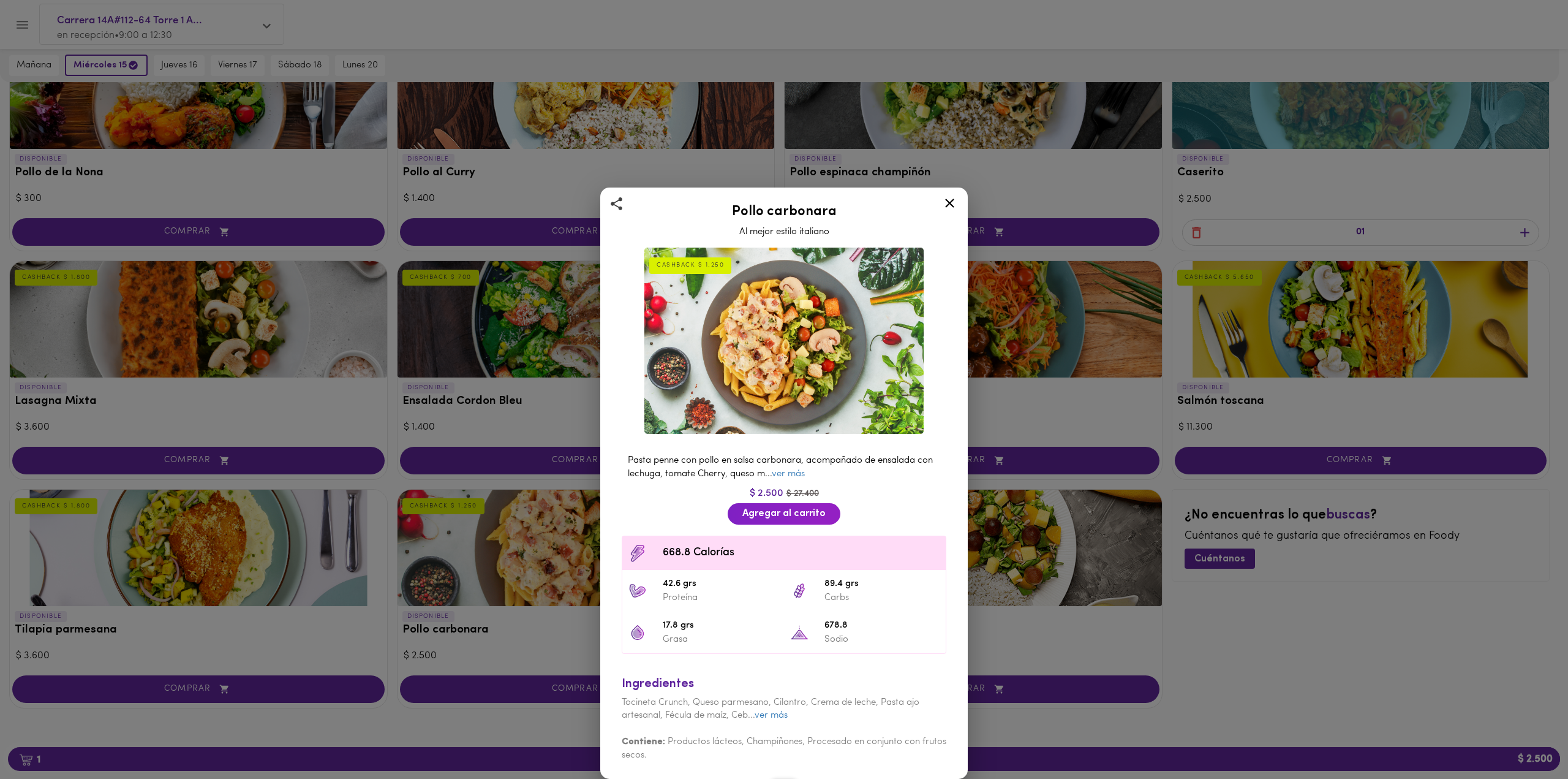
click at [673, 551] on span "668.8 Calorías" at bounding box center [801, 553] width 277 height 17
click at [948, 206] on icon at bounding box center [950, 204] width 16 height 16
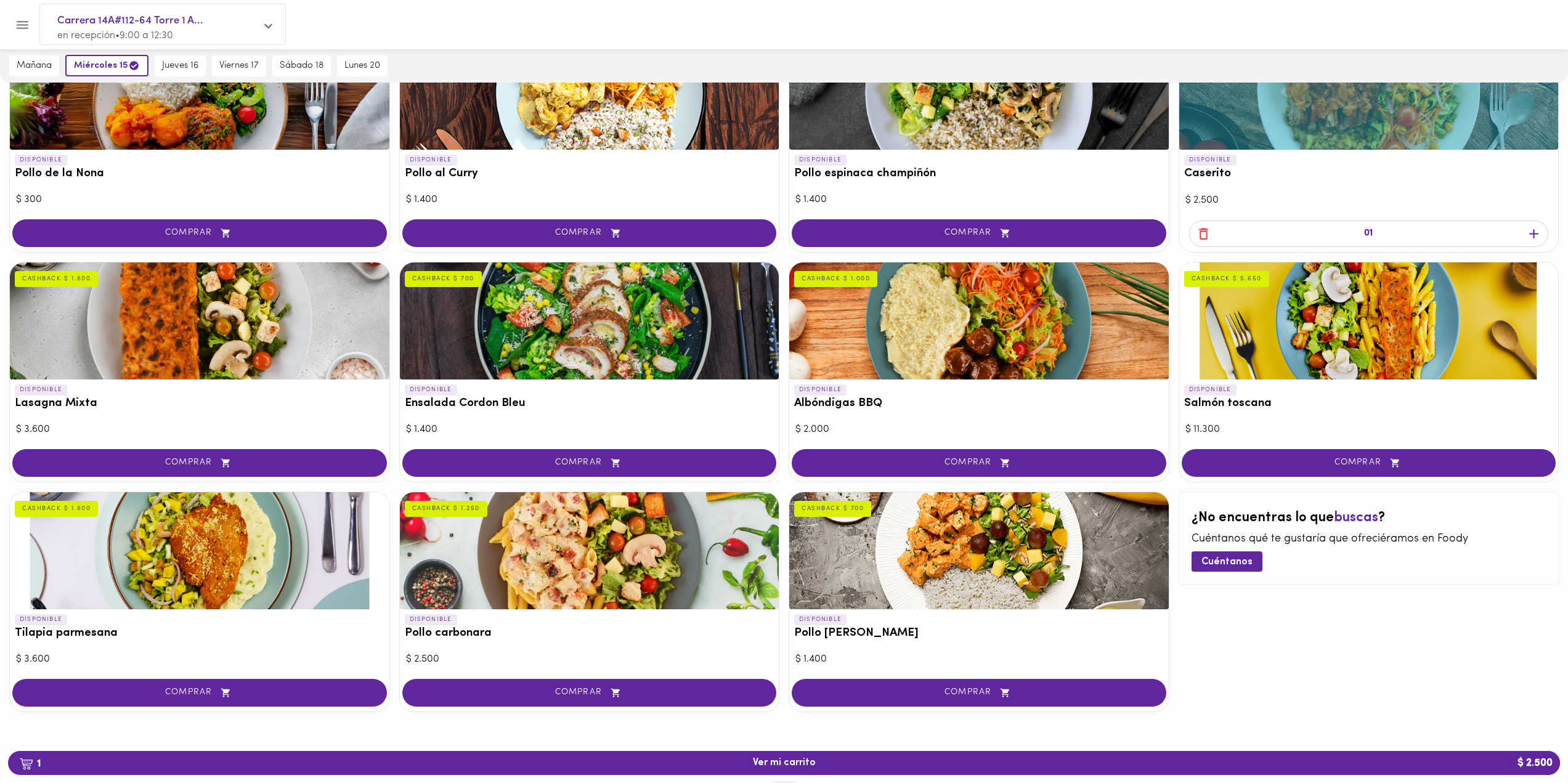
click at [222, 555] on div at bounding box center [200, 550] width 380 height 117
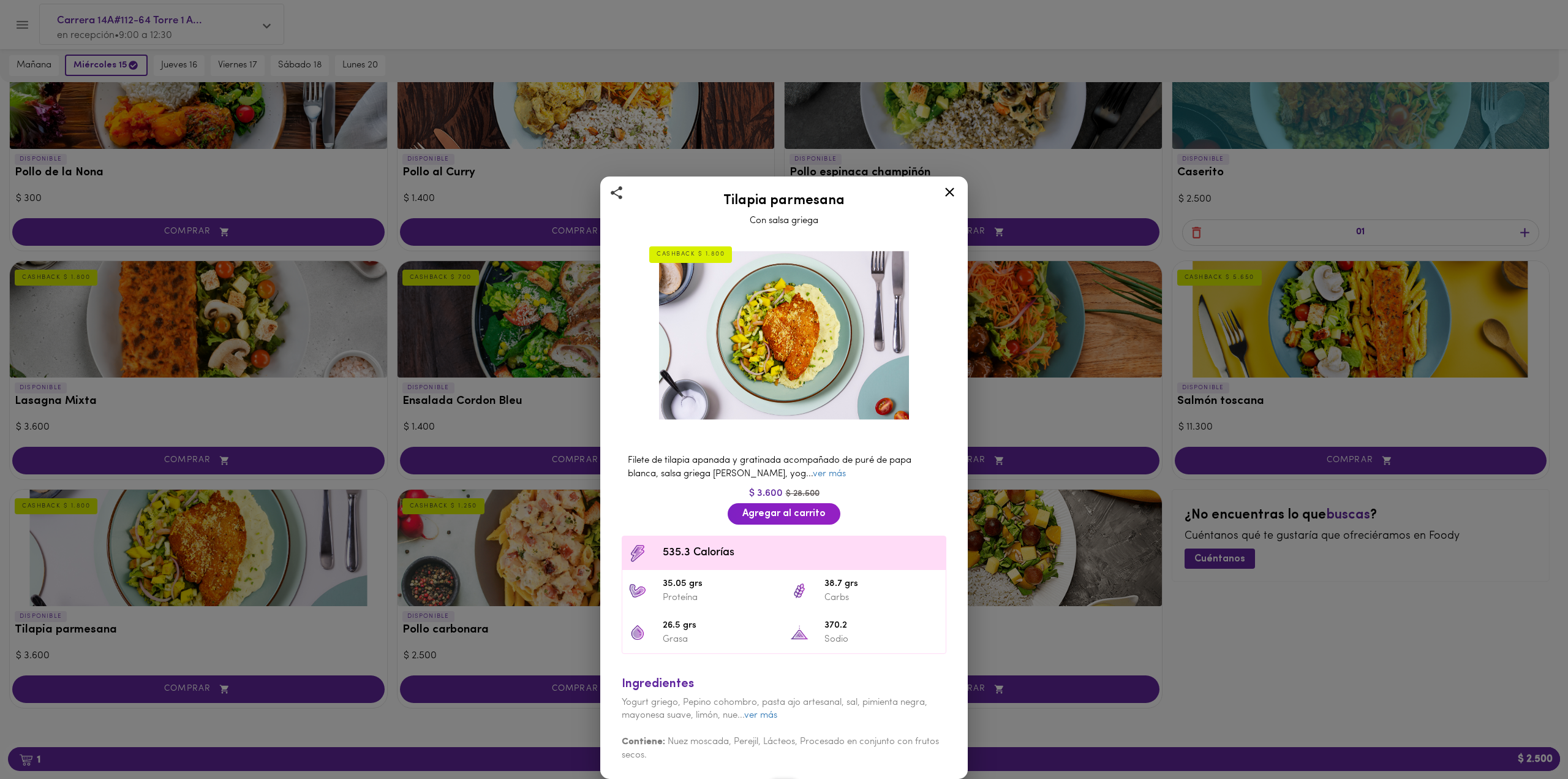
click at [947, 195] on icon at bounding box center [950, 193] width 16 height 16
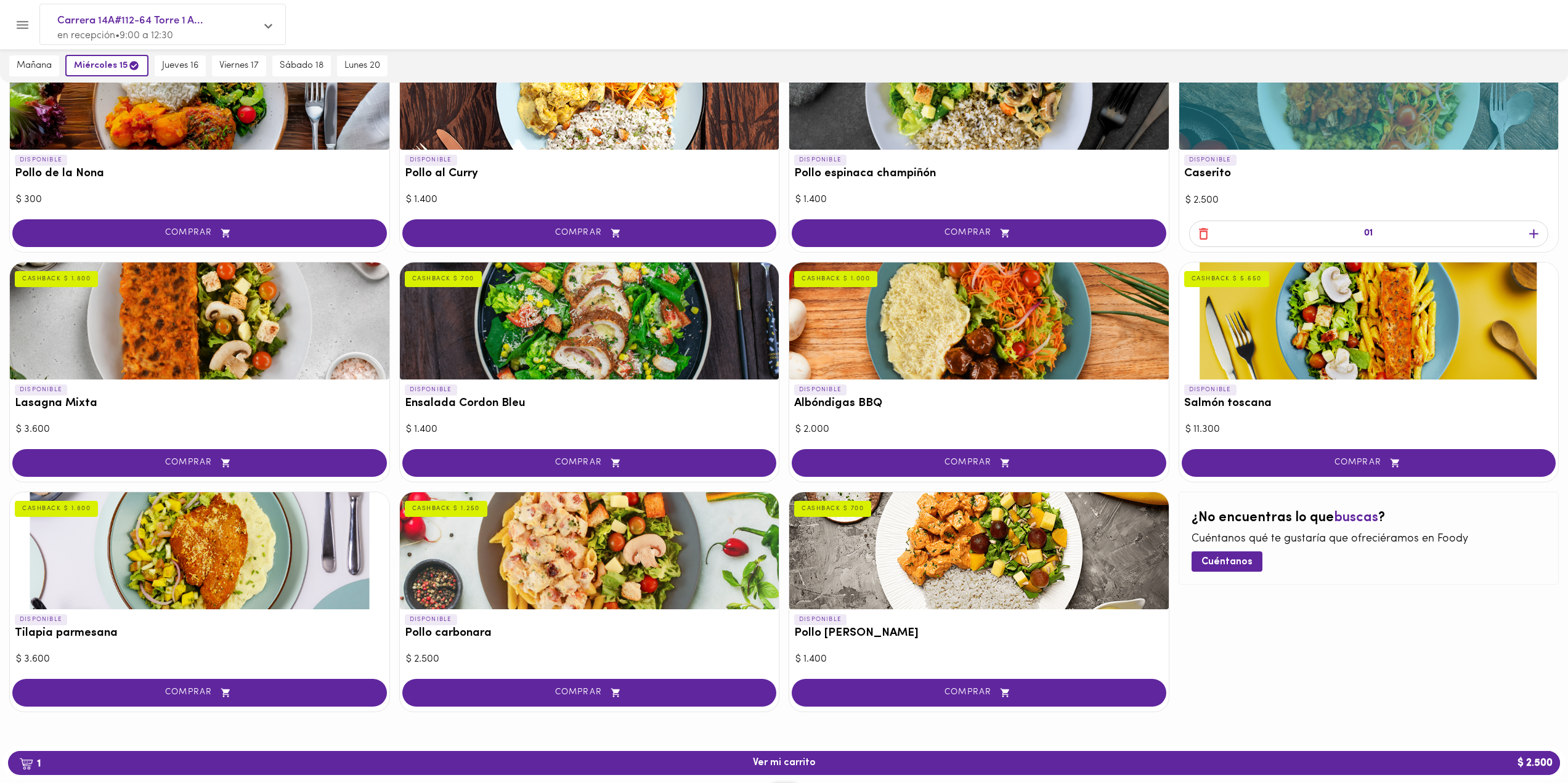
click at [940, 350] on div at bounding box center [979, 321] width 380 height 117
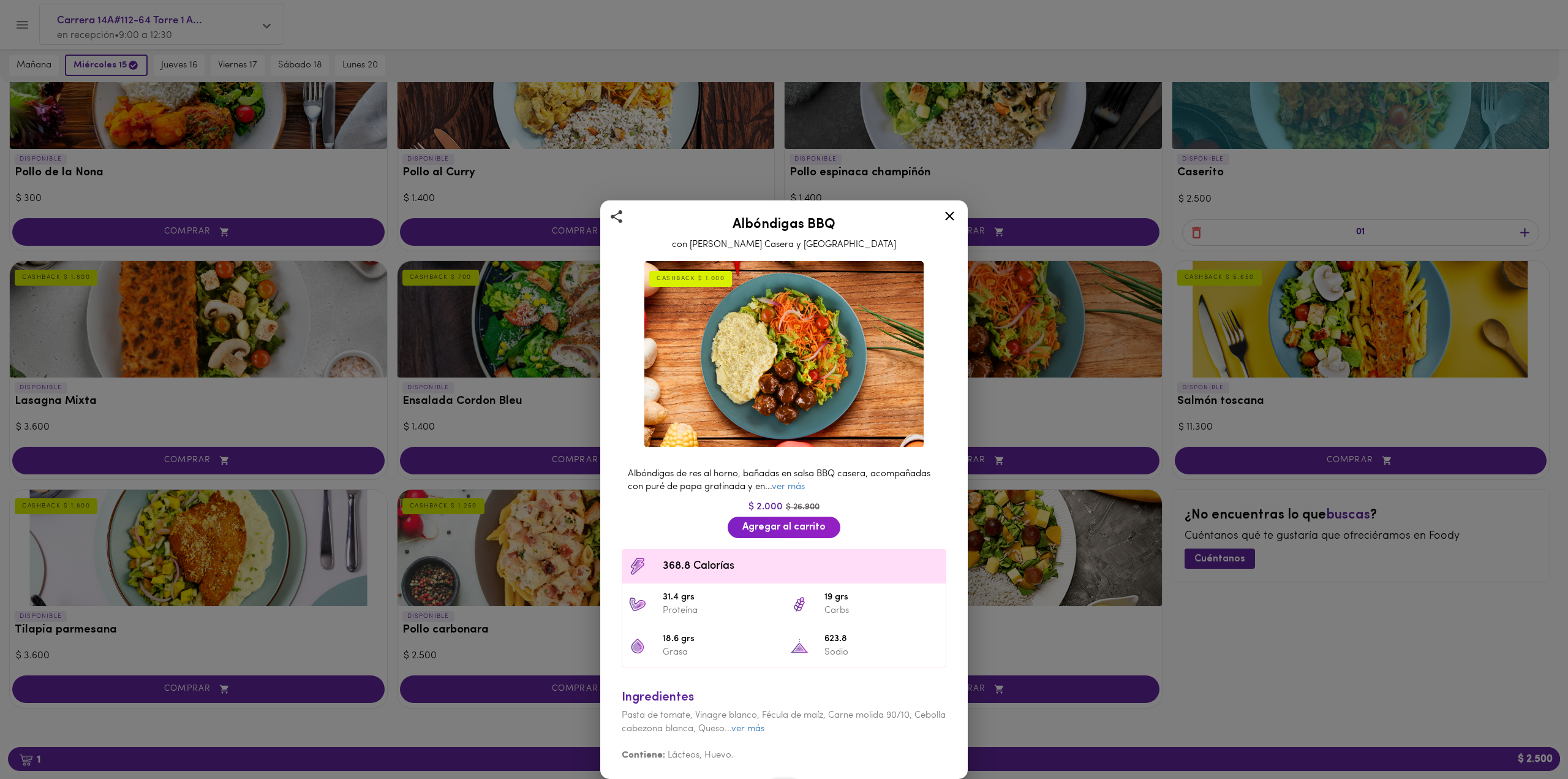
click at [671, 572] on span "368.8 Calorías" at bounding box center [801, 567] width 277 height 17
click at [946, 220] on icon at bounding box center [949, 215] width 9 height 9
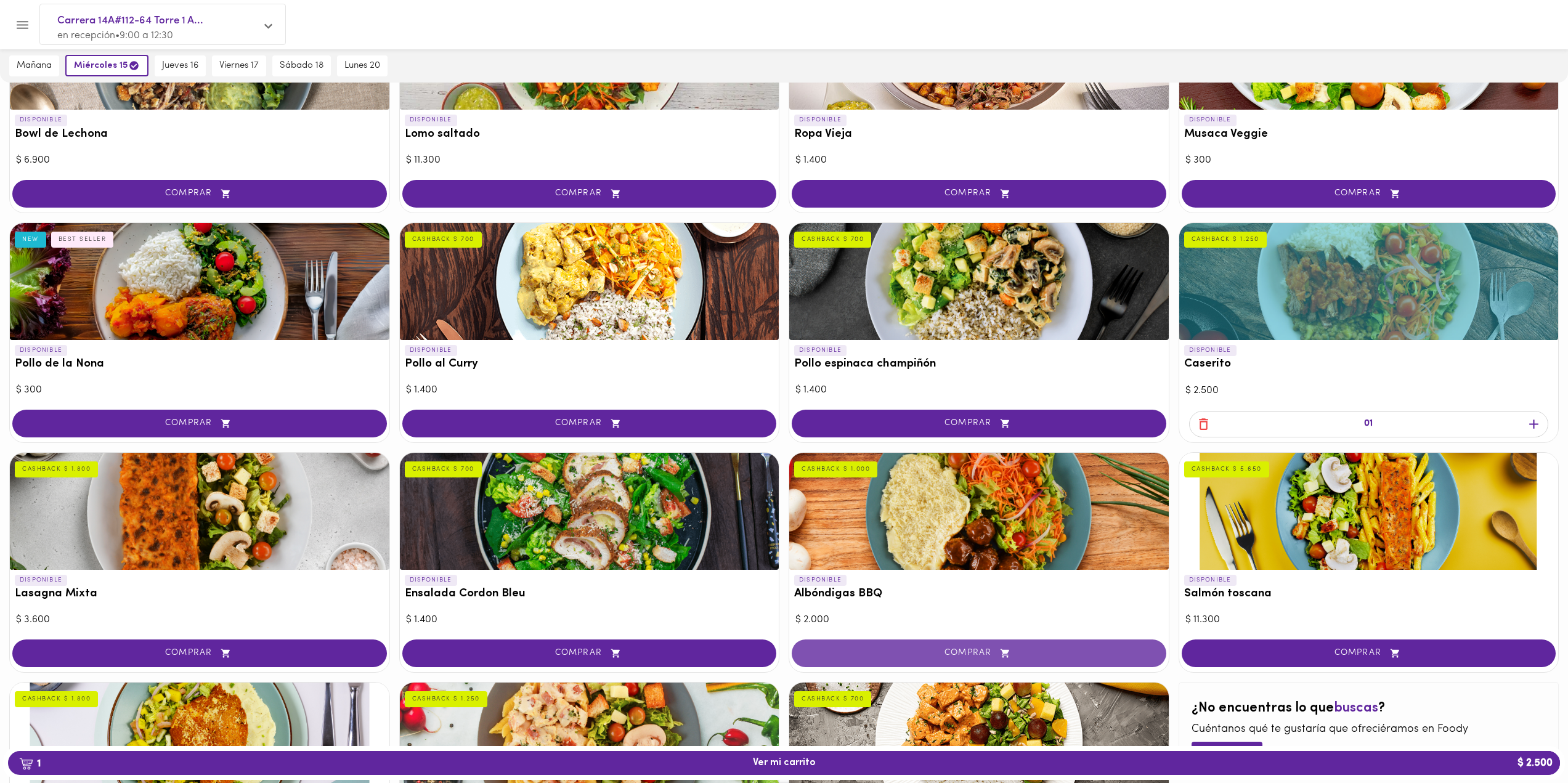
scroll to position [121, 0]
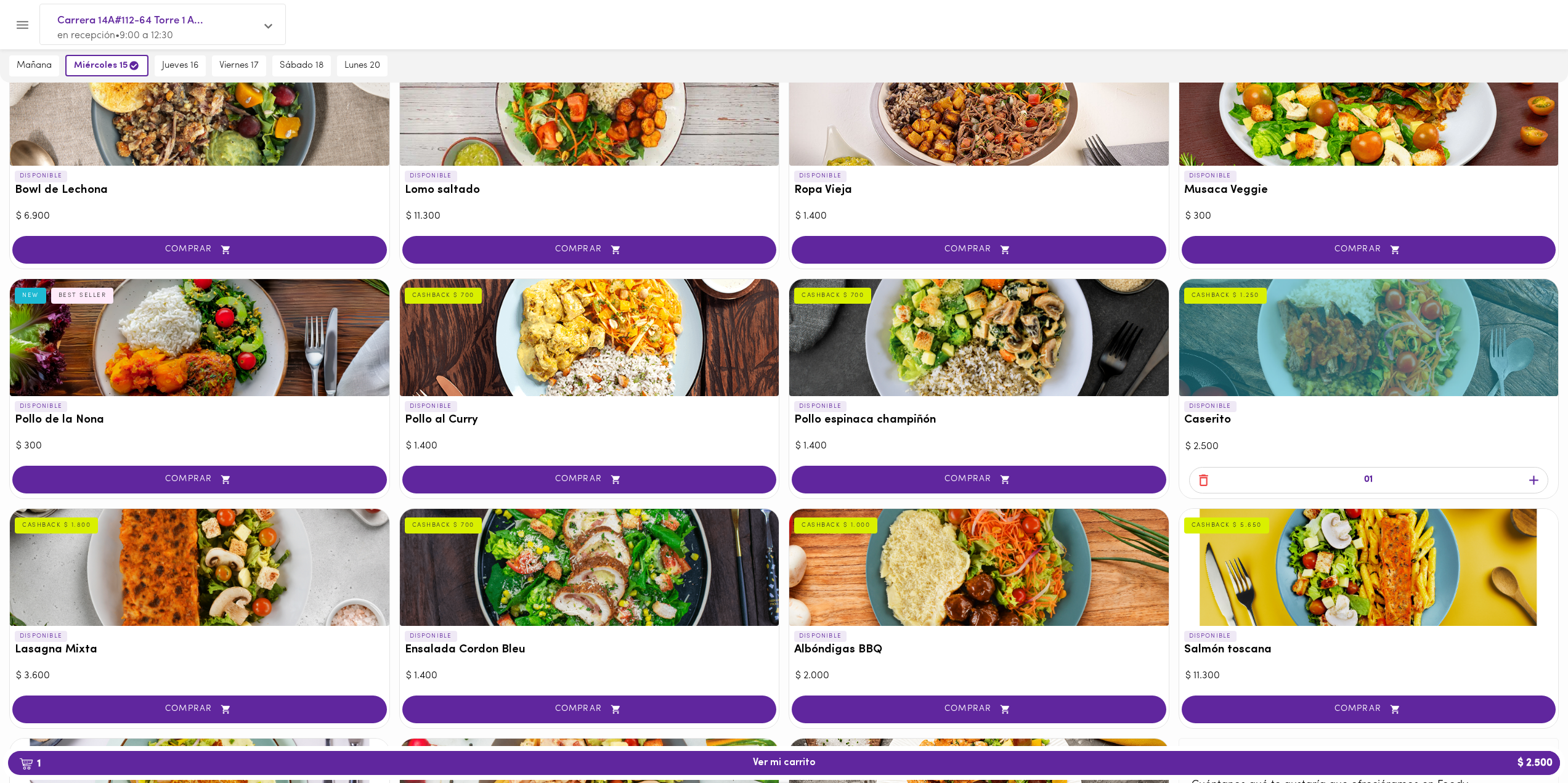
click at [974, 348] on div at bounding box center [979, 337] width 380 height 117
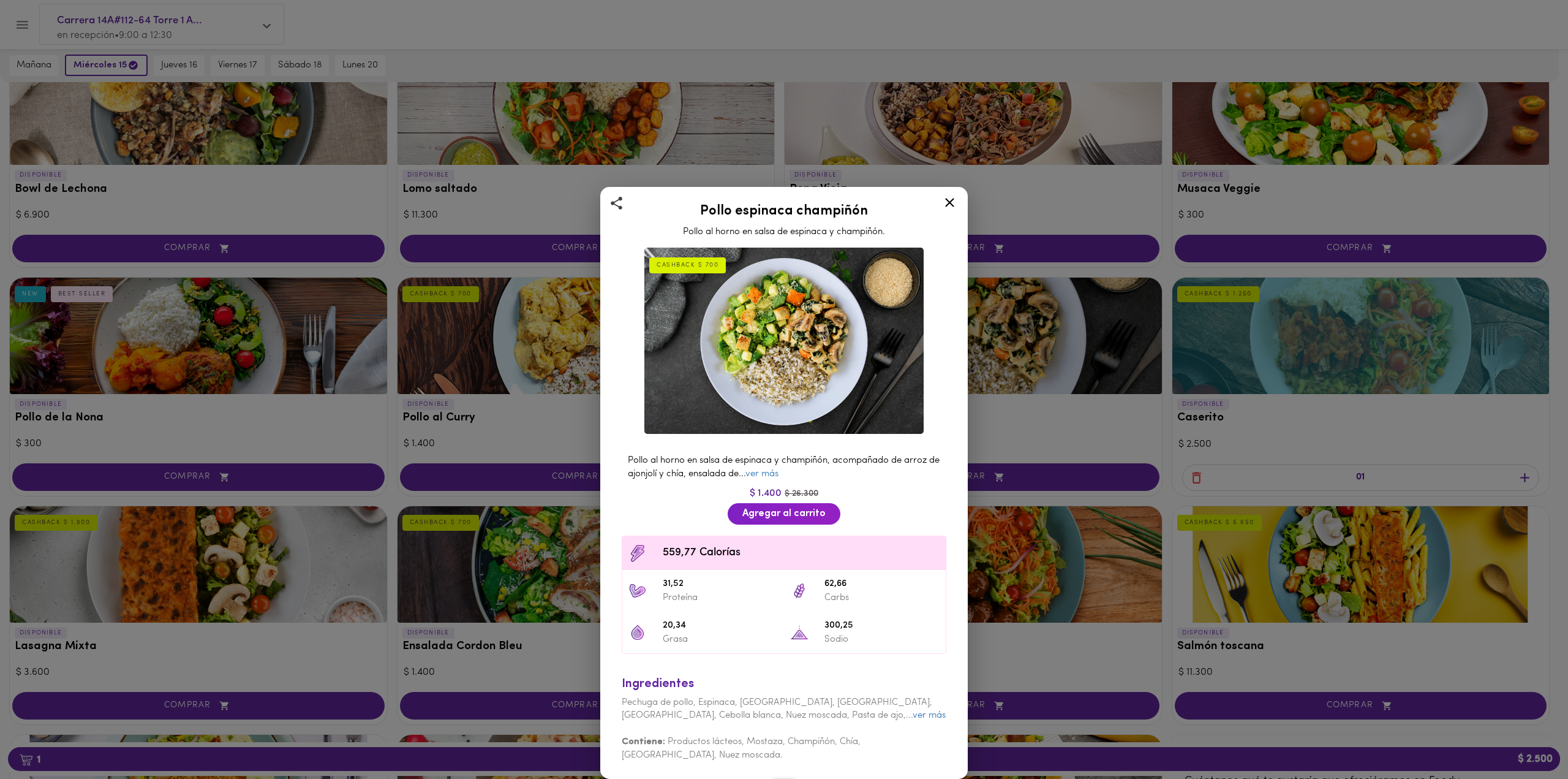
click at [953, 200] on icon at bounding box center [950, 203] width 16 height 16
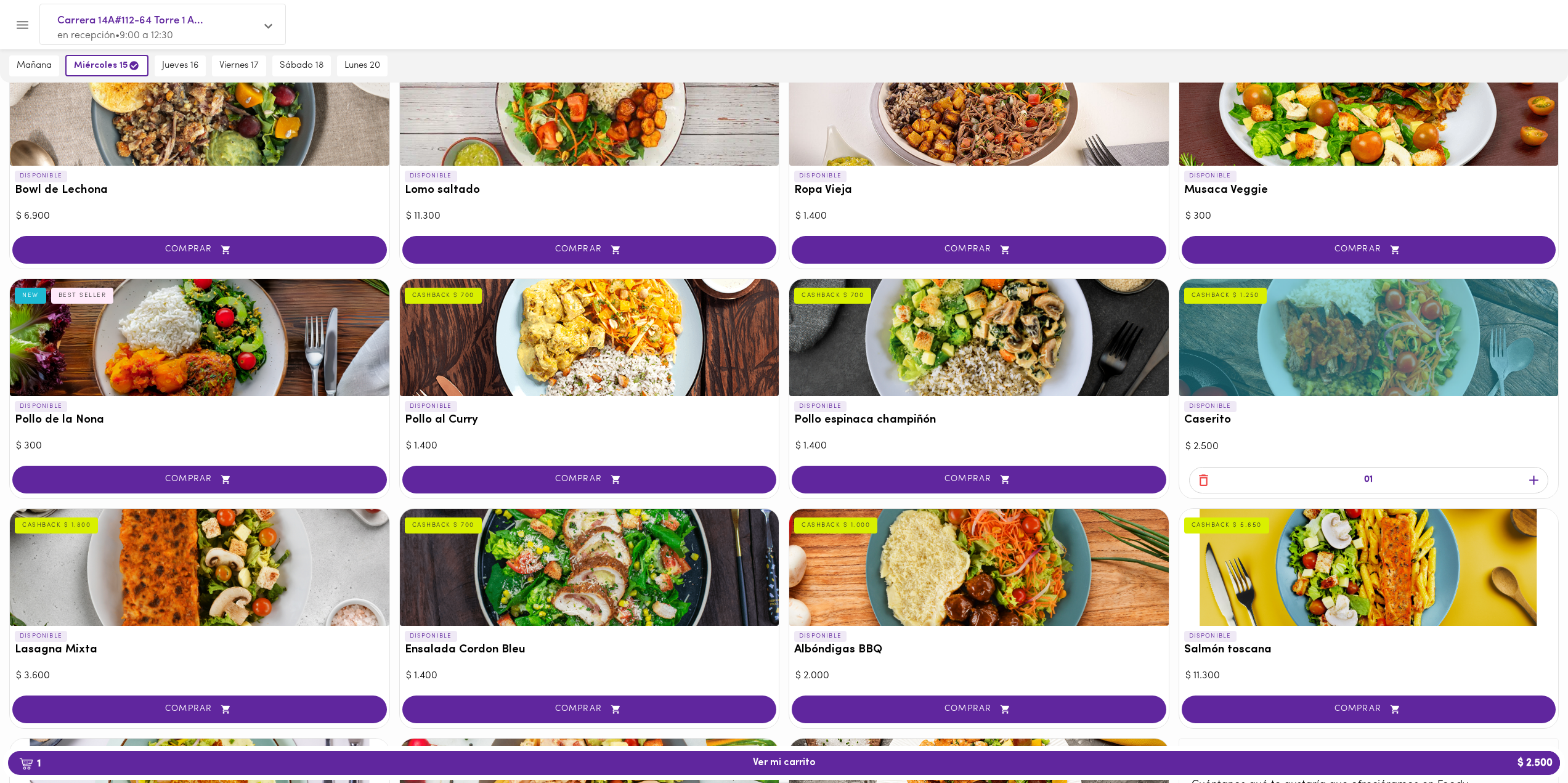
click at [631, 360] on div at bounding box center [589, 337] width 380 height 117
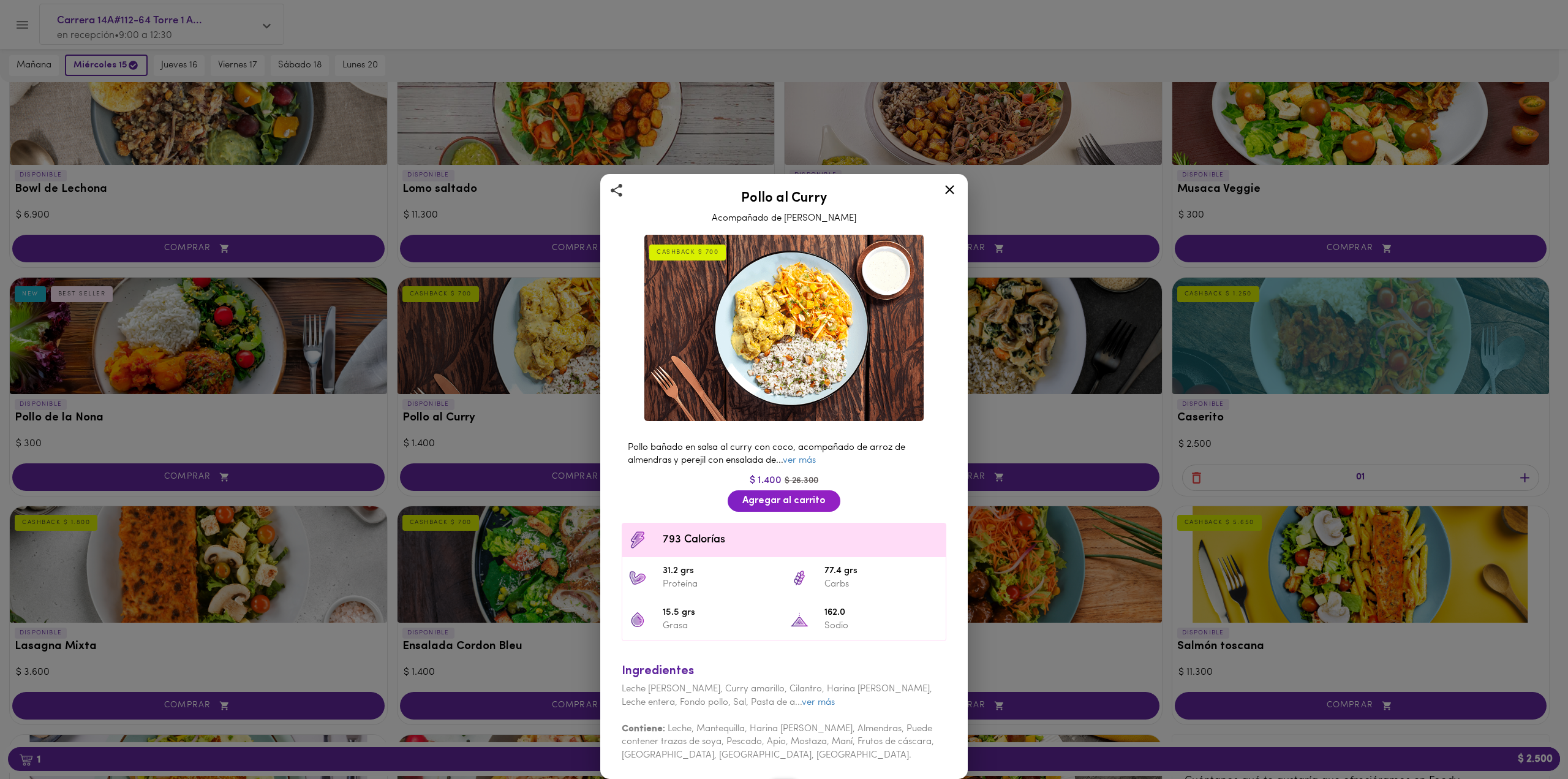
click at [953, 191] on icon at bounding box center [950, 190] width 16 height 16
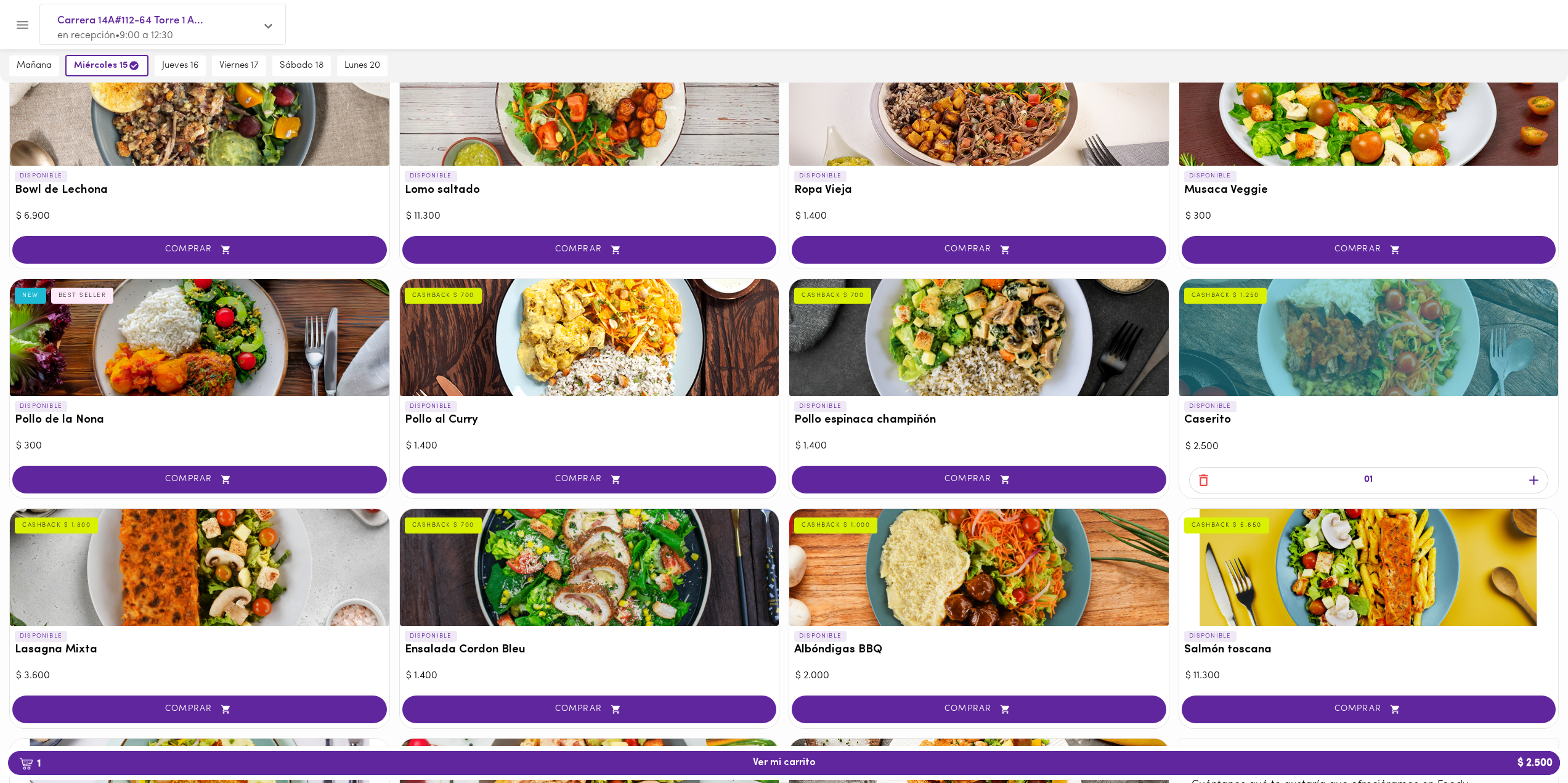
click at [281, 351] on div at bounding box center [200, 337] width 380 height 117
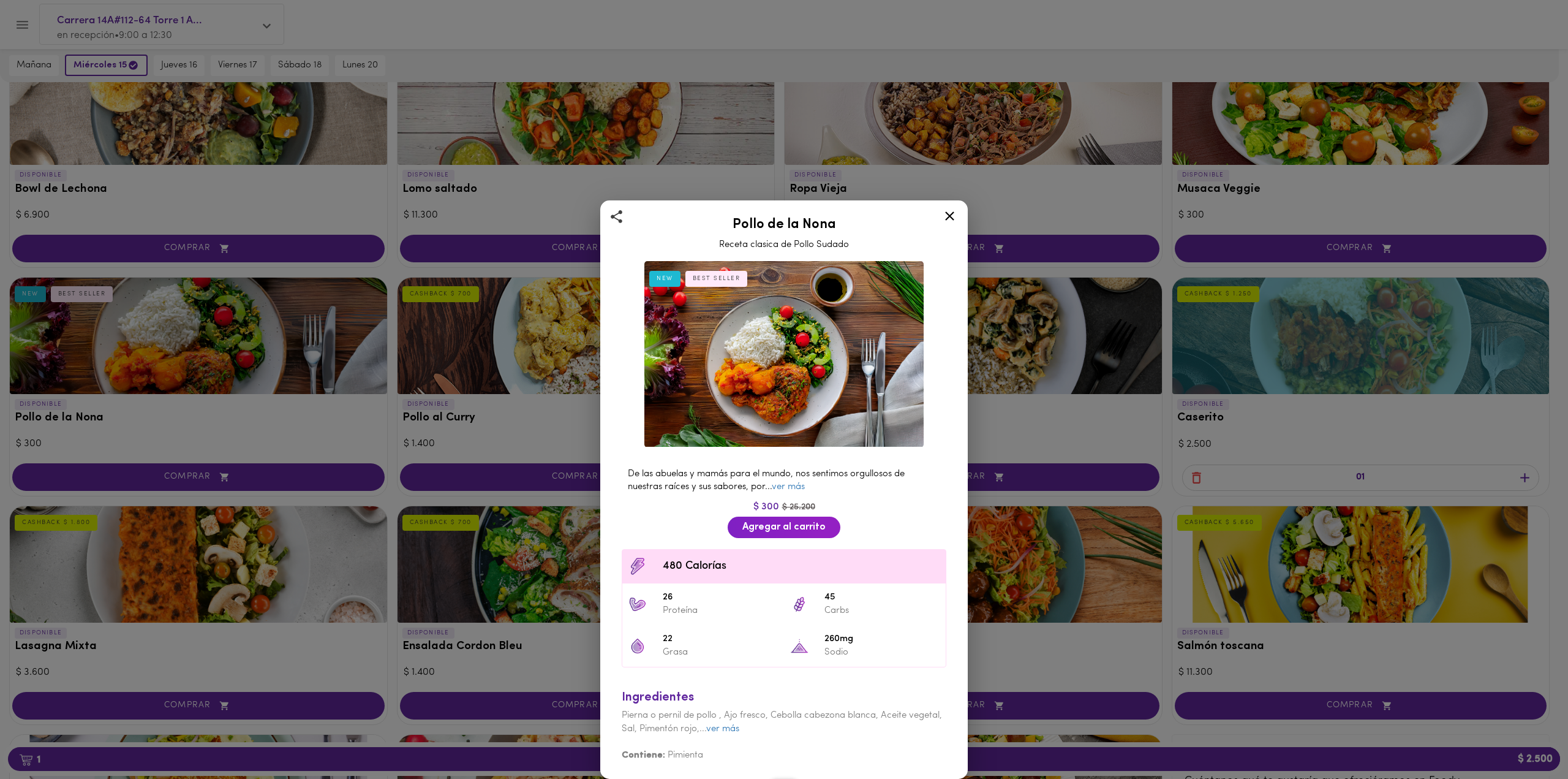
click at [946, 212] on icon at bounding box center [950, 216] width 16 height 16
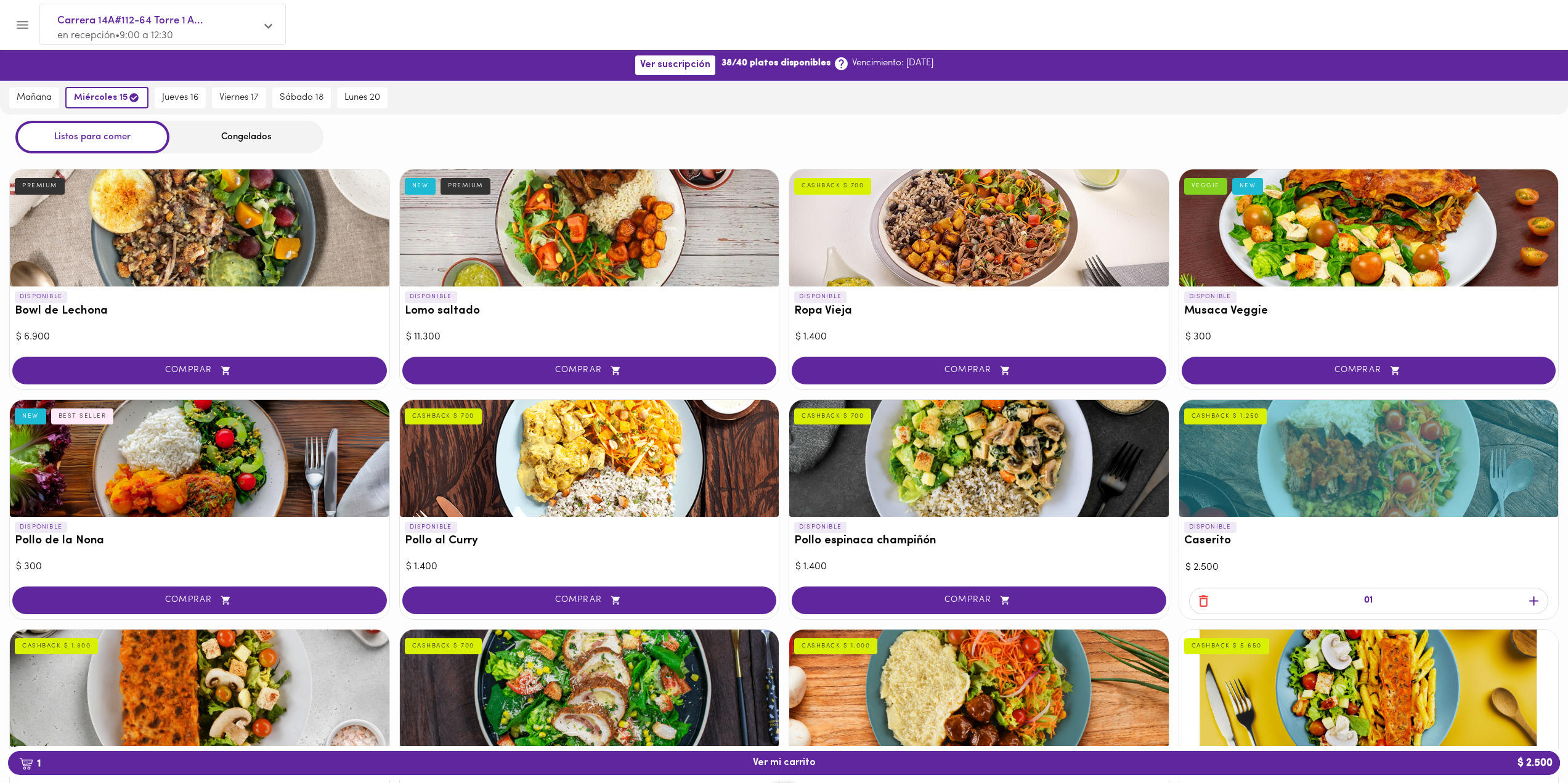
click at [918, 231] on div at bounding box center [979, 227] width 380 height 117
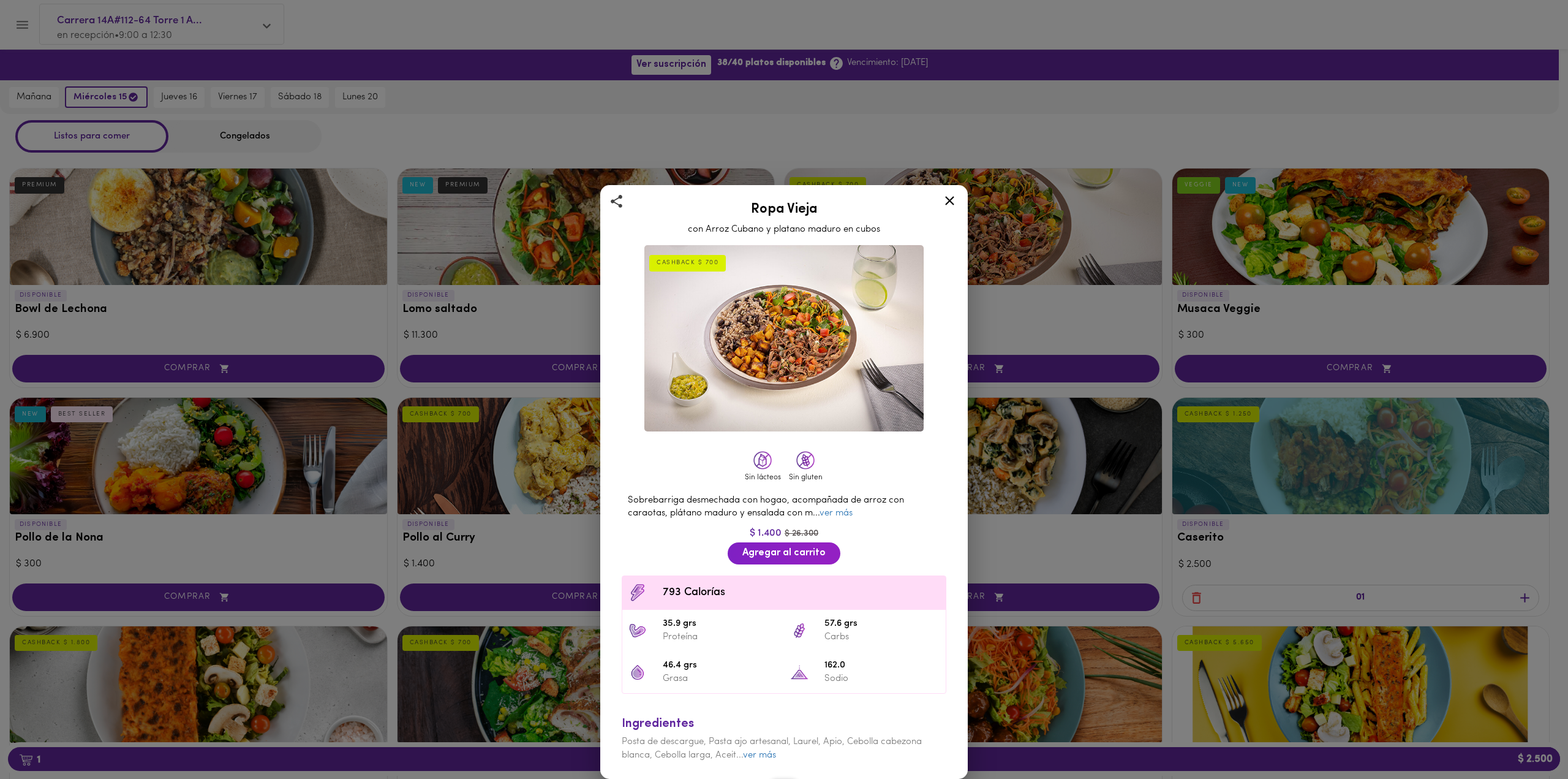
click at [947, 198] on icon at bounding box center [949, 200] width 9 height 9
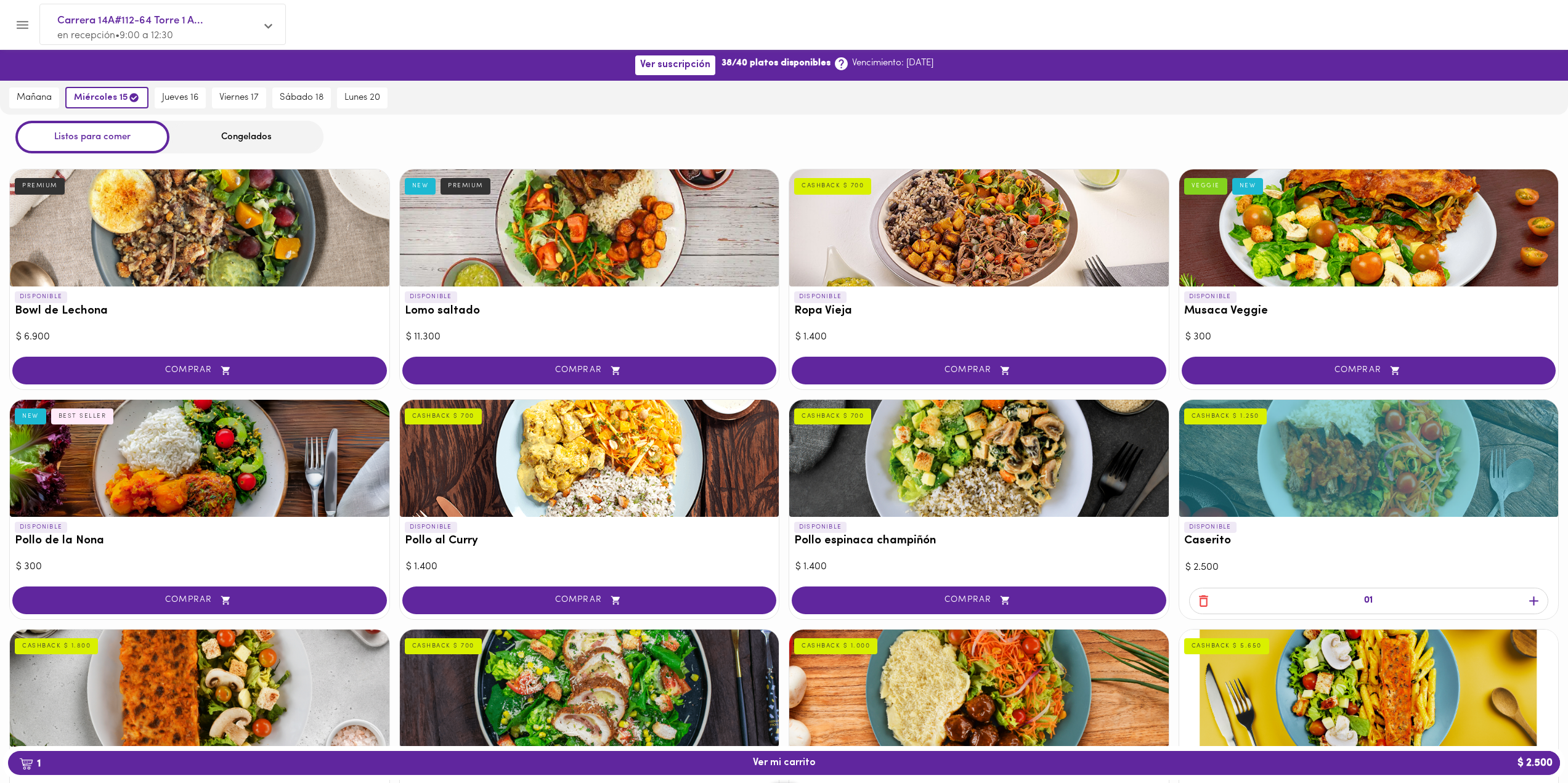
click at [666, 273] on div at bounding box center [589, 227] width 380 height 117
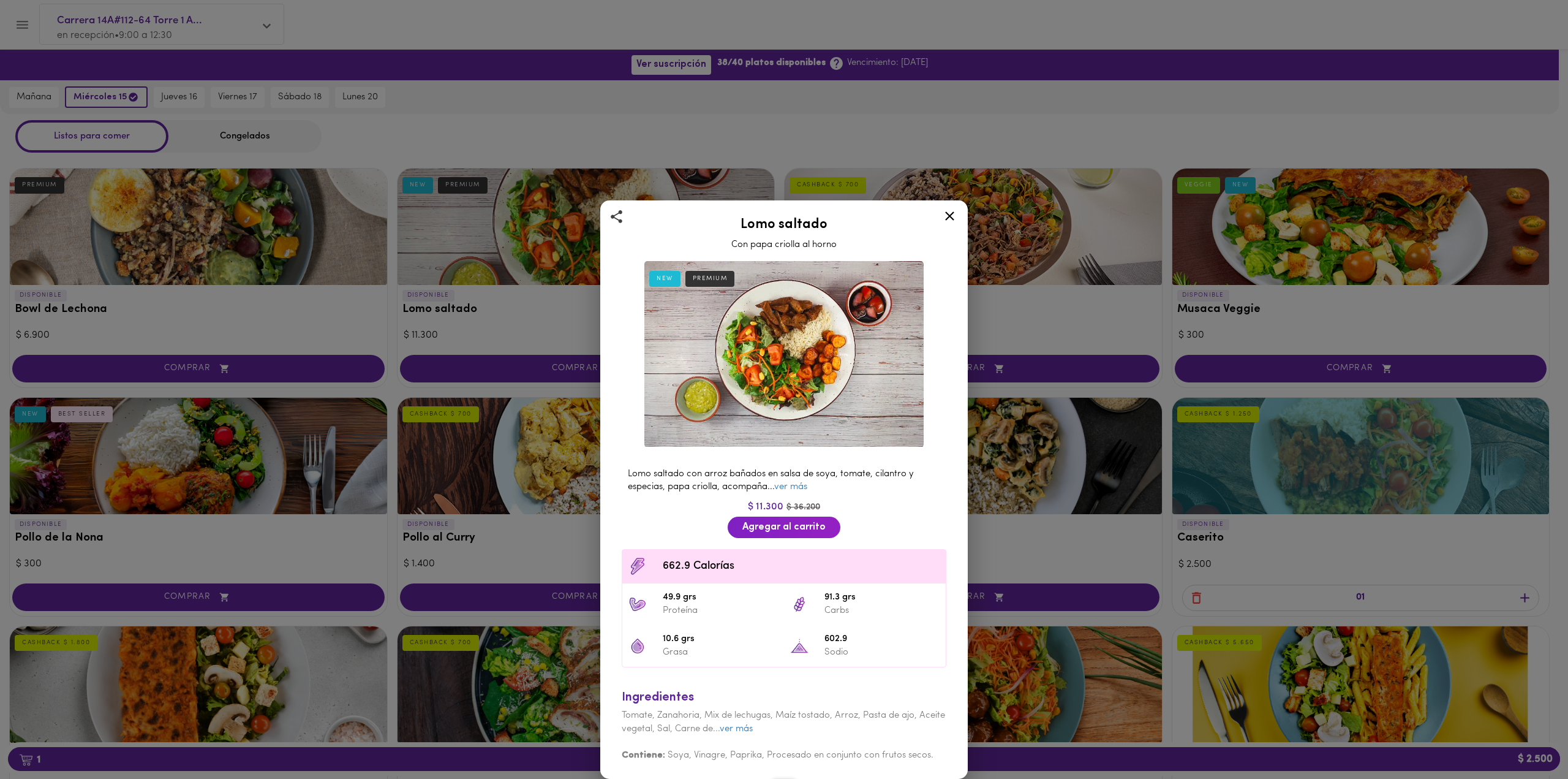
click at [944, 220] on icon at bounding box center [950, 216] width 16 height 16
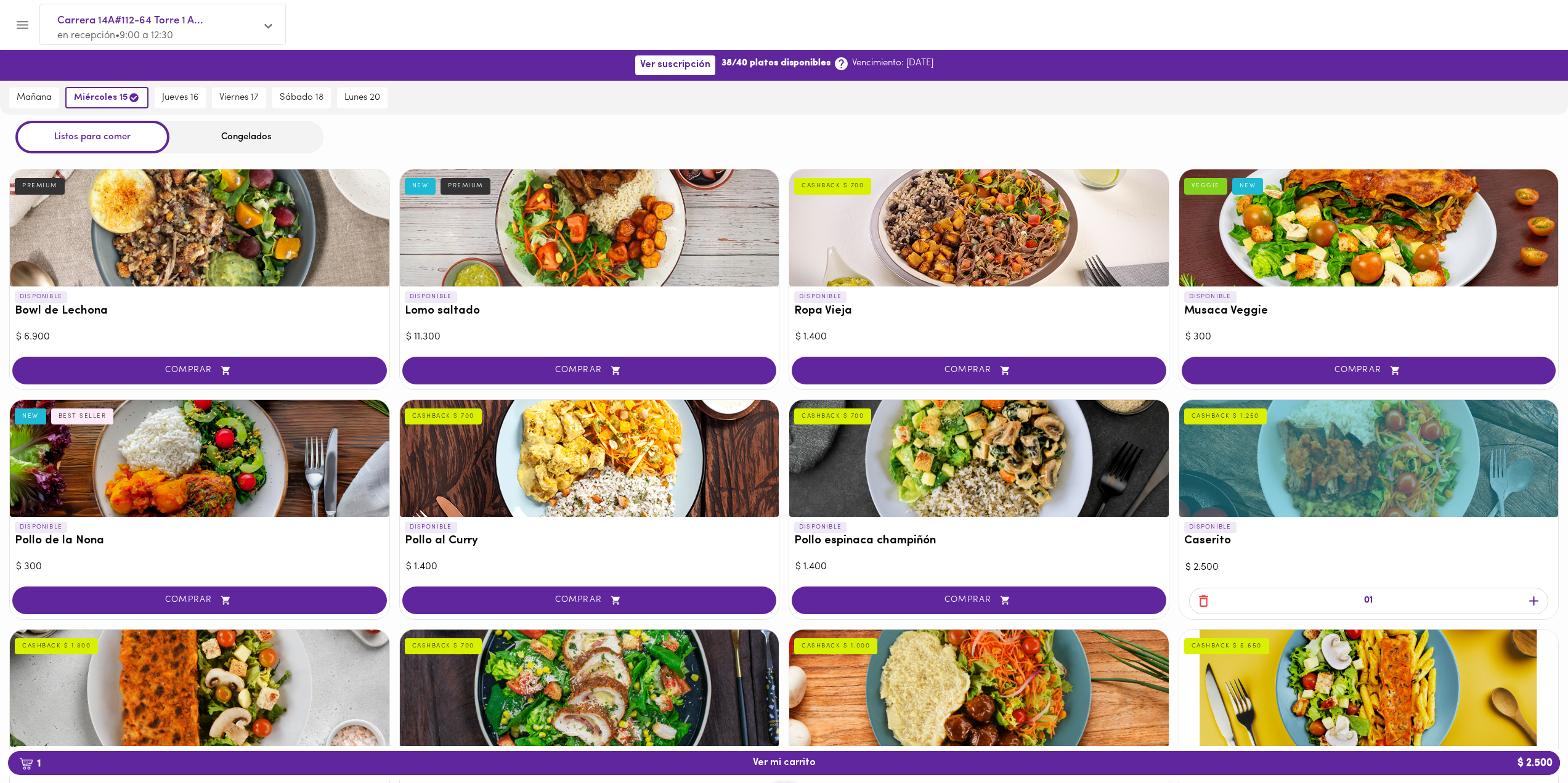
click at [329, 234] on div at bounding box center [200, 227] width 380 height 117
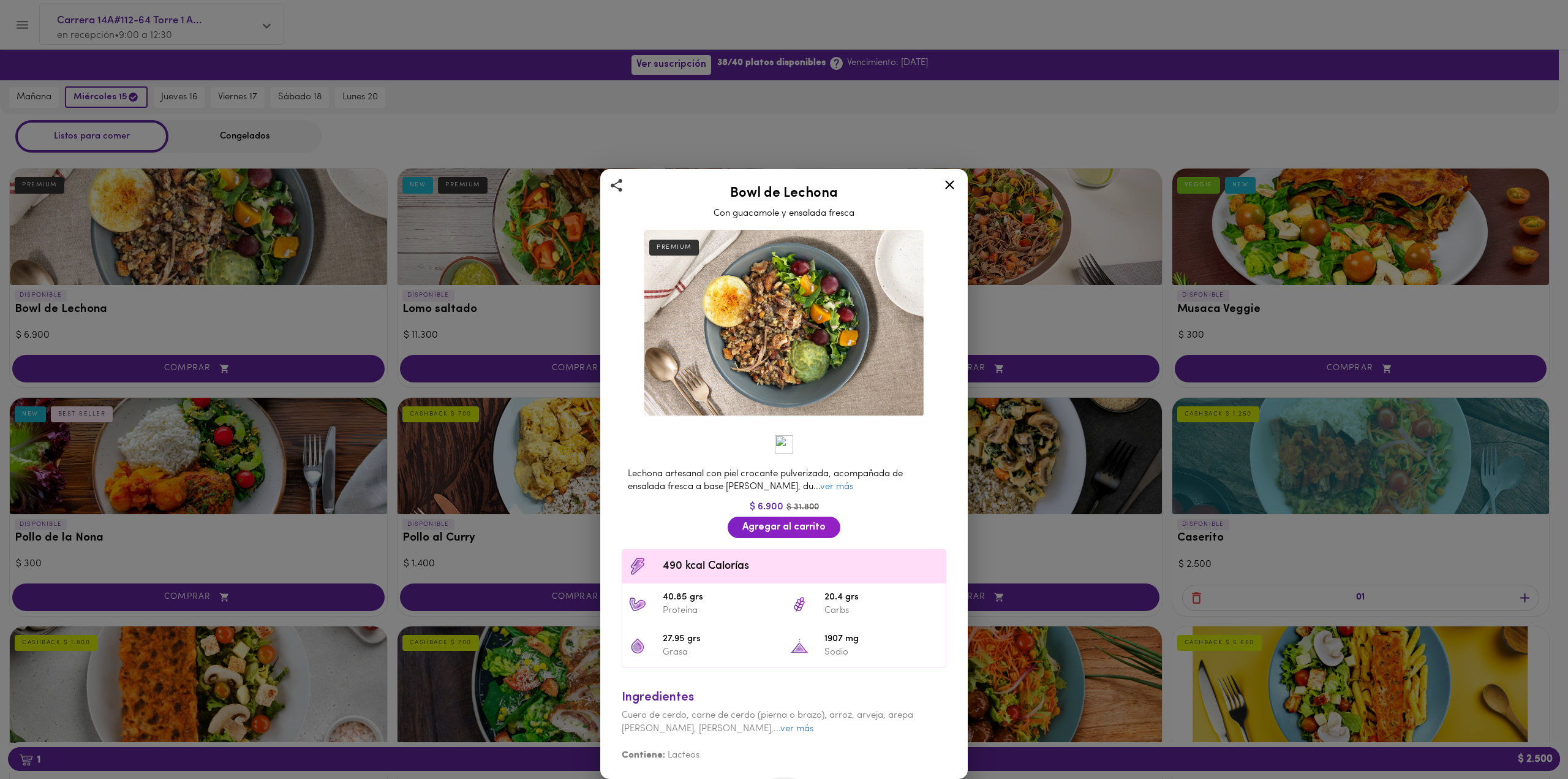
click at [947, 185] on icon at bounding box center [950, 185] width 16 height 16
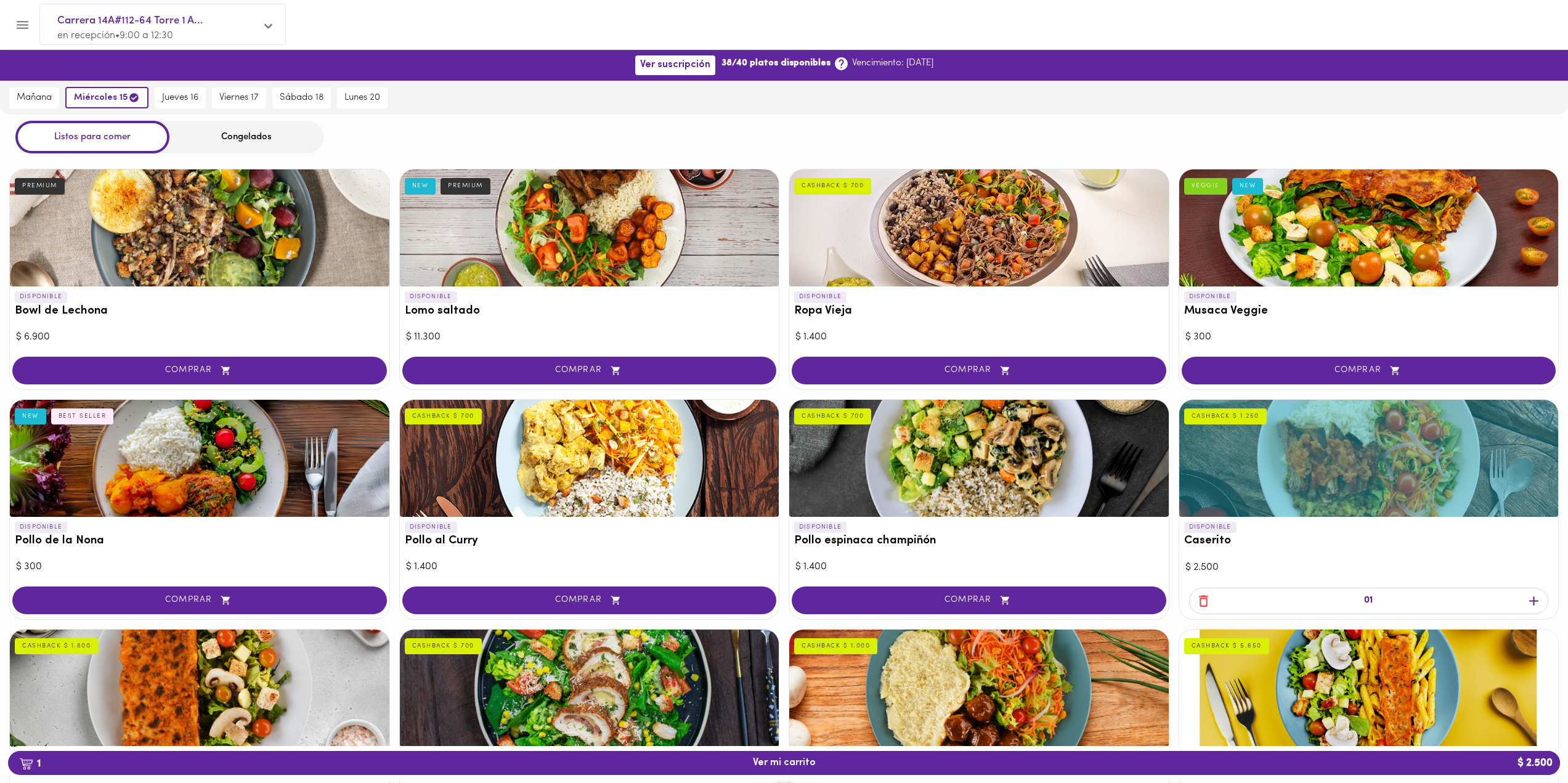
click at [299, 142] on div "Congelados" at bounding box center [246, 137] width 154 height 32
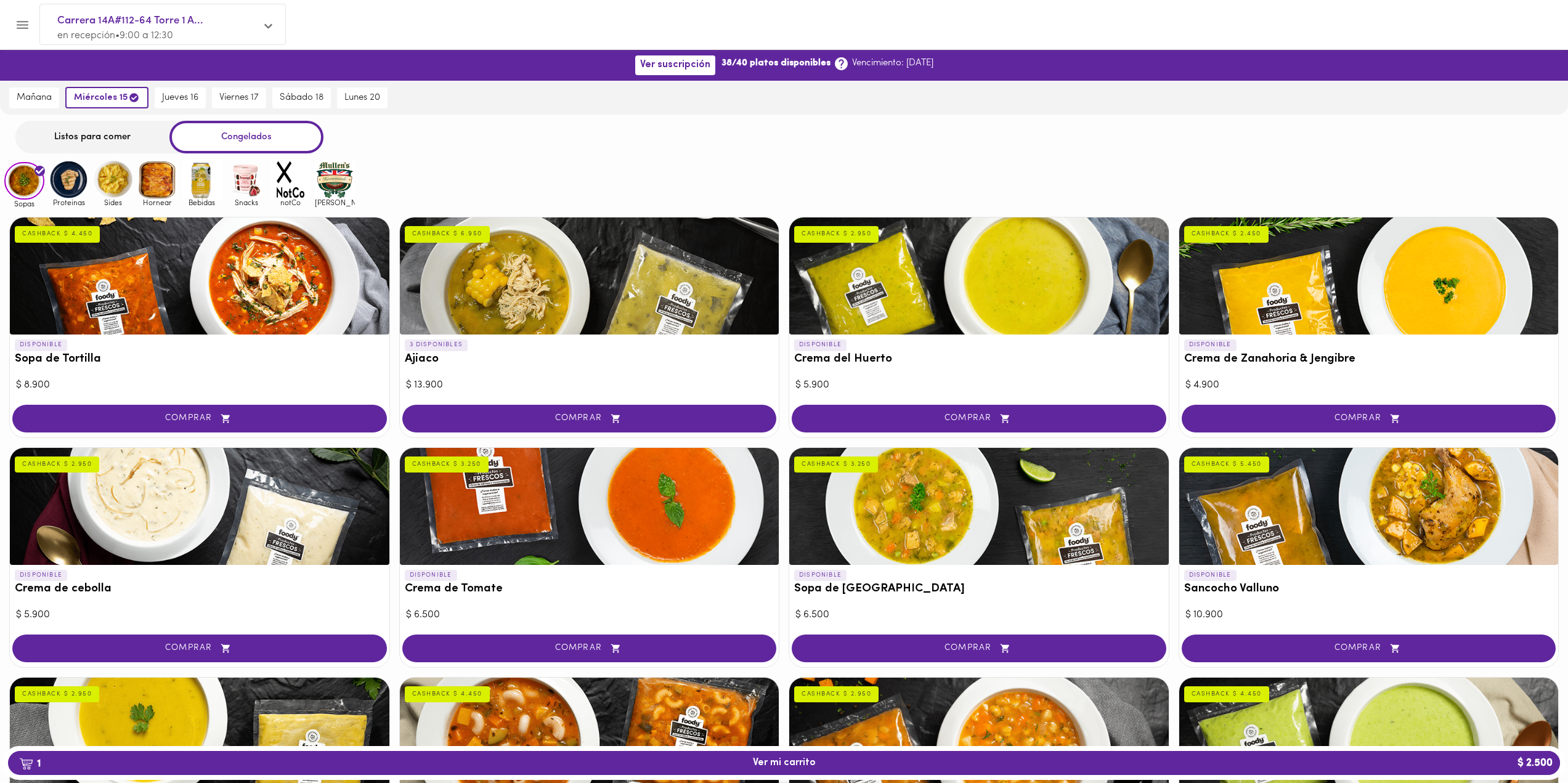
click at [80, 184] on img at bounding box center [68, 179] width 40 height 40
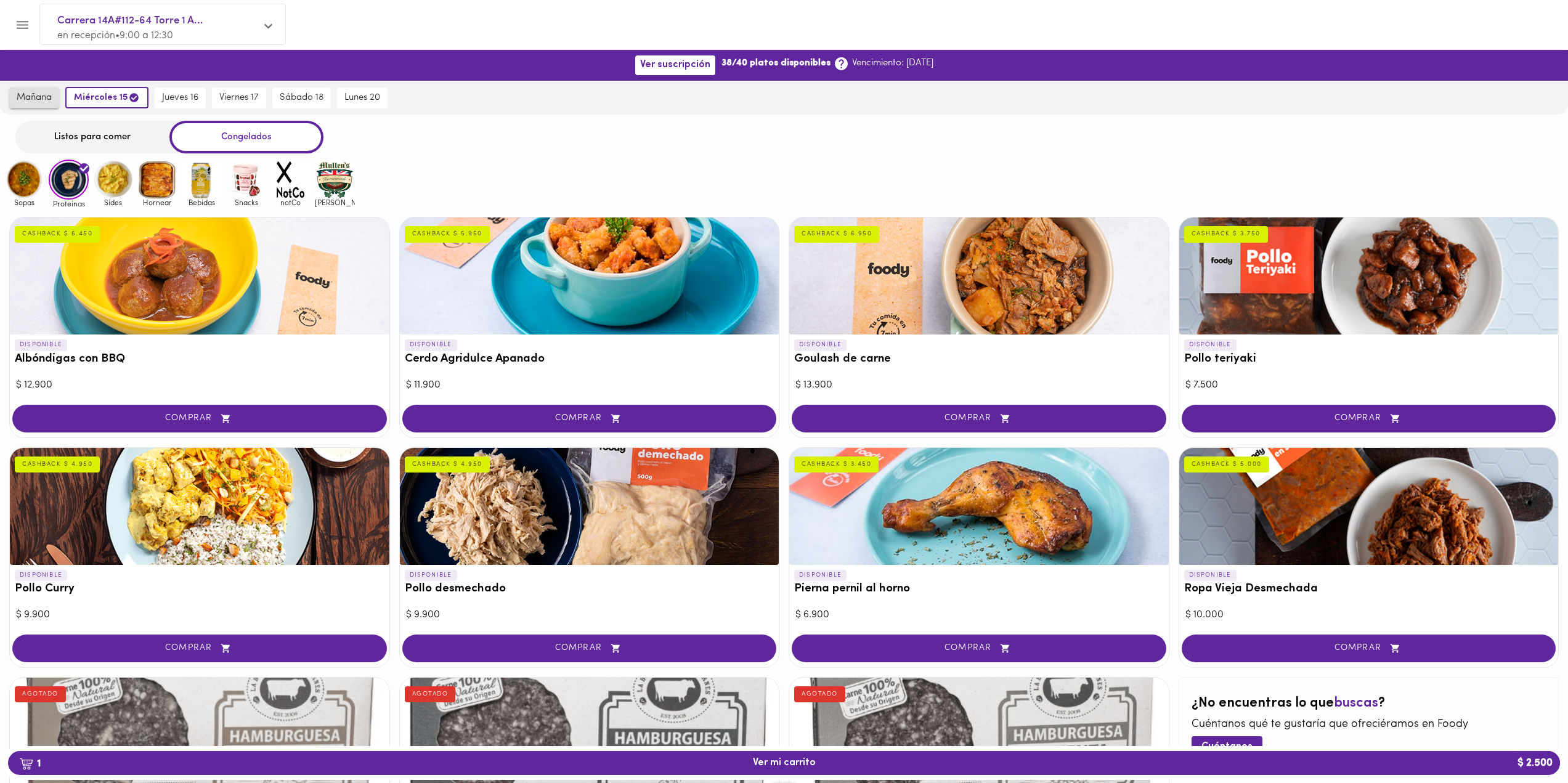
click at [45, 91] on button "mañana" at bounding box center [33, 97] width 50 height 21
click at [77, 131] on div "Listos para comer" at bounding box center [92, 137] width 154 height 32
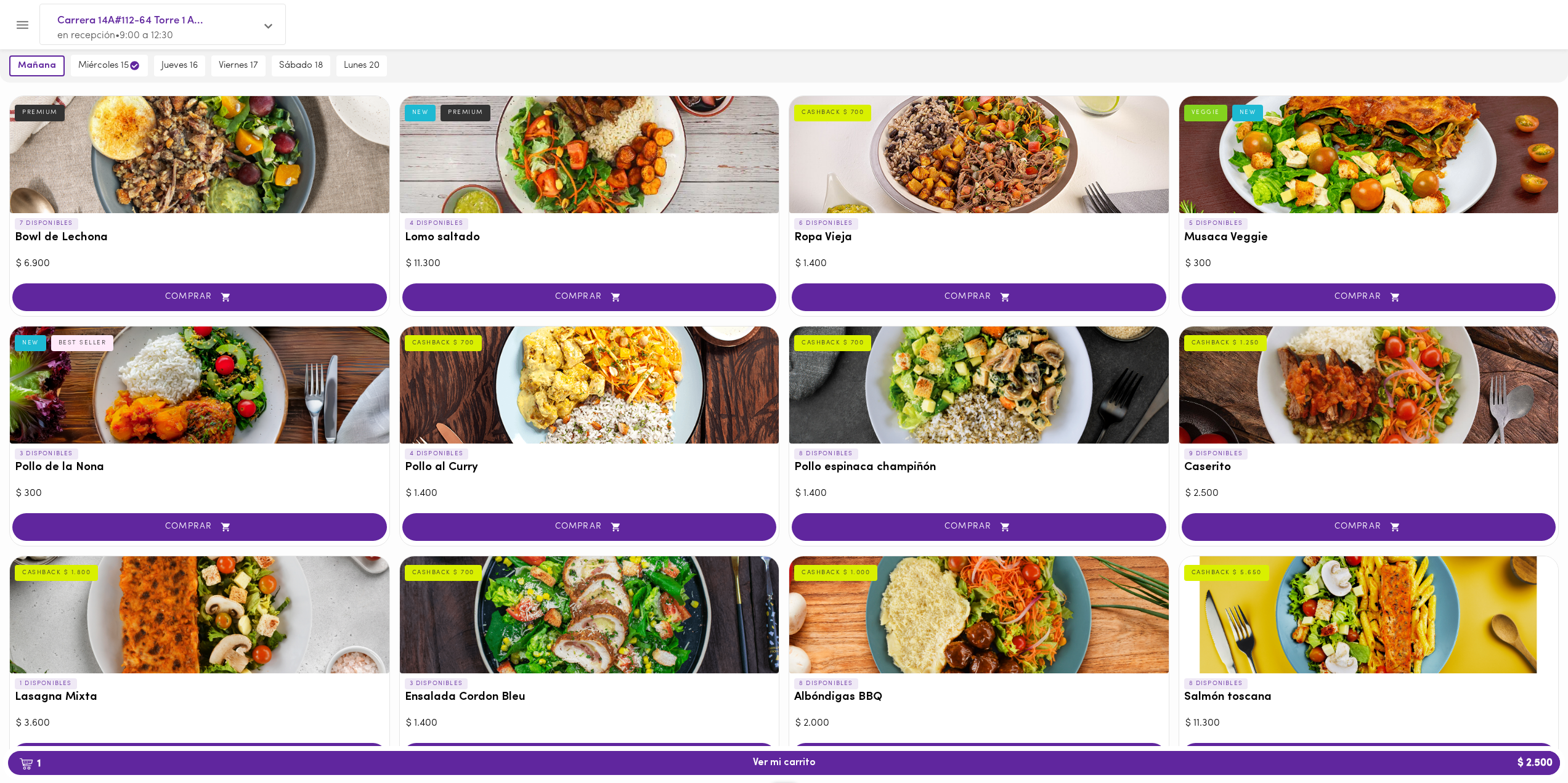
scroll to position [367, 0]
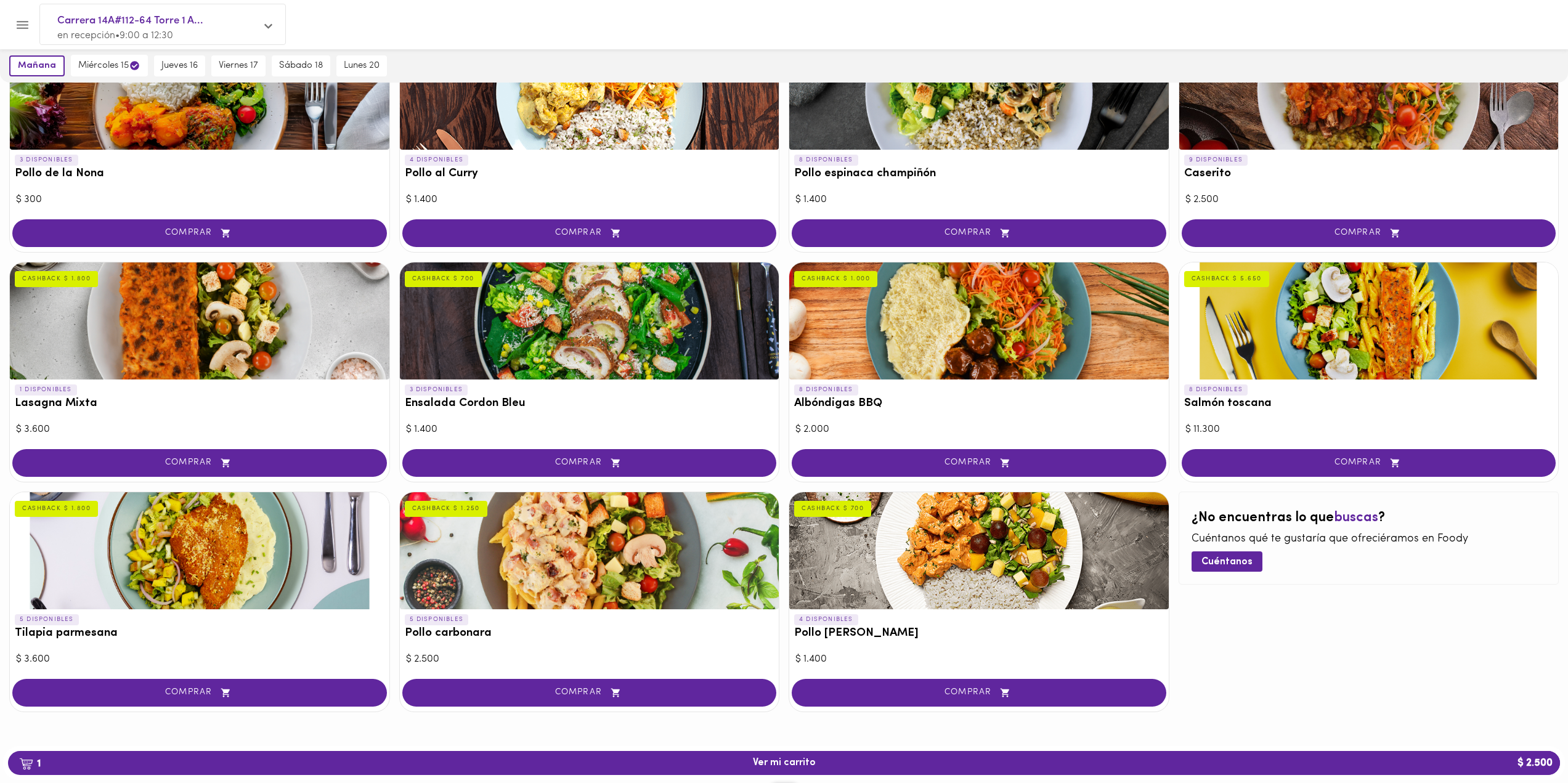
click at [960, 533] on div at bounding box center [979, 550] width 380 height 117
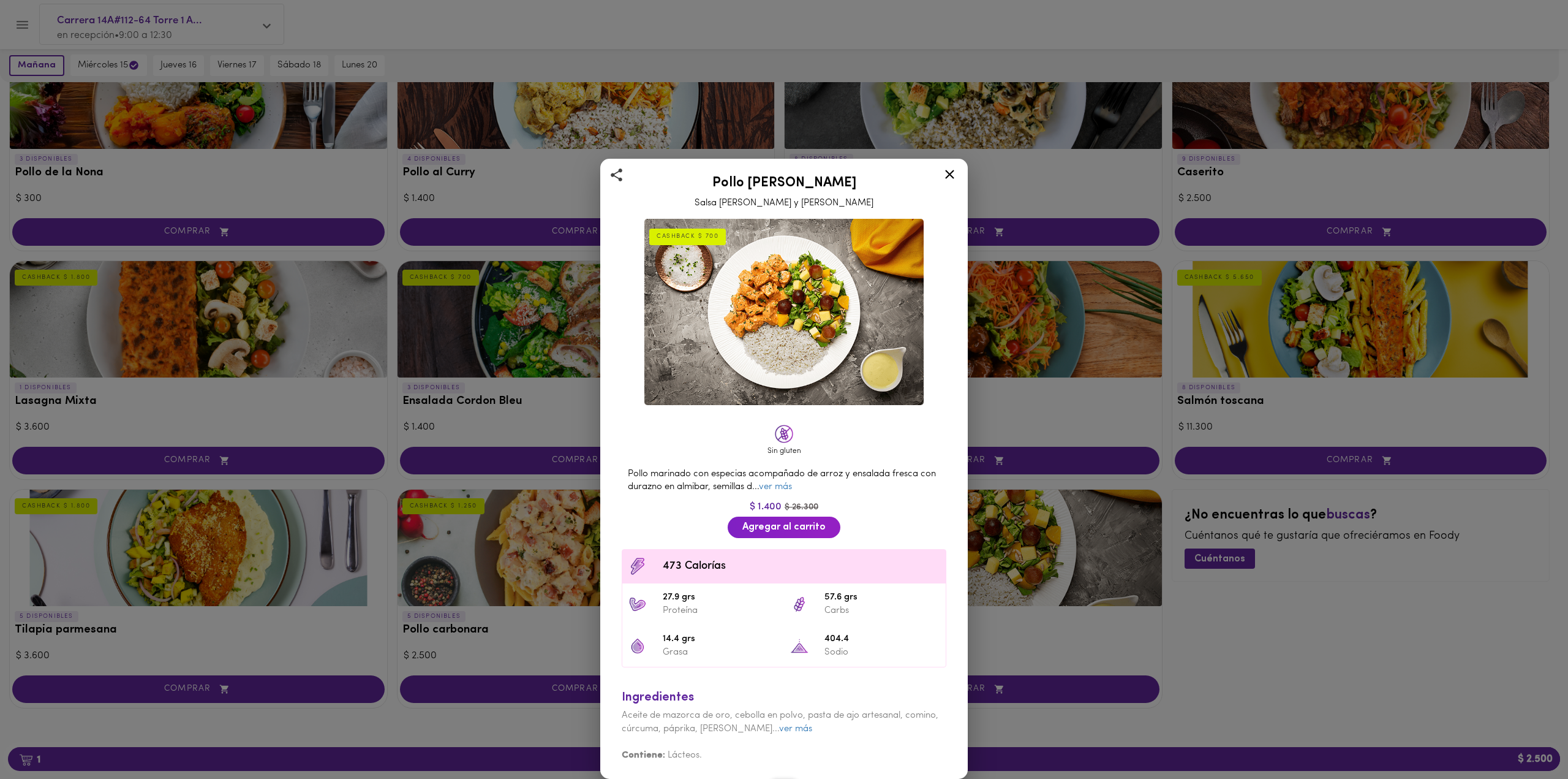
click at [946, 179] on icon at bounding box center [950, 174] width 16 height 16
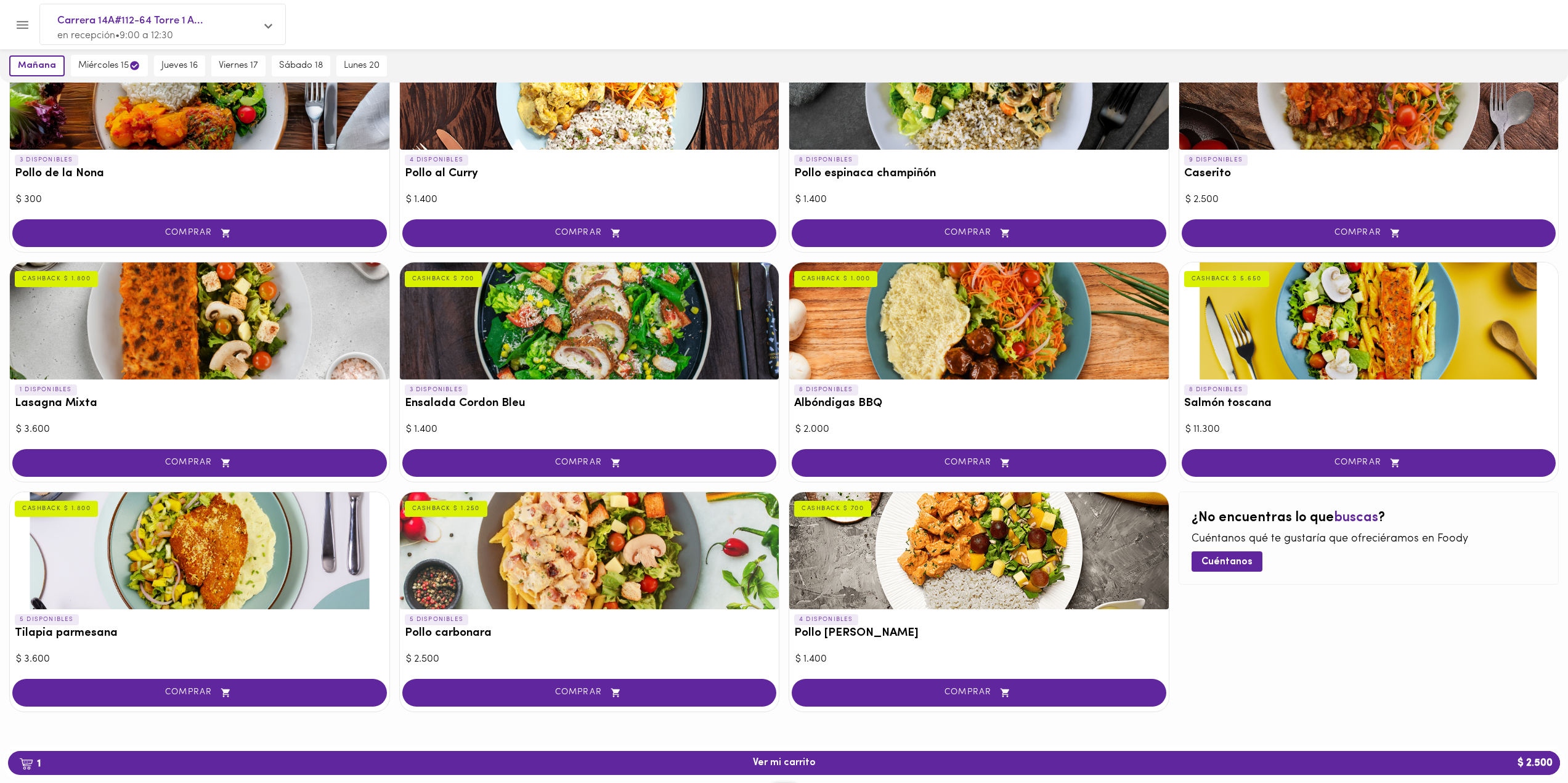
click at [655, 584] on div at bounding box center [589, 550] width 380 height 117
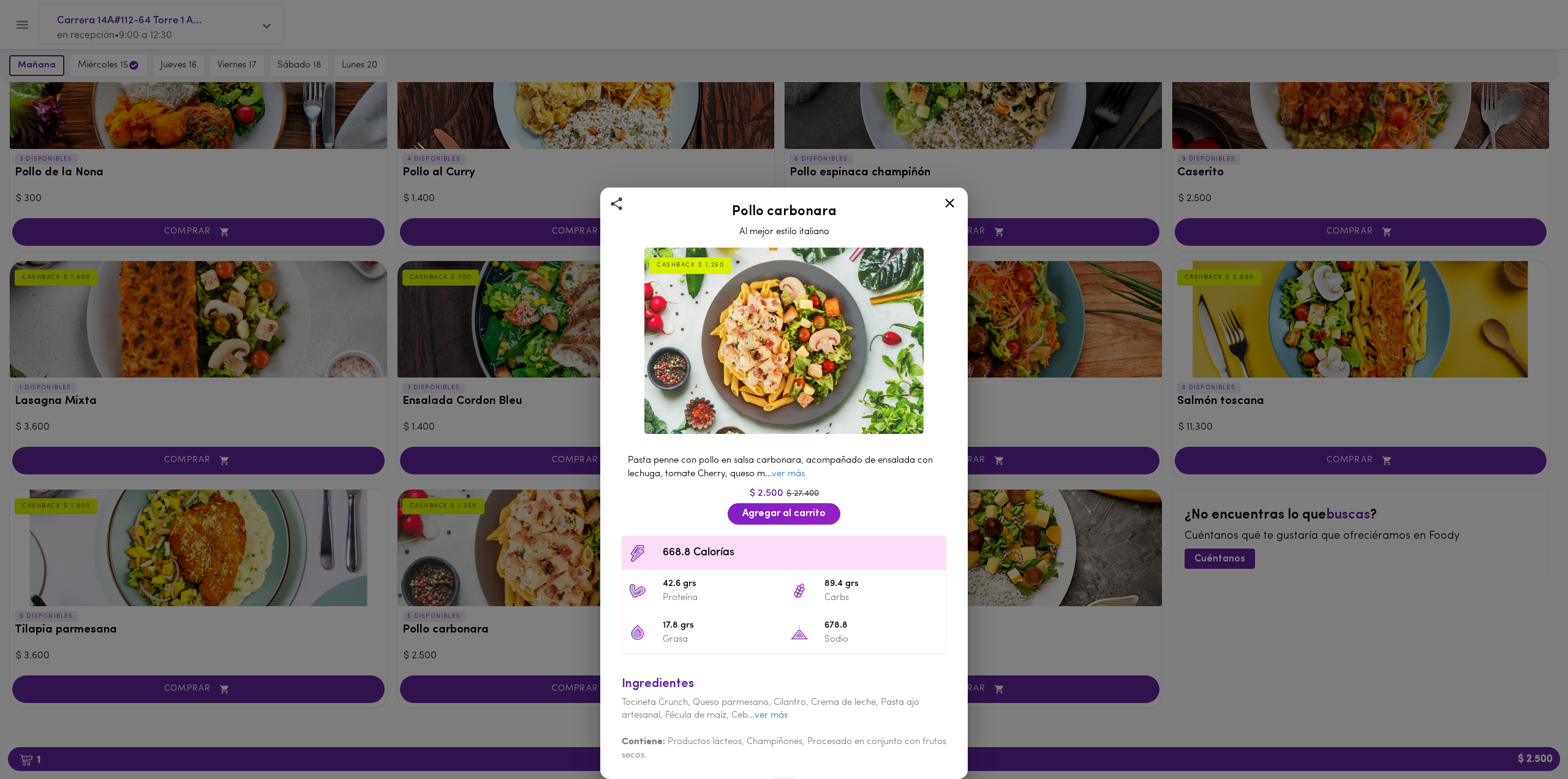
click at [952, 200] on icon at bounding box center [950, 204] width 16 height 16
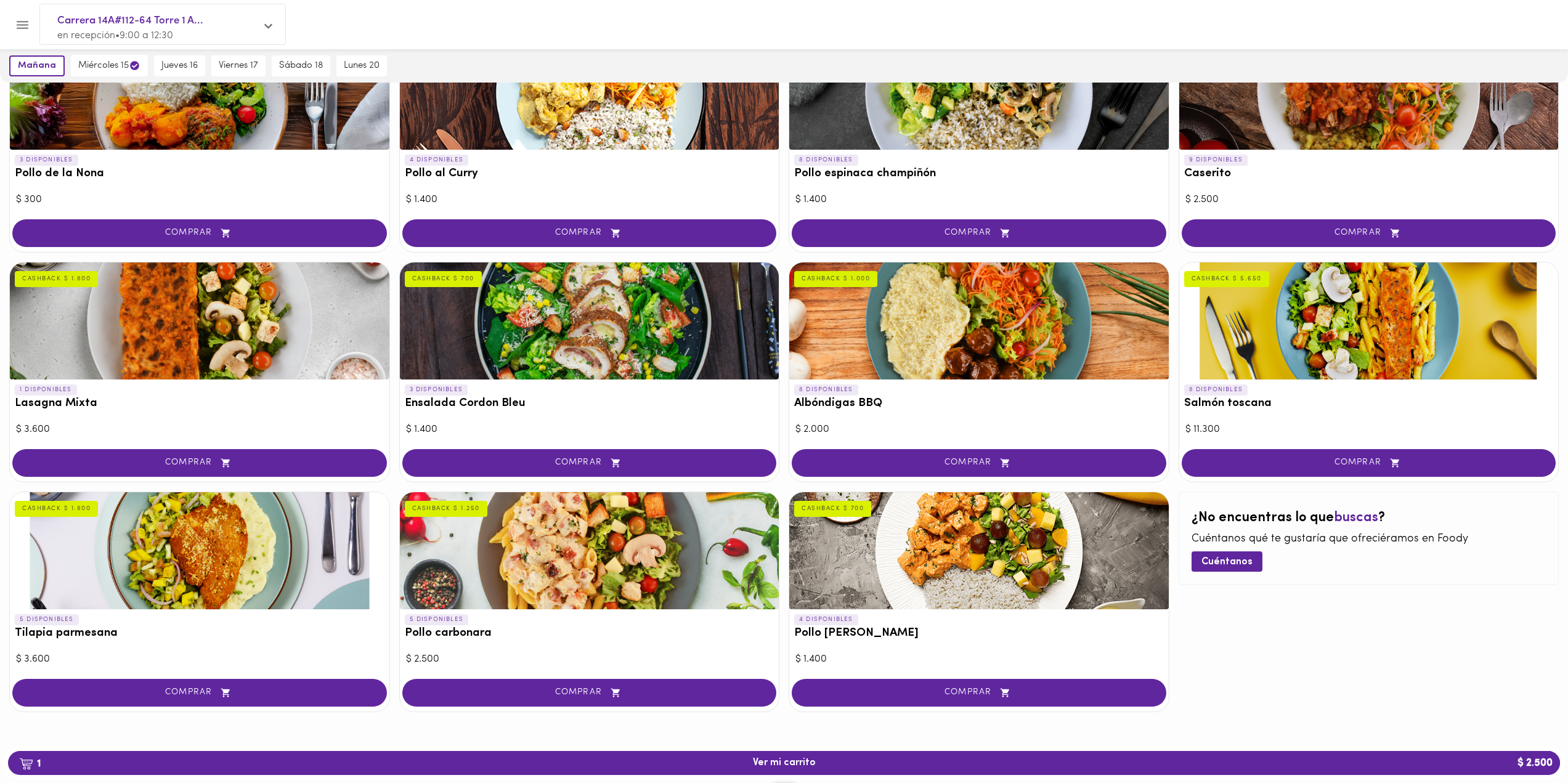
click at [246, 555] on div at bounding box center [200, 550] width 380 height 117
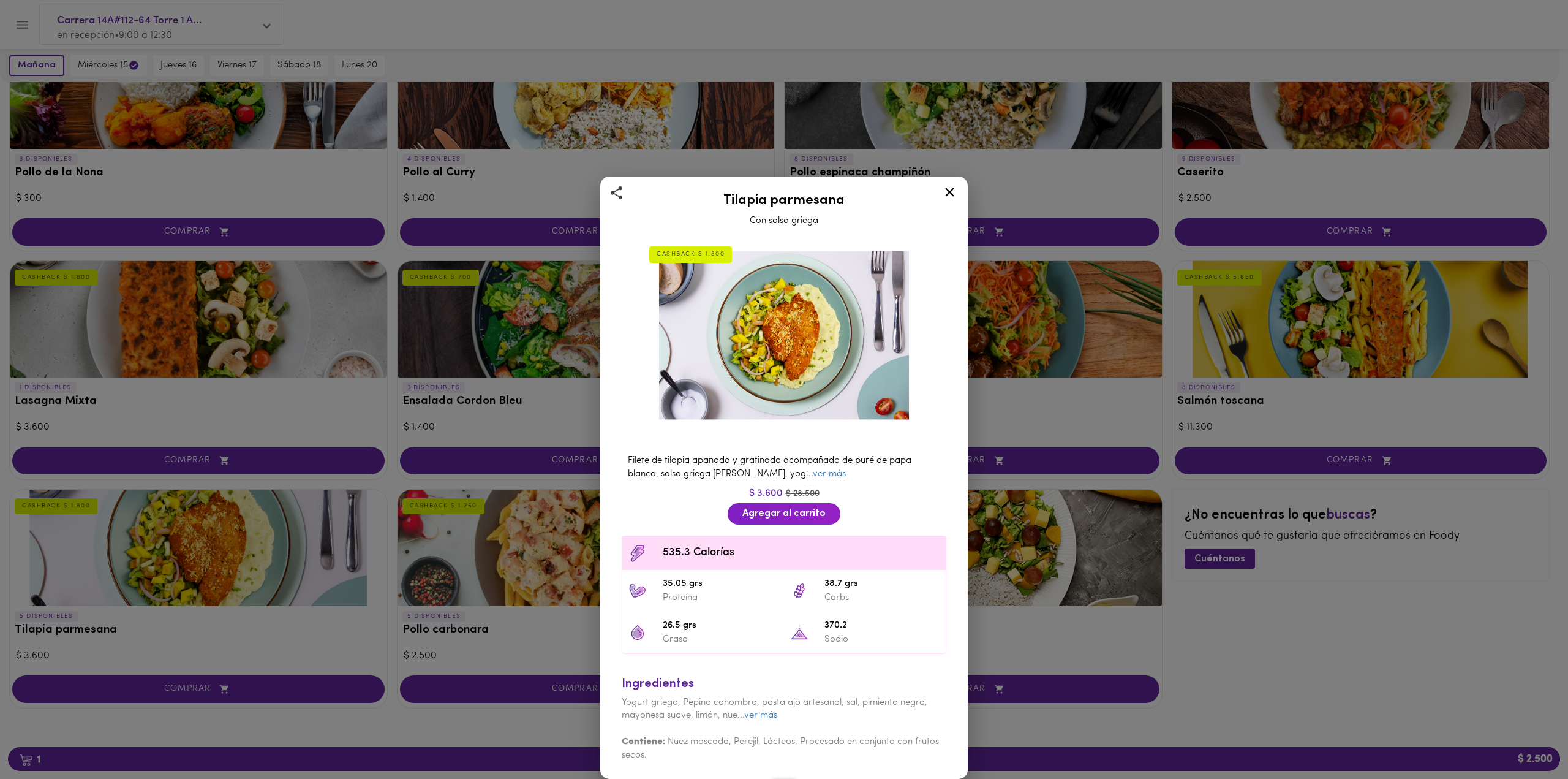
click at [949, 194] on icon at bounding box center [949, 192] width 9 height 9
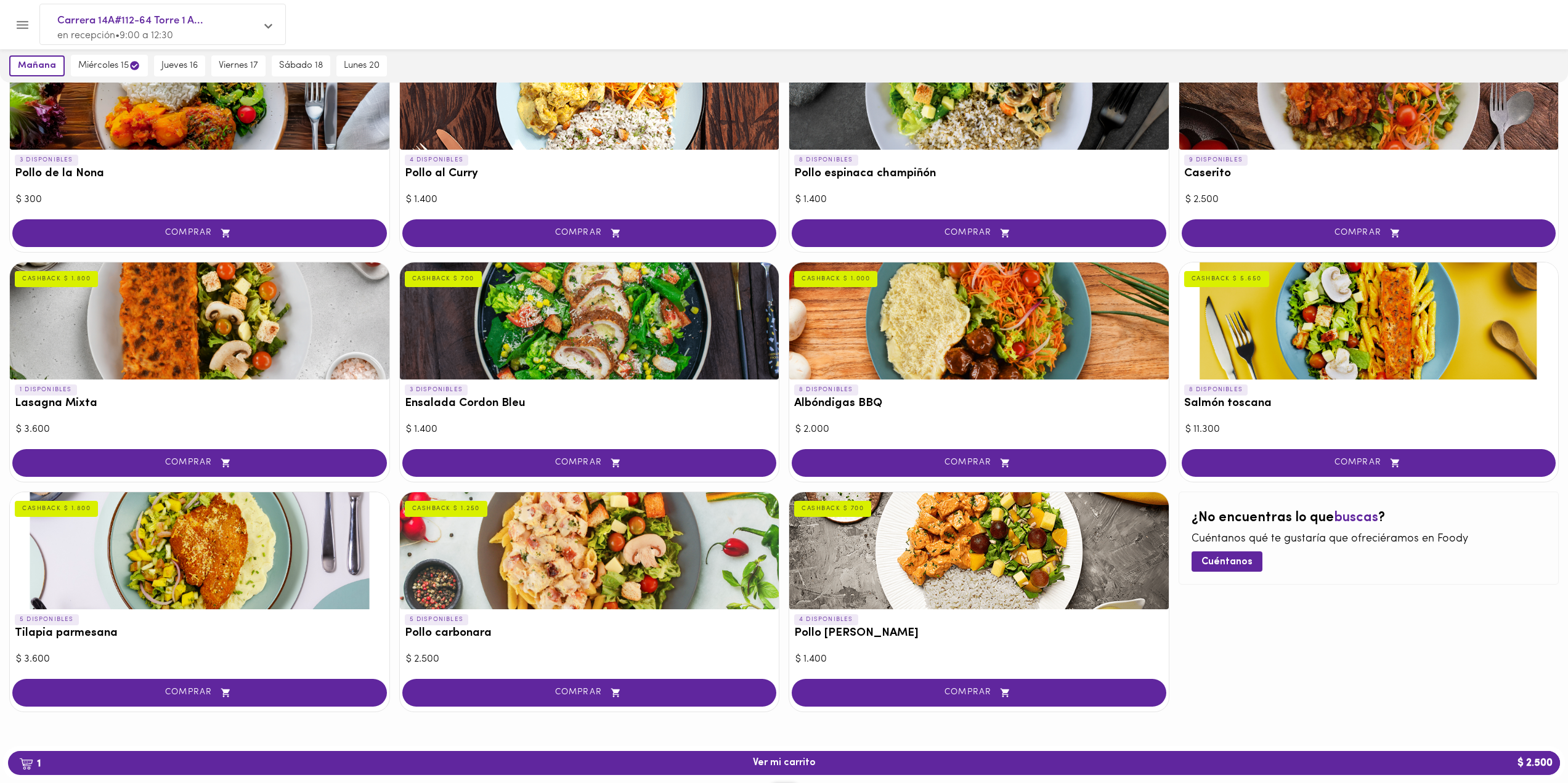
click at [1324, 292] on div at bounding box center [1369, 321] width 380 height 117
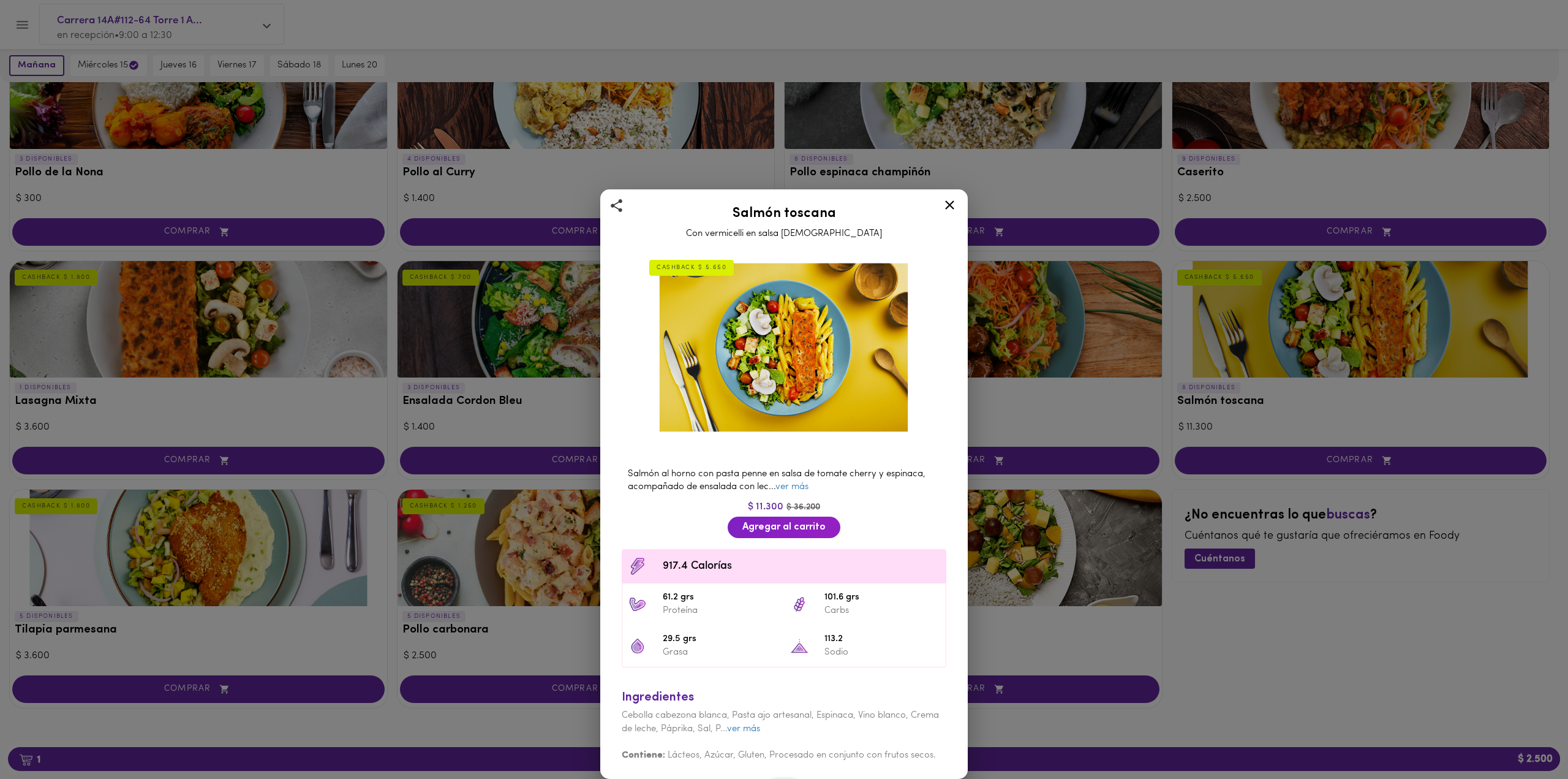
click at [950, 210] on icon at bounding box center [950, 206] width 16 height 16
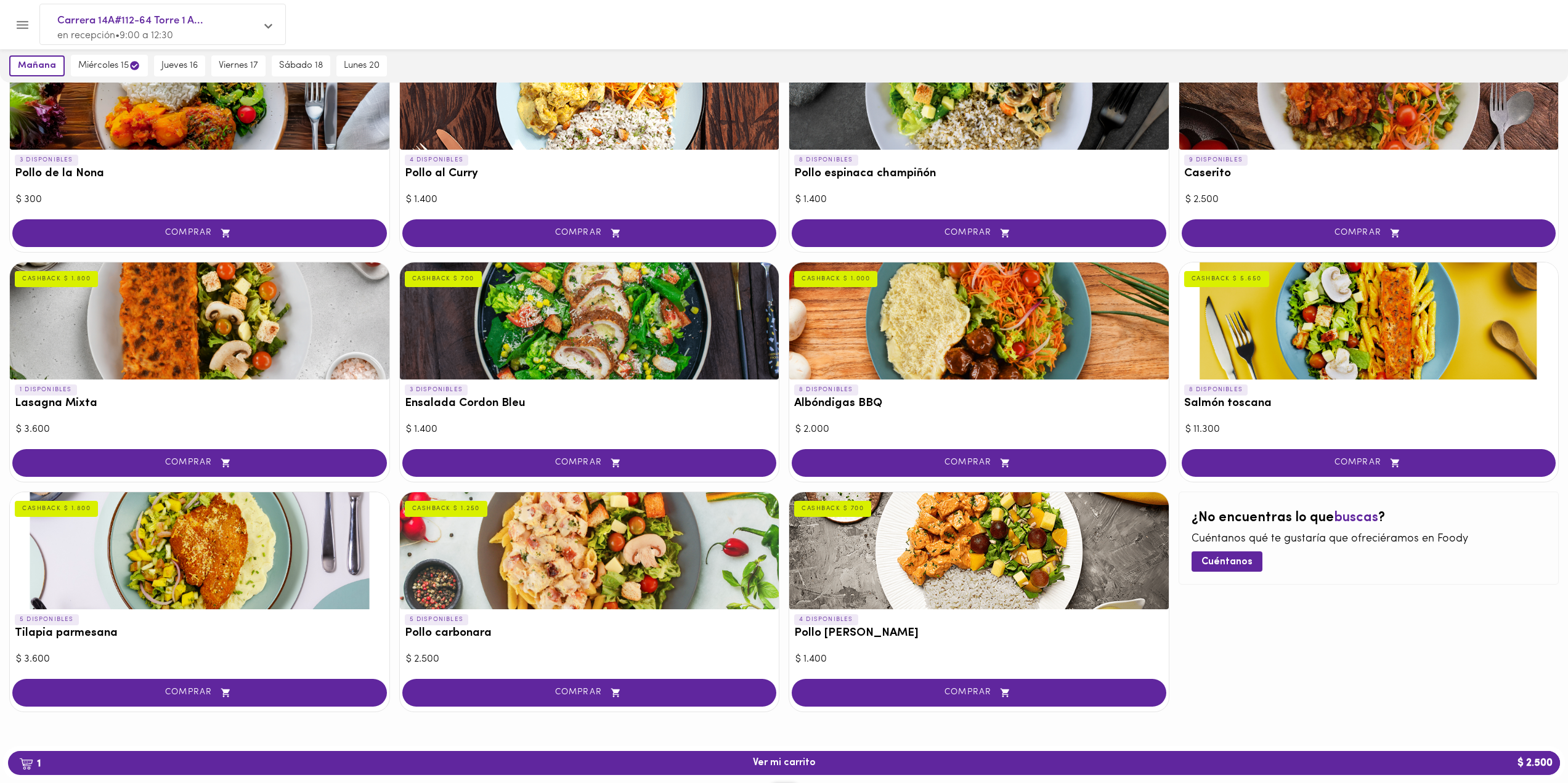
click at [620, 308] on div at bounding box center [589, 321] width 380 height 117
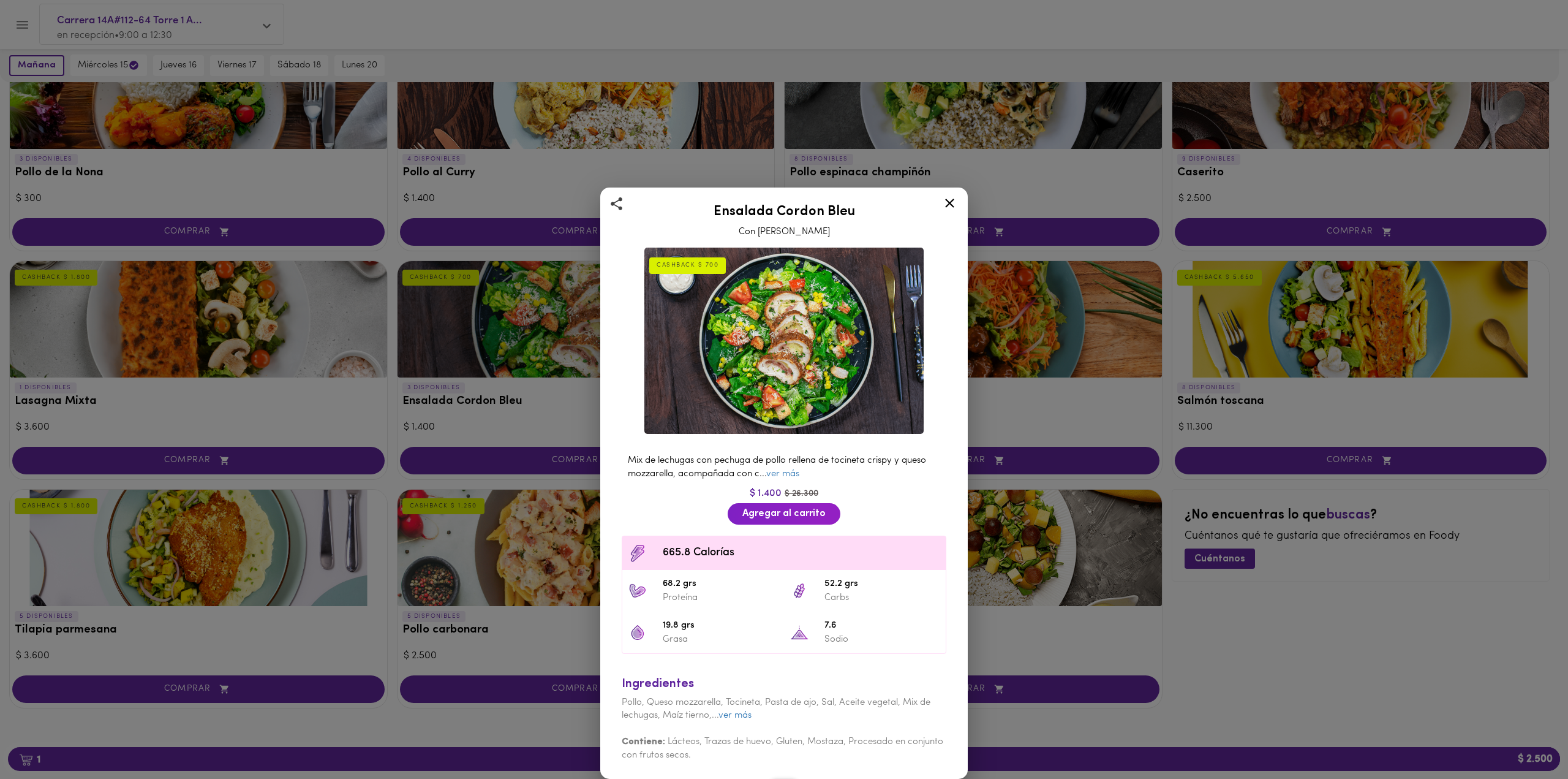
click at [955, 204] on icon at bounding box center [950, 204] width 16 height 16
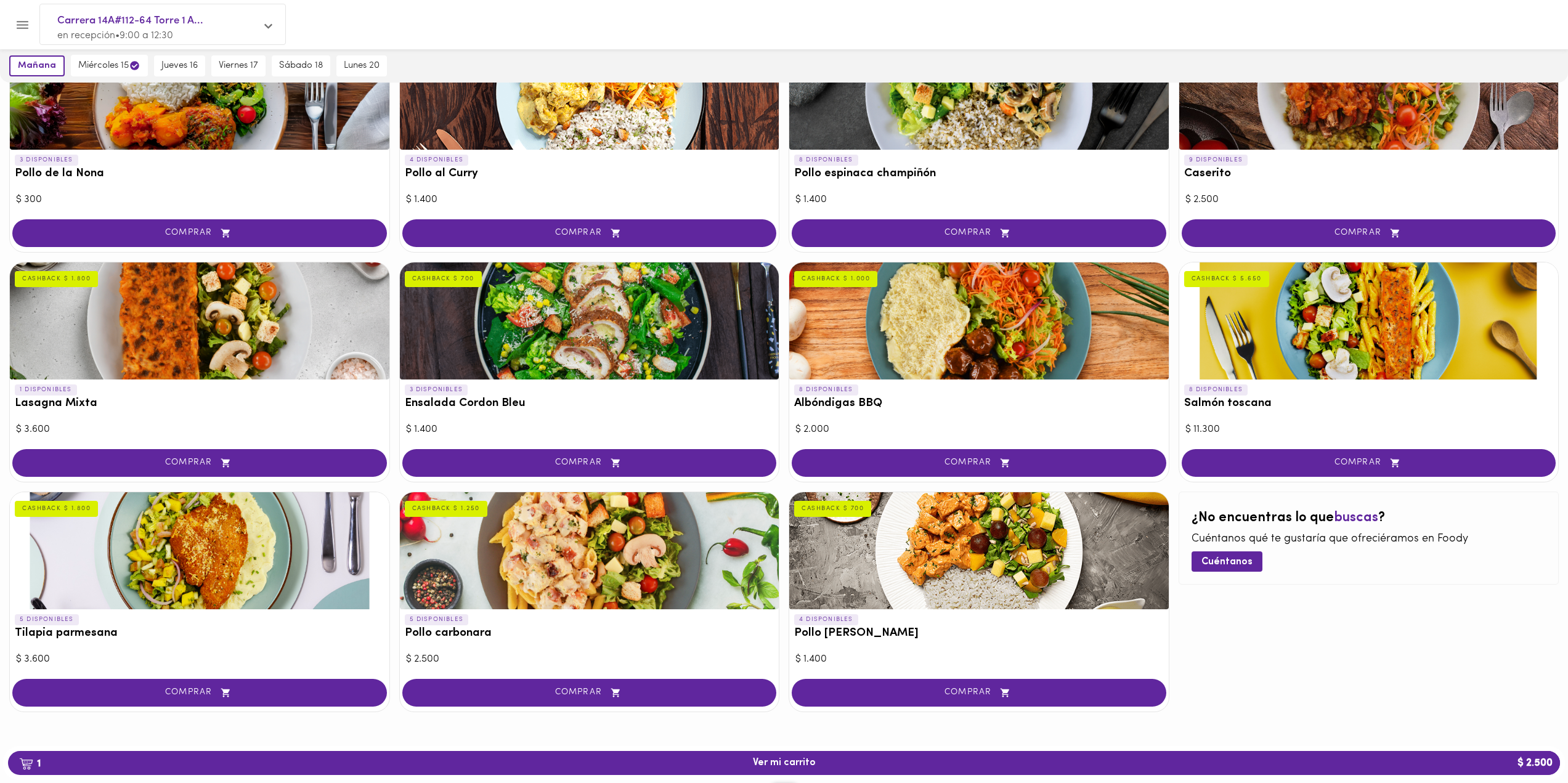
click at [333, 308] on div at bounding box center [200, 321] width 380 height 117
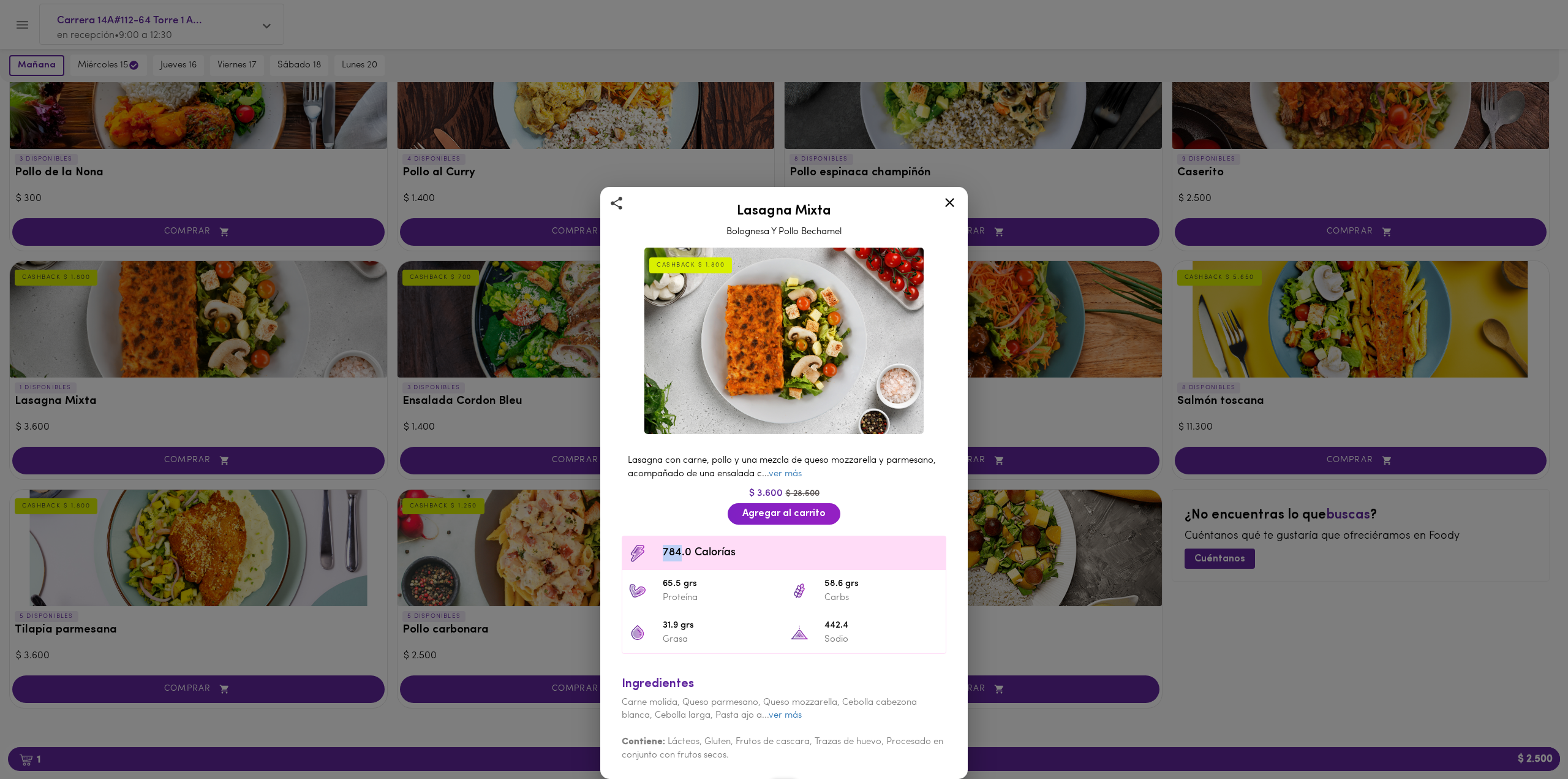
drag, startPoint x: 663, startPoint y: 557, endPoint x: 680, endPoint y: 557, distance: 17.0
click at [680, 557] on span "784.0 Calorías" at bounding box center [801, 553] width 277 height 17
click at [949, 207] on icon at bounding box center [950, 203] width 16 height 16
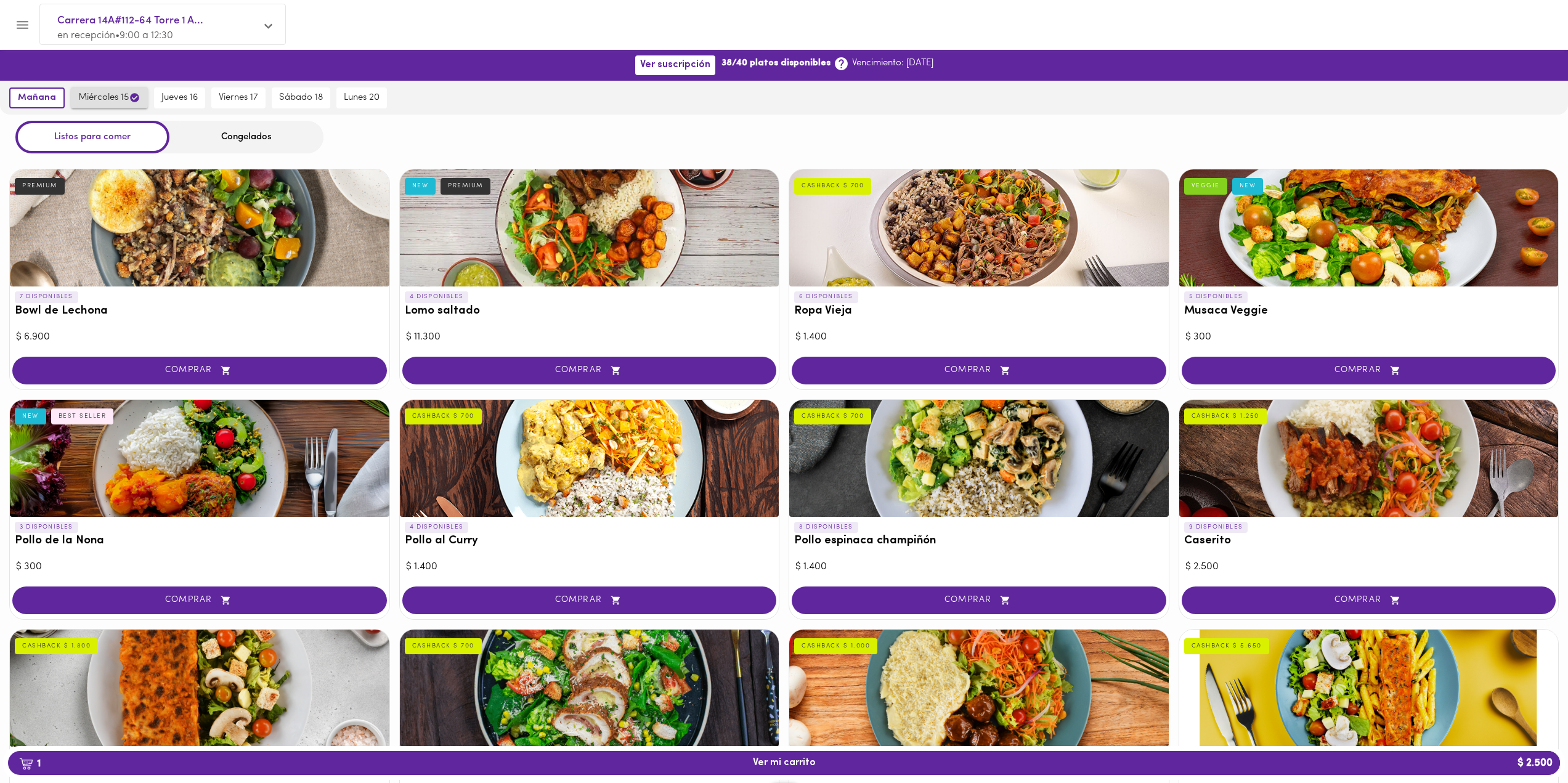
click at [106, 98] on span "miércoles 15" at bounding box center [109, 97] width 62 height 12
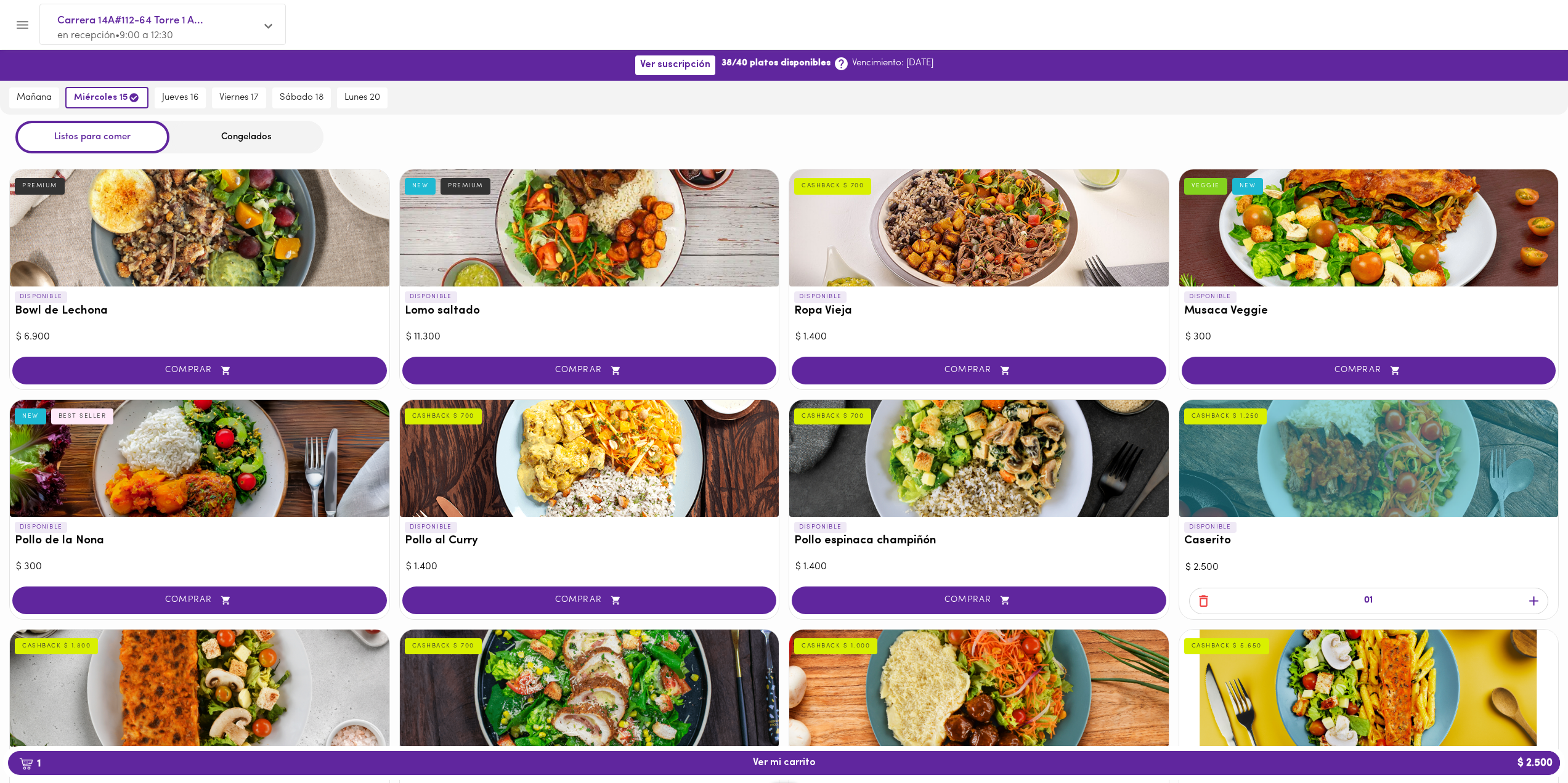
click at [1356, 221] on div at bounding box center [1369, 227] width 380 height 117
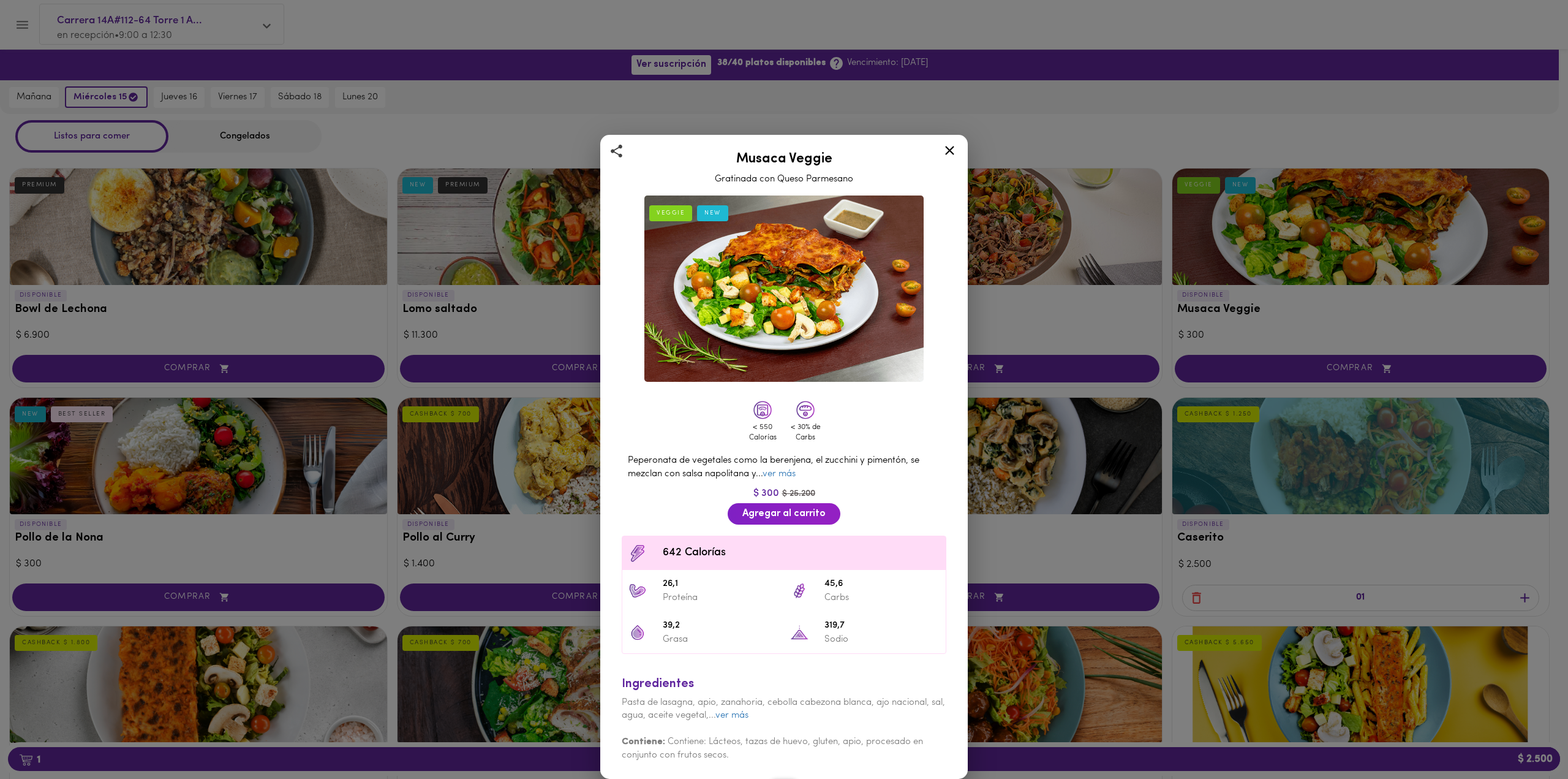
click at [955, 149] on icon at bounding box center [950, 151] width 16 height 16
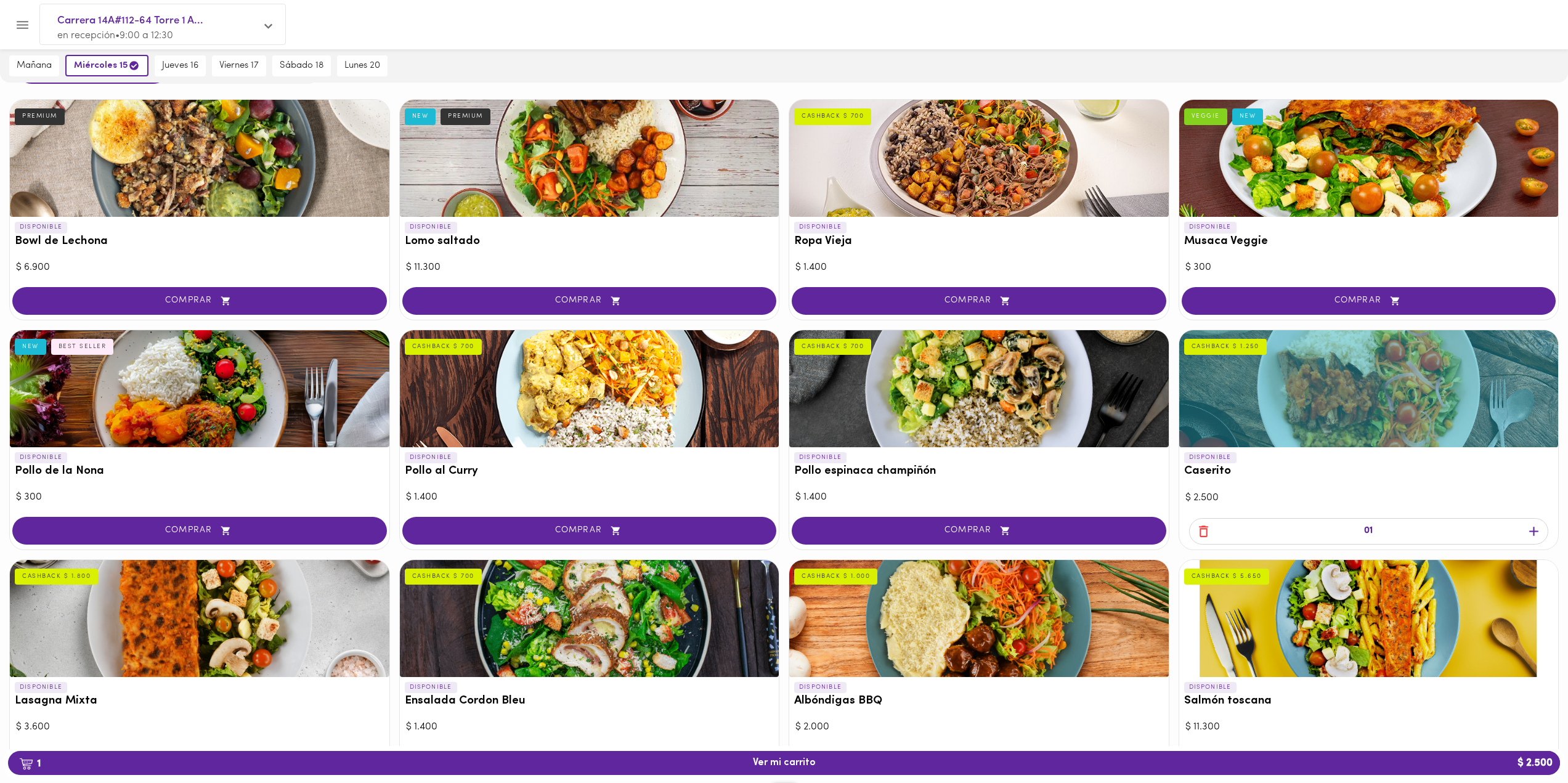
scroll to position [367, 0]
